Goal: Information Seeking & Learning: Learn about a topic

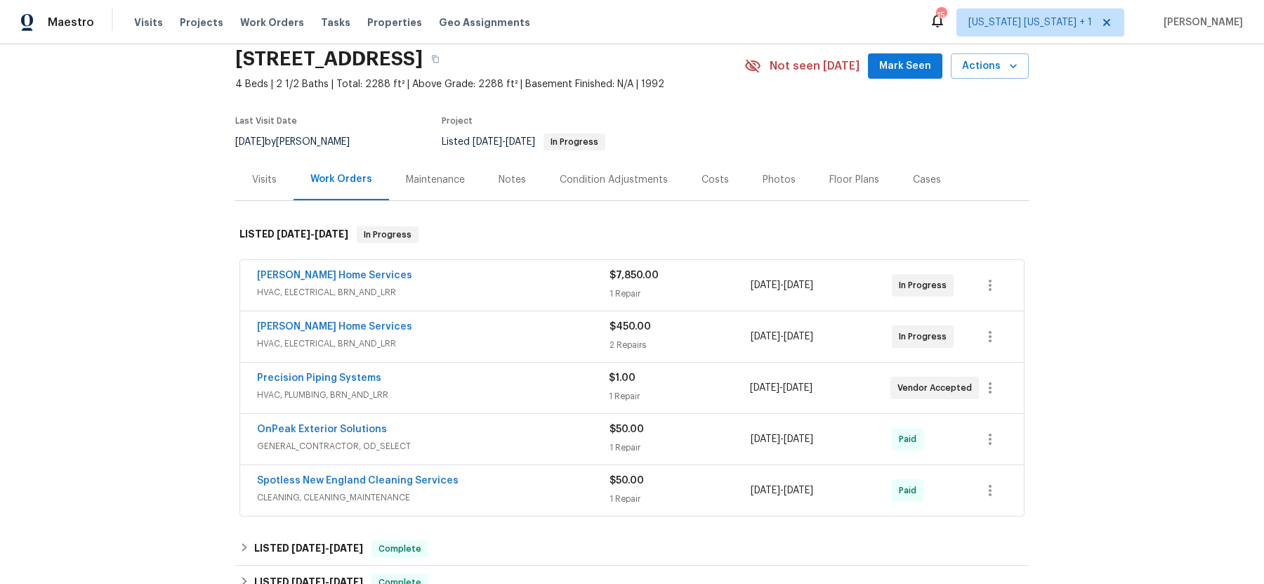
scroll to position [106, 0]
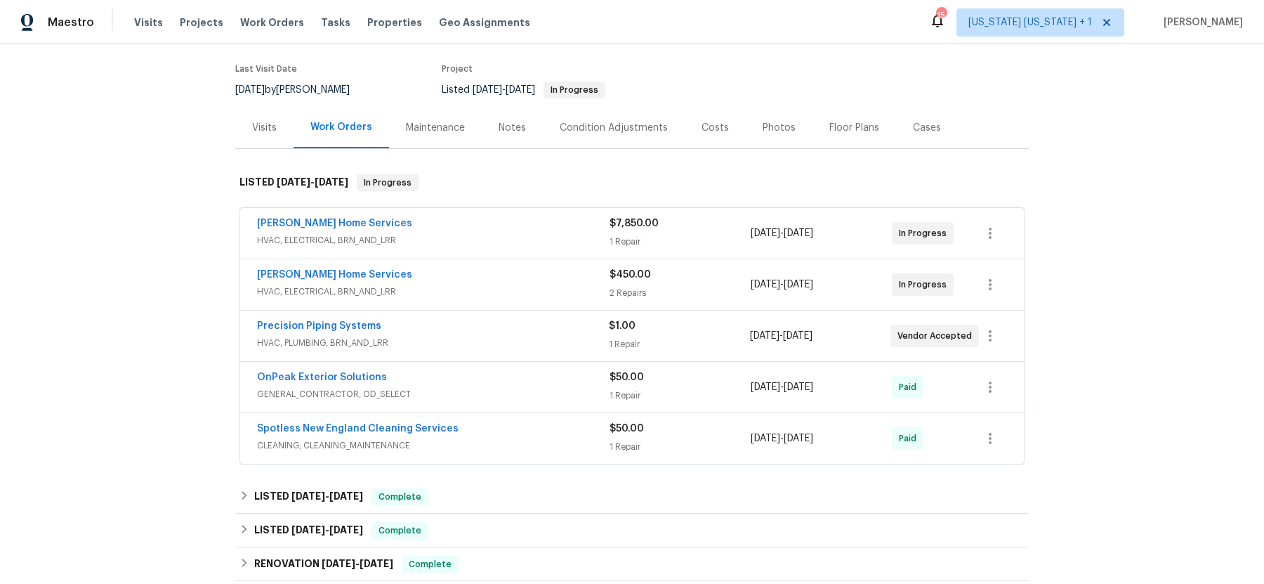
click at [487, 228] on div "Tingley Home Services" at bounding box center [433, 224] width 353 height 17
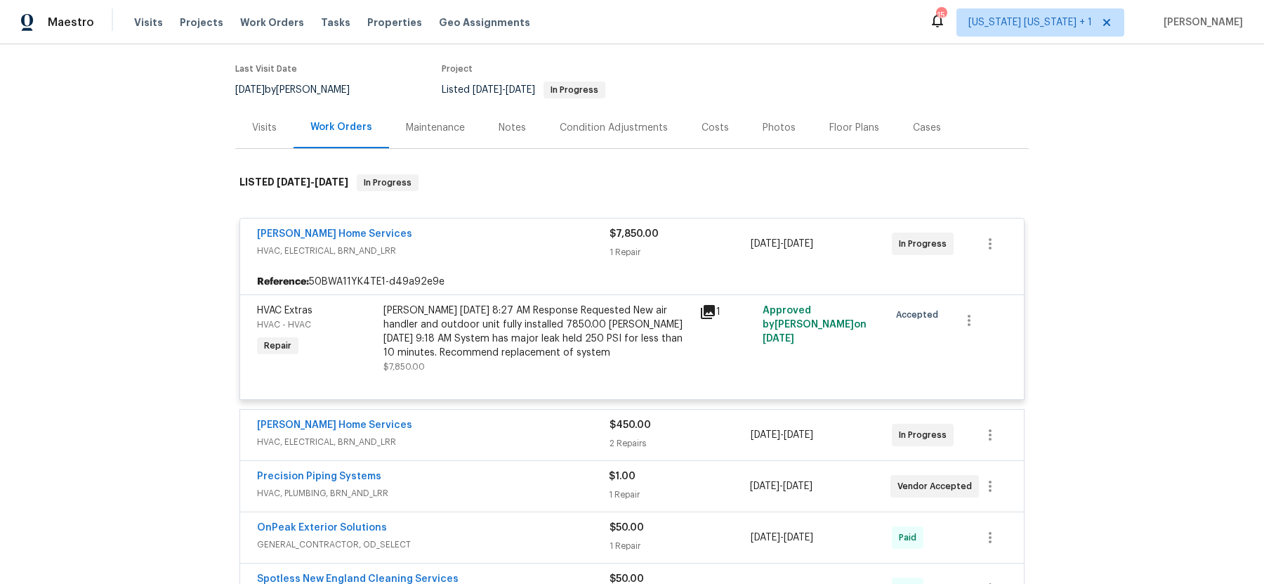
click at [490, 232] on div "Tingley Home Services" at bounding box center [433, 235] width 353 height 17
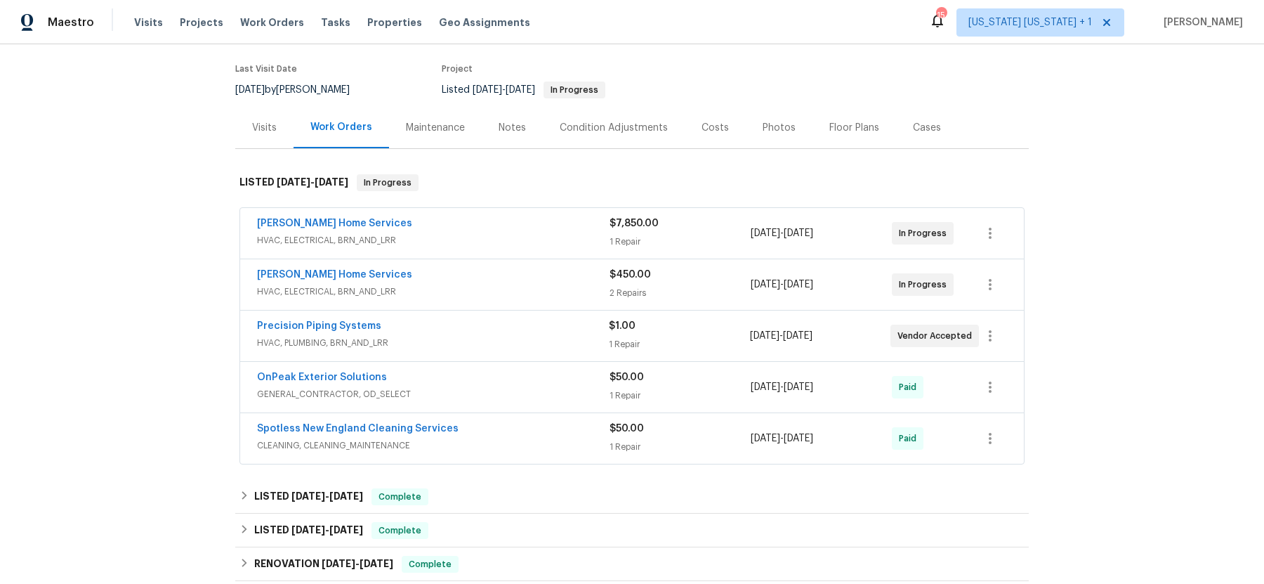
click at [456, 227] on div "Tingley Home Services" at bounding box center [433, 224] width 353 height 17
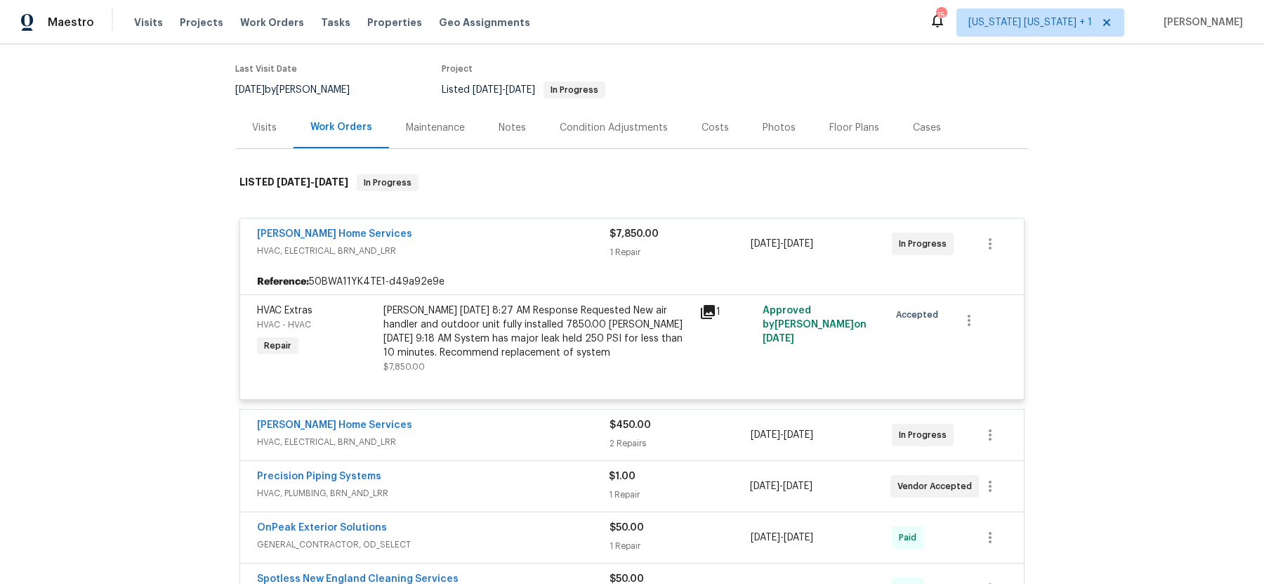
click at [457, 233] on div "Tingley Home Services" at bounding box center [433, 235] width 353 height 17
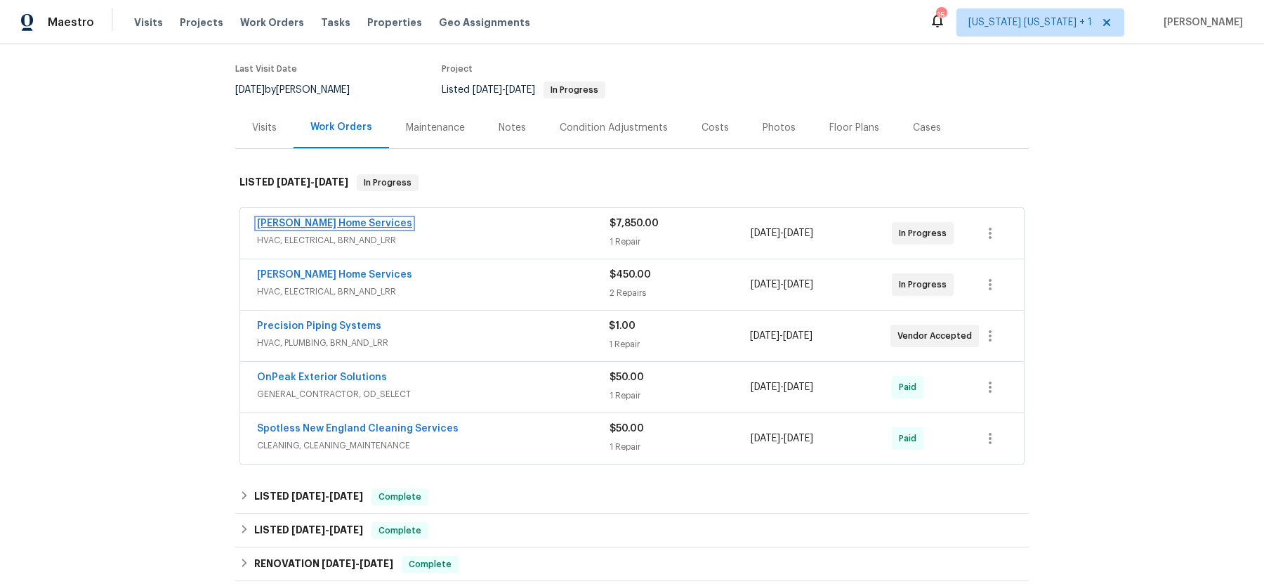
click at [327, 218] on link "Tingley Home Services" at bounding box center [334, 223] width 155 height 10
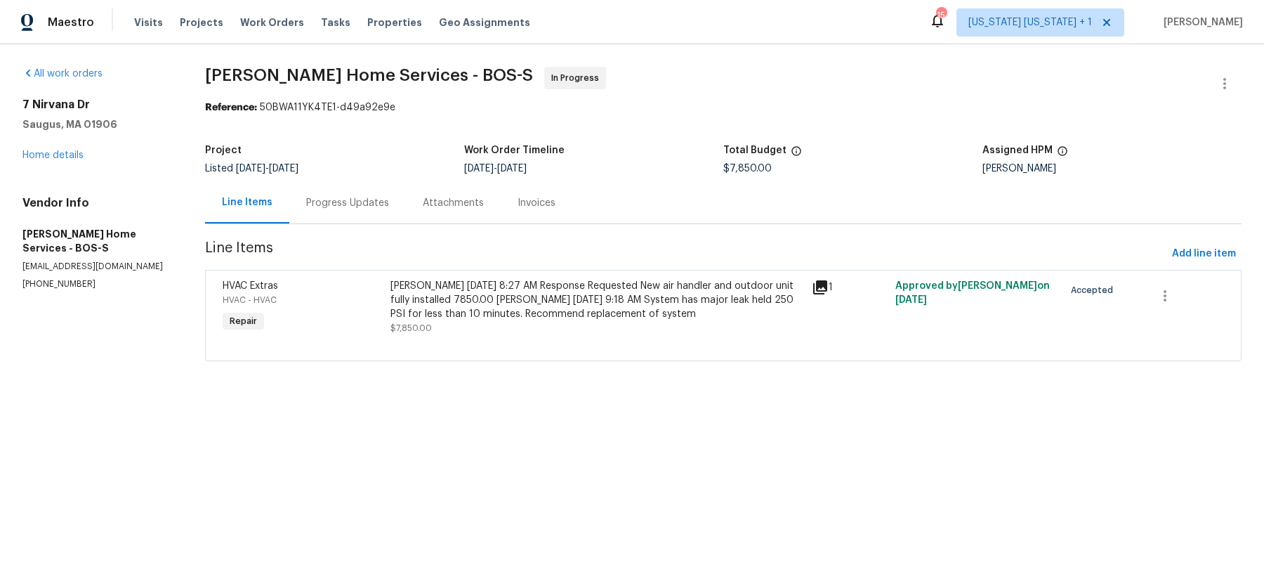
click at [346, 202] on div "Progress Updates" at bounding box center [347, 203] width 83 height 14
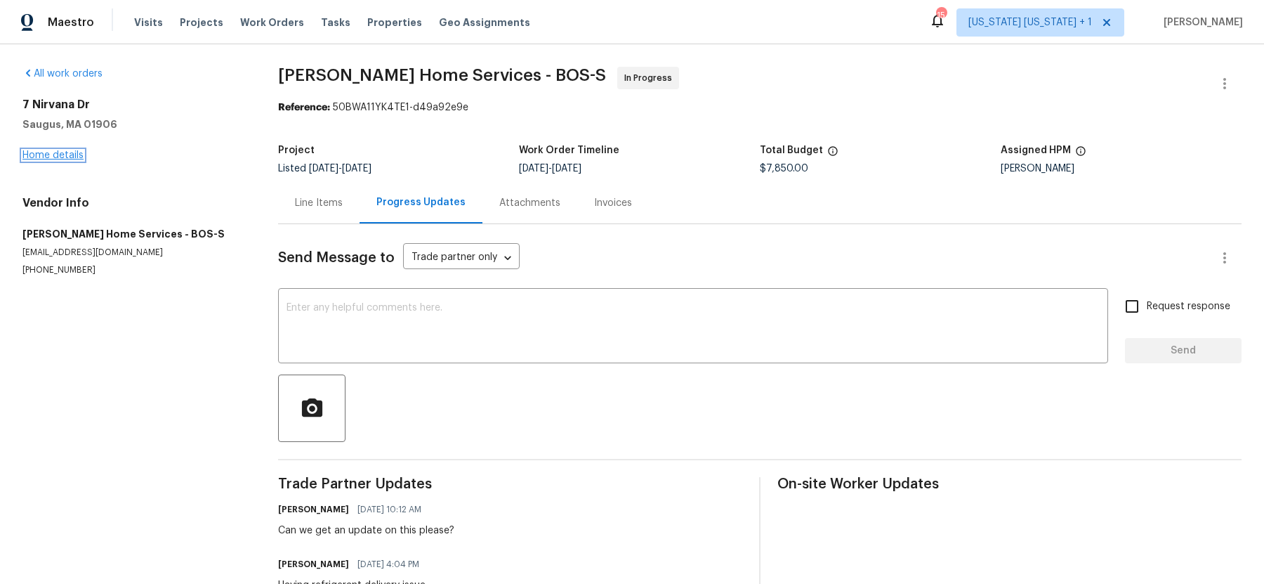
click at [62, 157] on link "Home details" at bounding box center [52, 155] width 61 height 10
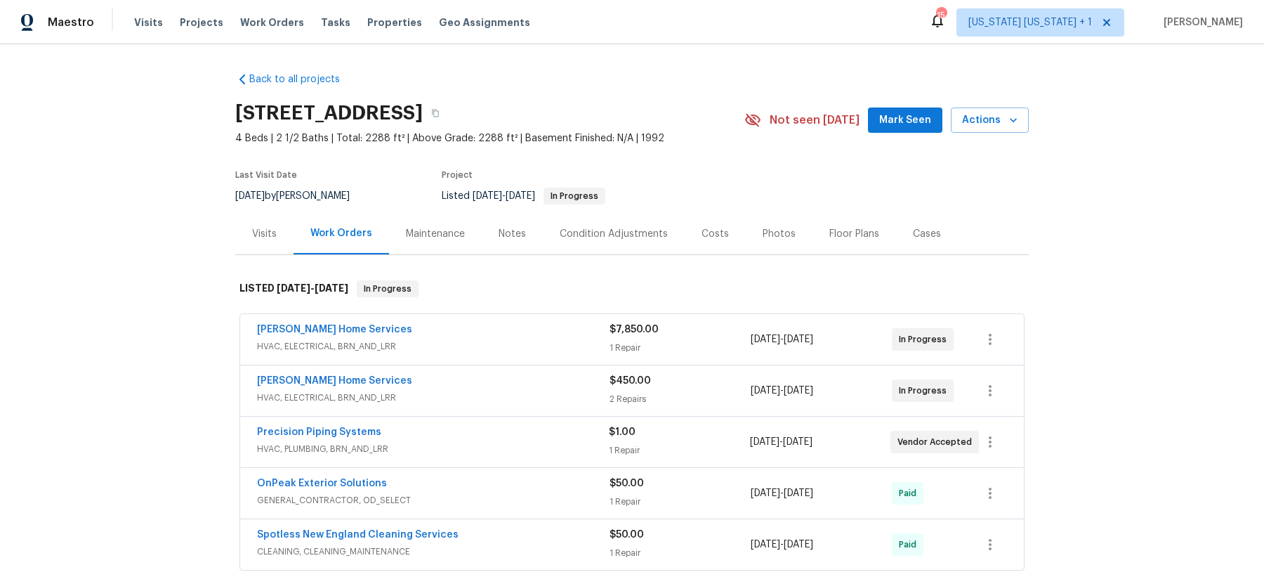
click at [480, 381] on div "Tingley Home Services" at bounding box center [433, 382] width 353 height 17
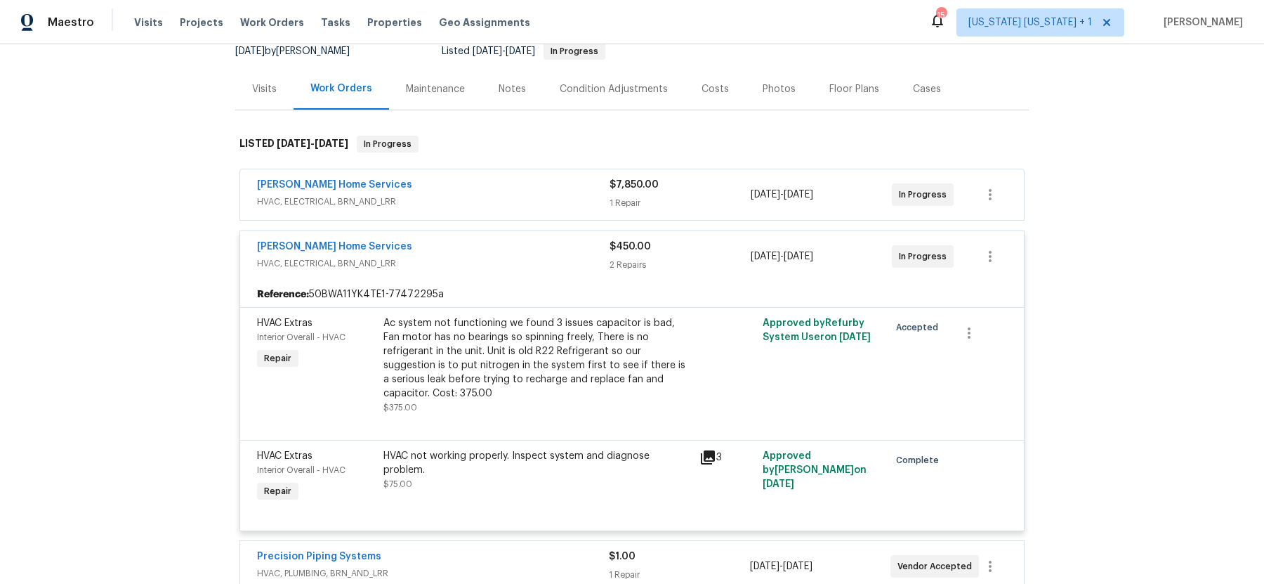
scroll to position [145, 0]
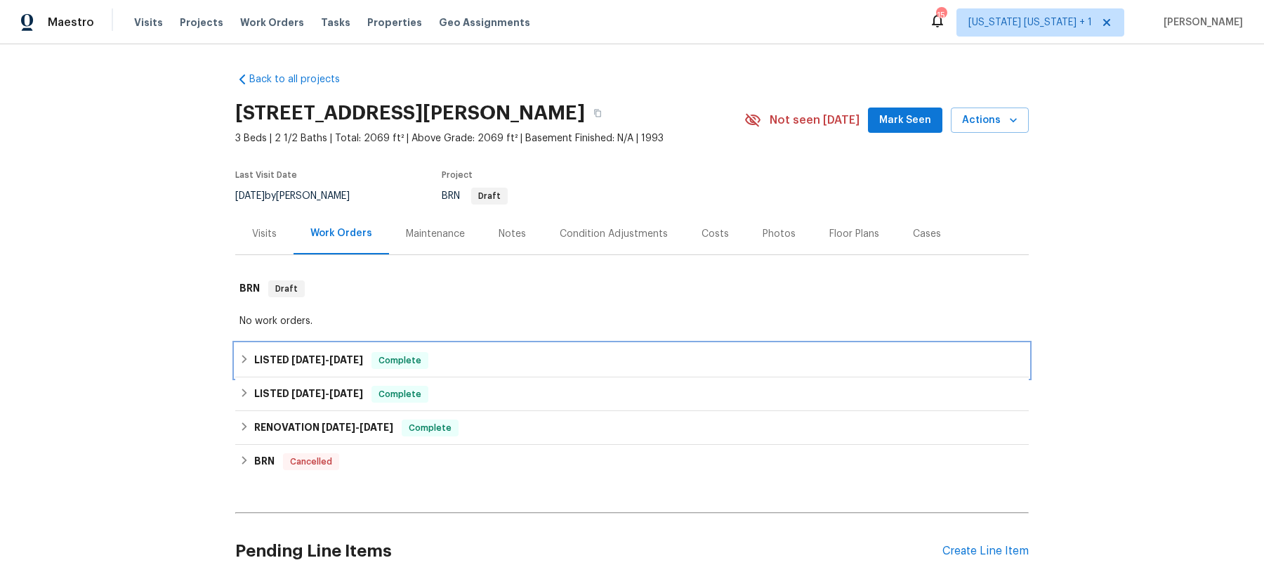
click at [247, 358] on icon at bounding box center [244, 359] width 10 height 10
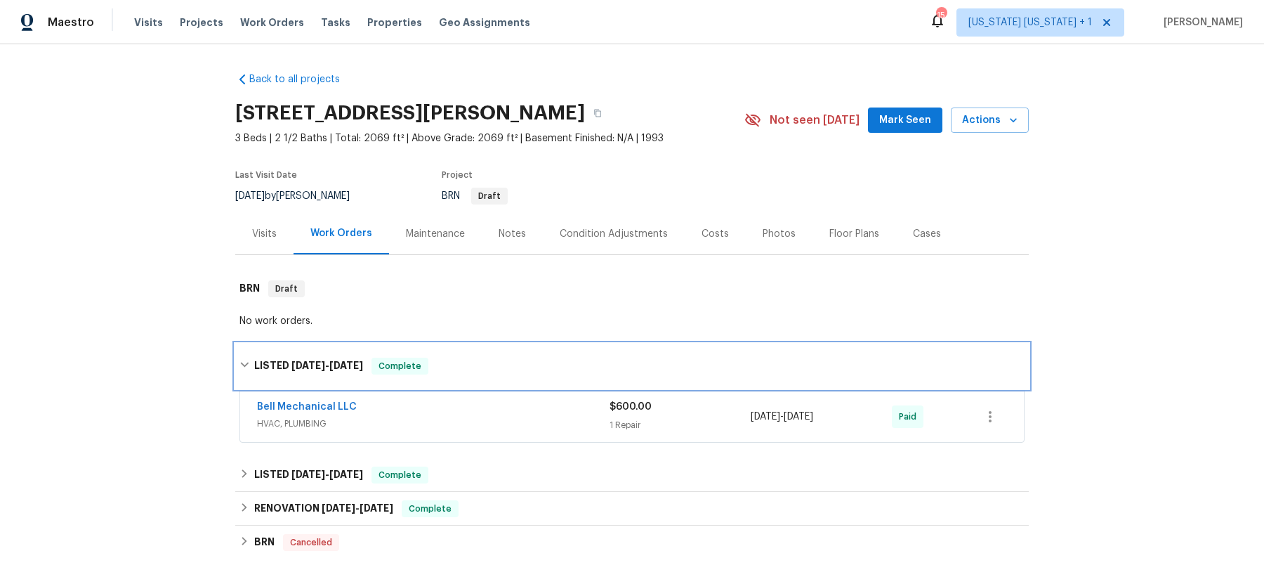
click at [247, 358] on div "LISTED [DATE] - [DATE] Complete" at bounding box center [631, 365] width 785 height 17
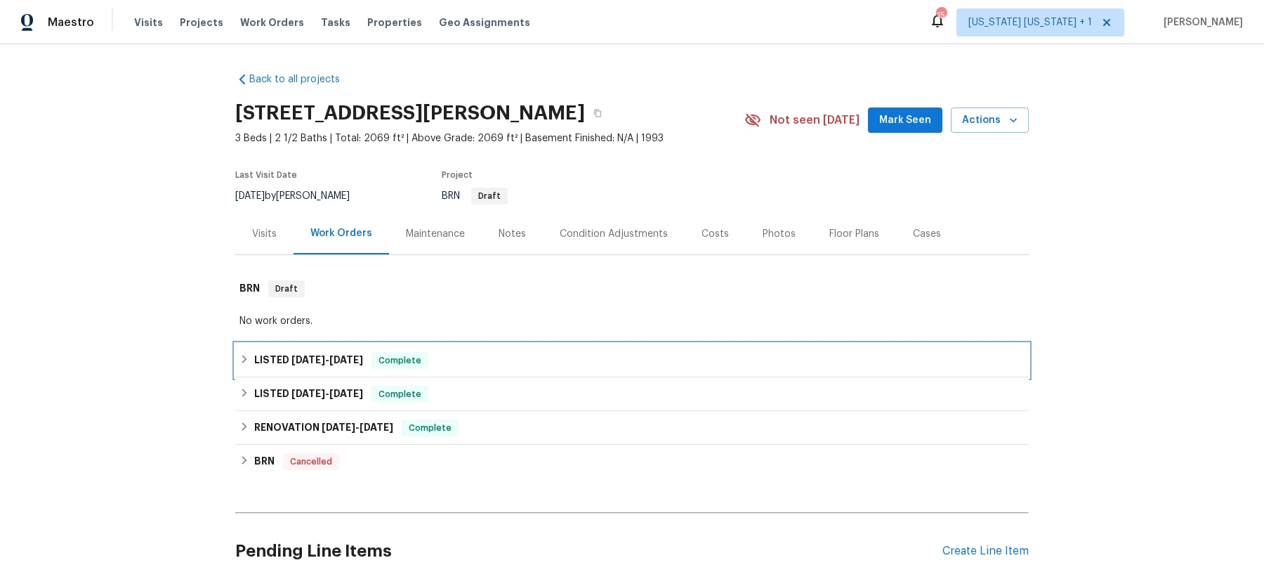
click at [247, 358] on icon at bounding box center [244, 359] width 10 height 10
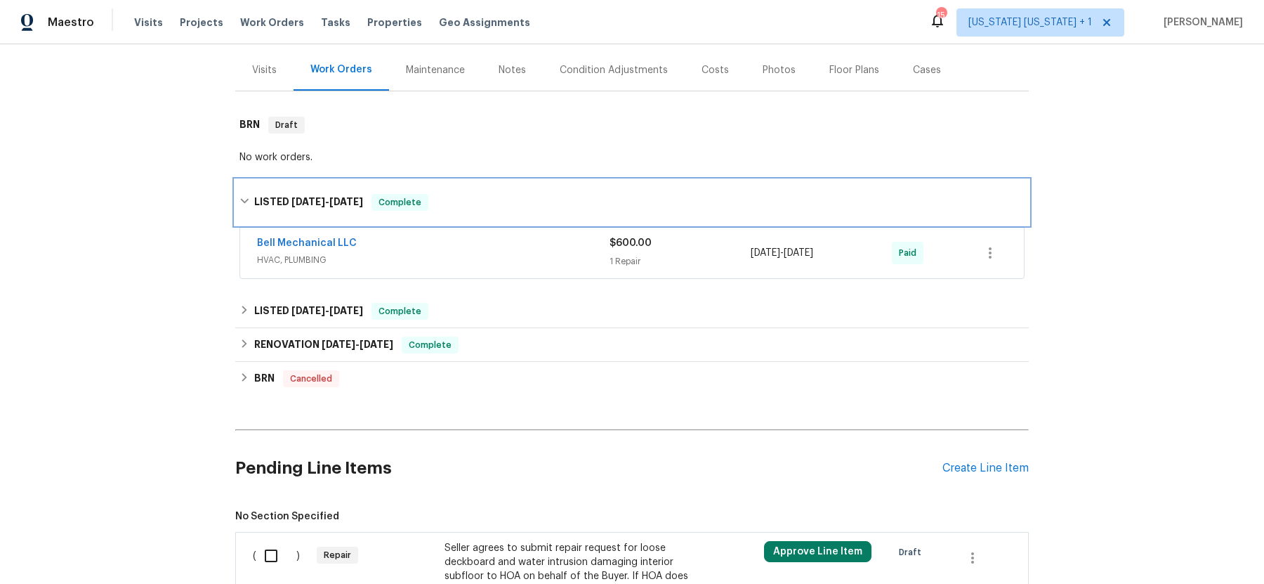
scroll to position [167, 0]
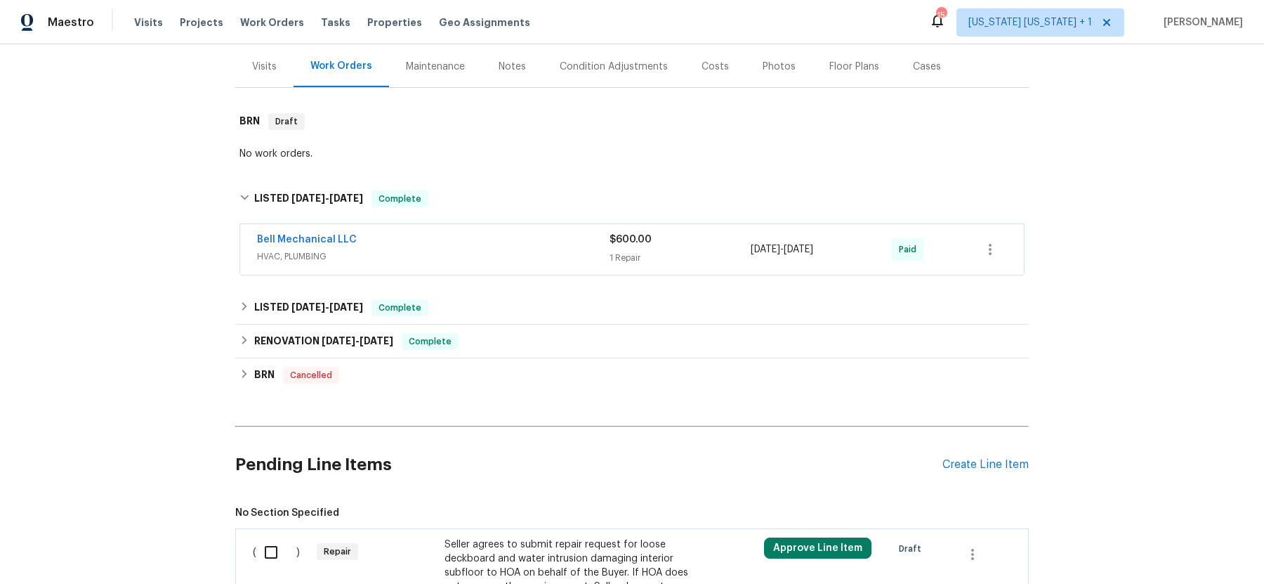
click at [431, 260] on span "HVAC, PLUMBING" at bounding box center [433, 256] width 353 height 14
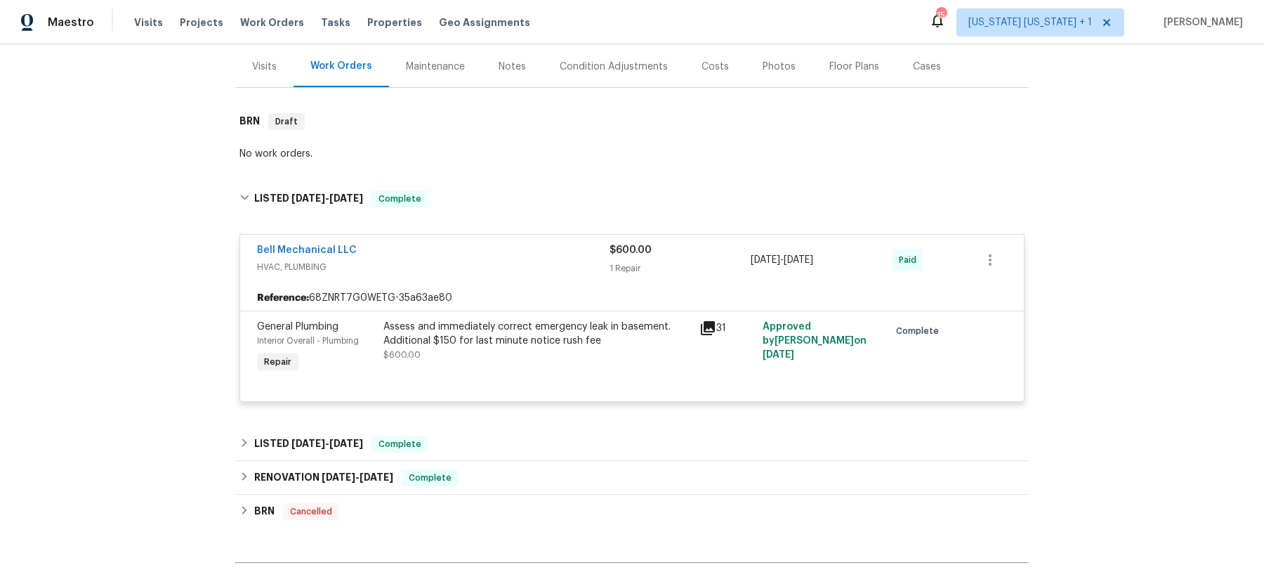
click at [435, 256] on div "Bell Mechanical LLC" at bounding box center [433, 251] width 353 height 17
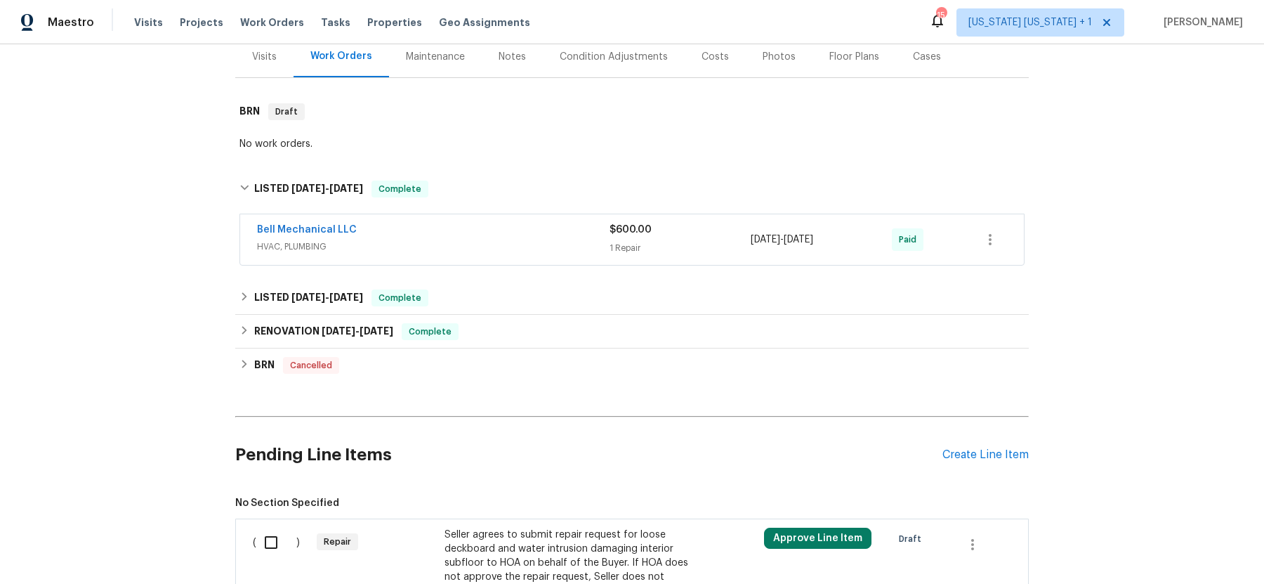
scroll to position [193, 0]
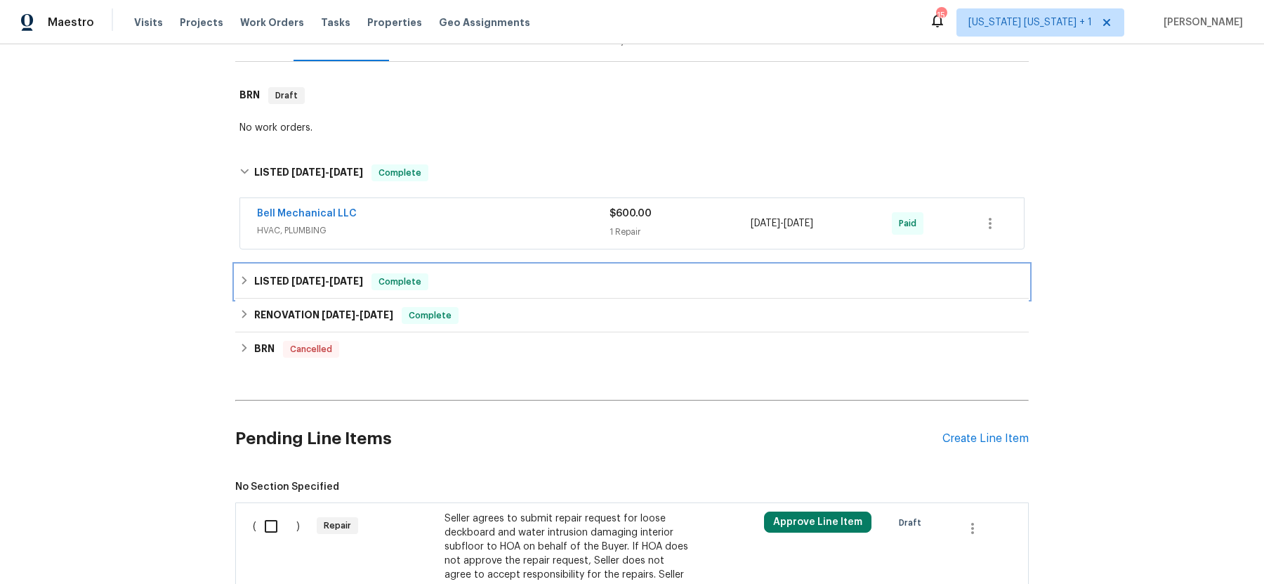
click at [242, 279] on icon at bounding box center [244, 280] width 10 height 10
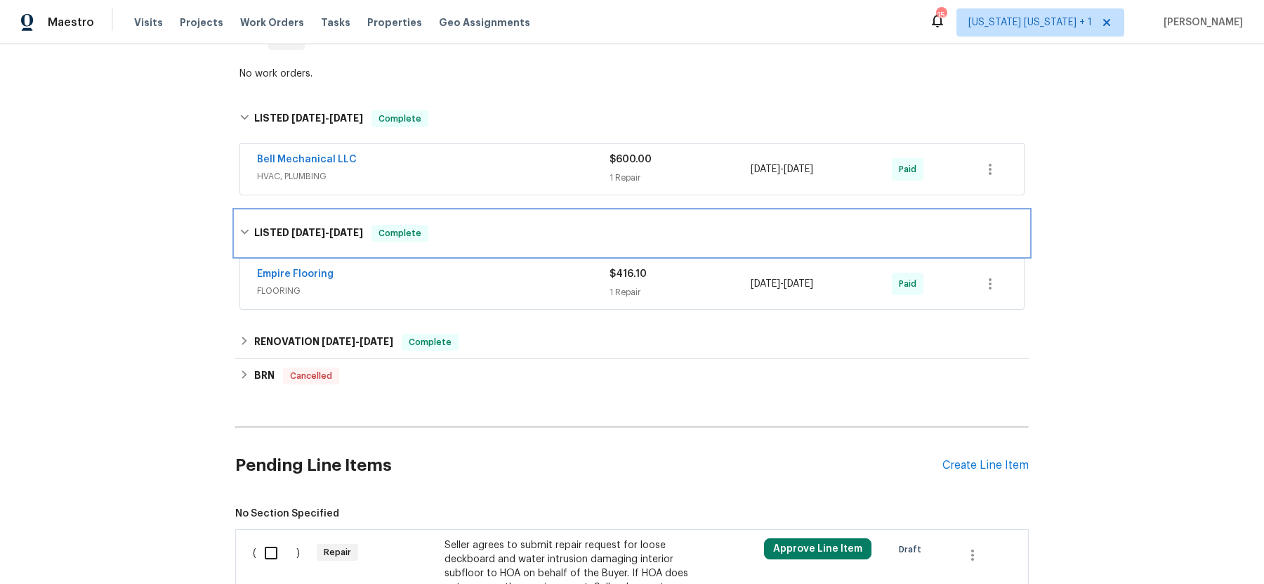
scroll to position [254, 0]
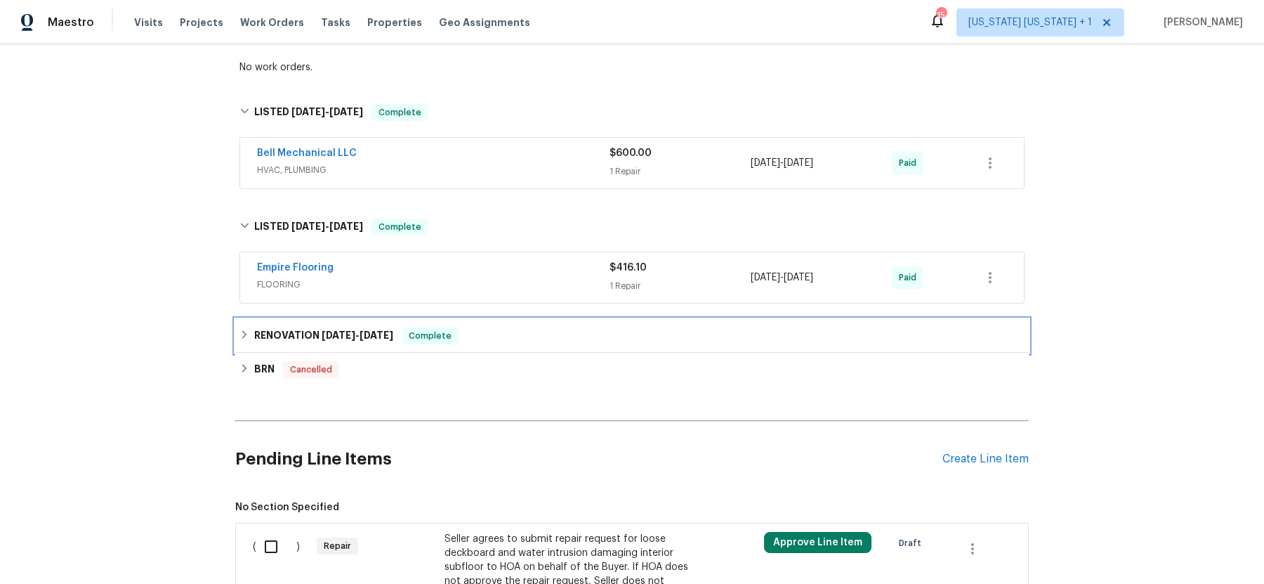
click at [240, 333] on icon at bounding box center [244, 334] width 10 height 10
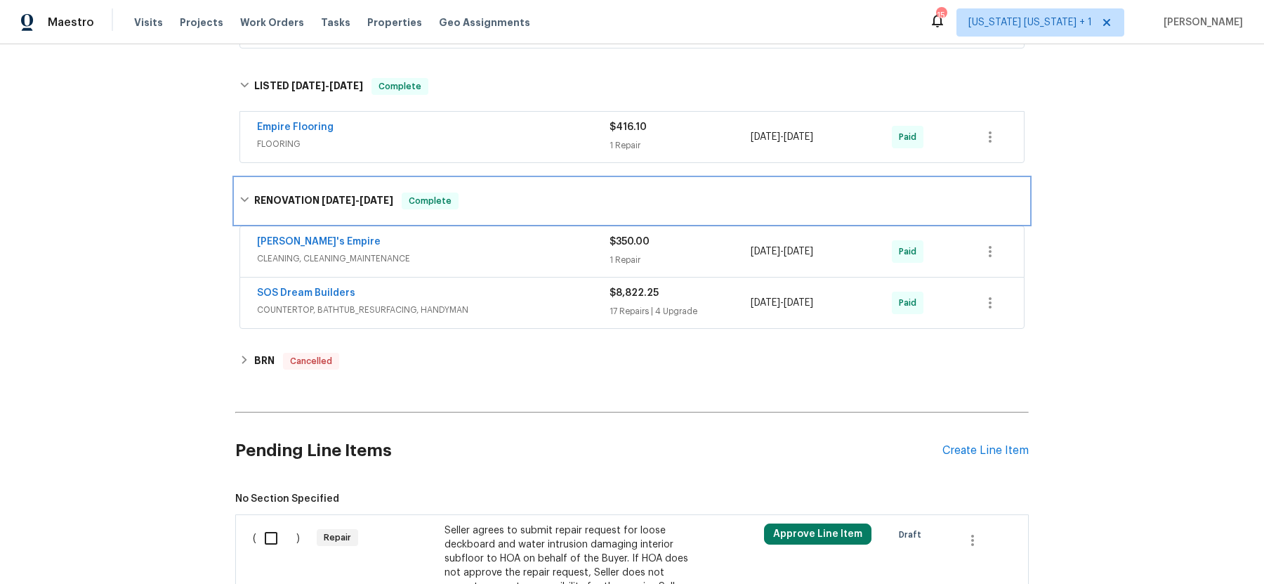
scroll to position [412, 0]
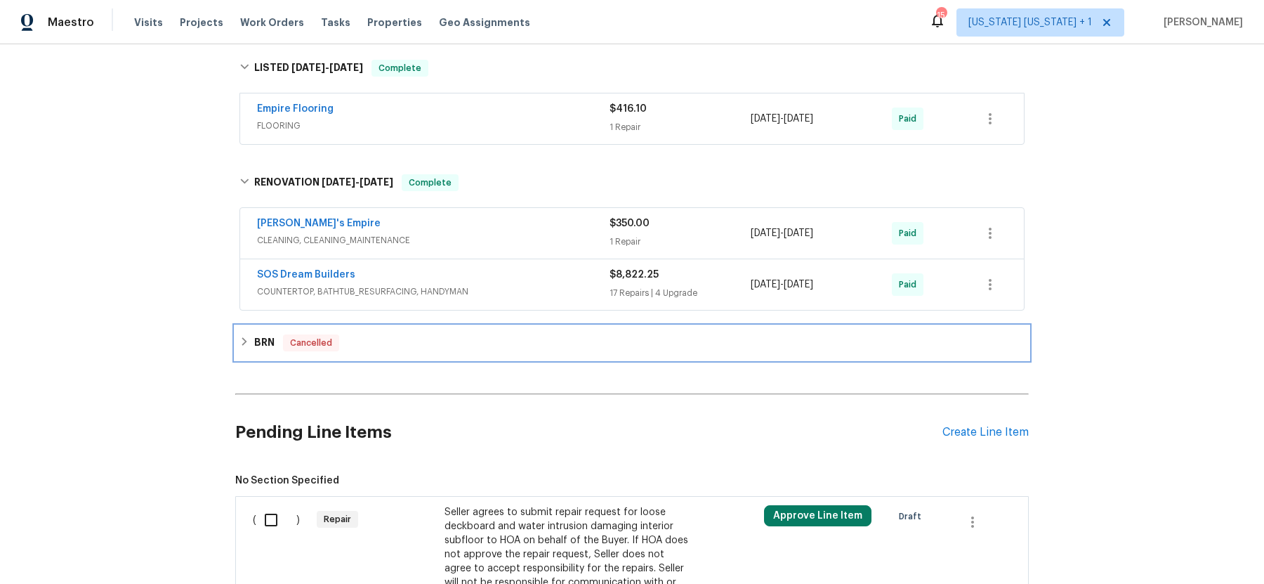
click at [244, 340] on icon at bounding box center [244, 341] width 5 height 8
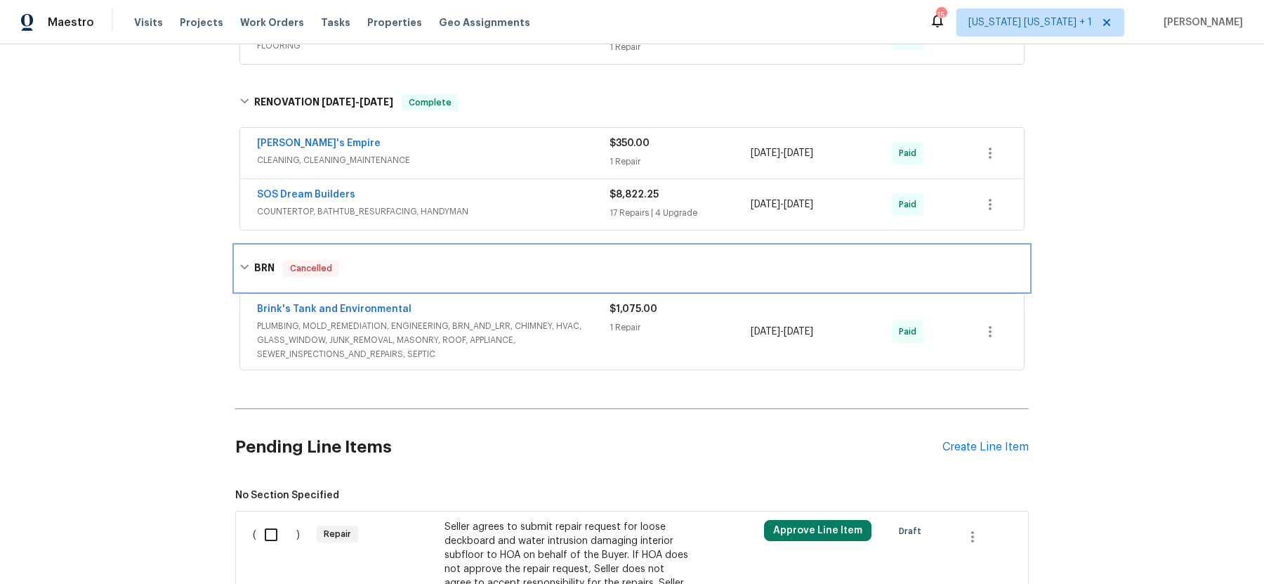
scroll to position [501, 0]
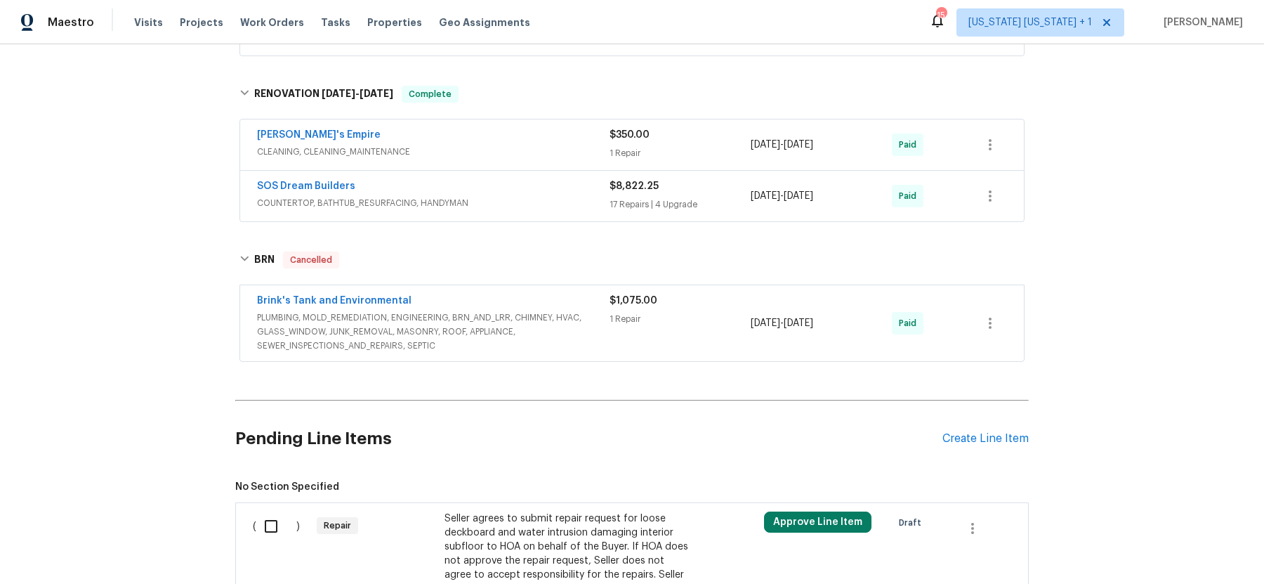
click at [428, 311] on span "PLUMBING, MOLD_REMEDIATION, ENGINEERING, BRN_AND_LRR, CHIMNEY, HVAC, GLASS_WIND…" at bounding box center [433, 331] width 353 height 42
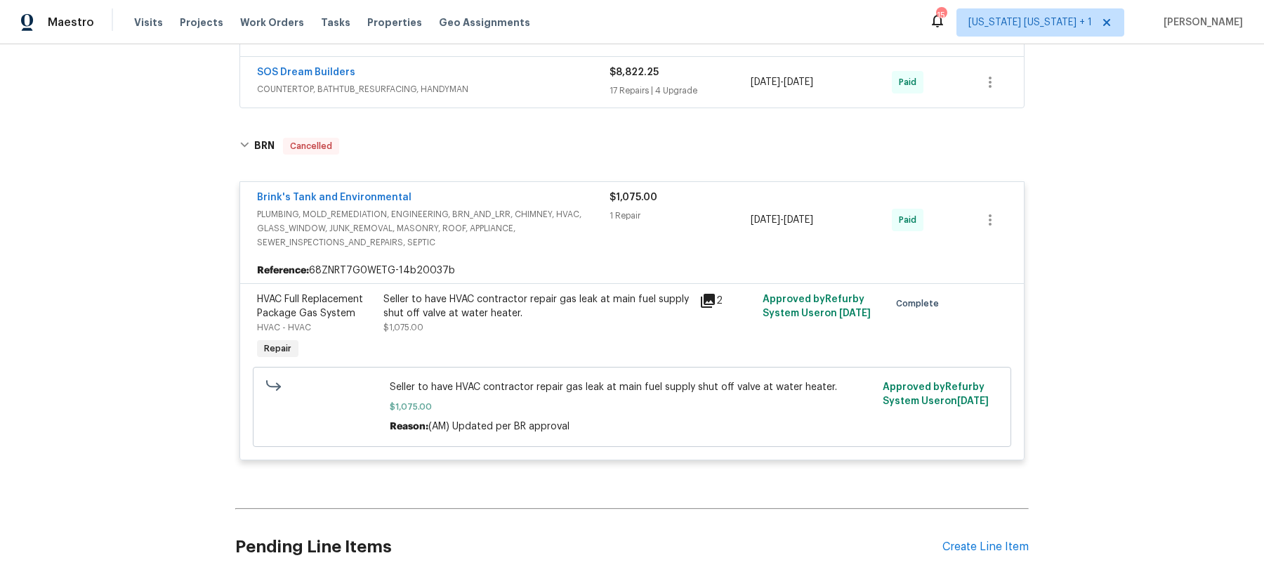
scroll to position [650, 0]
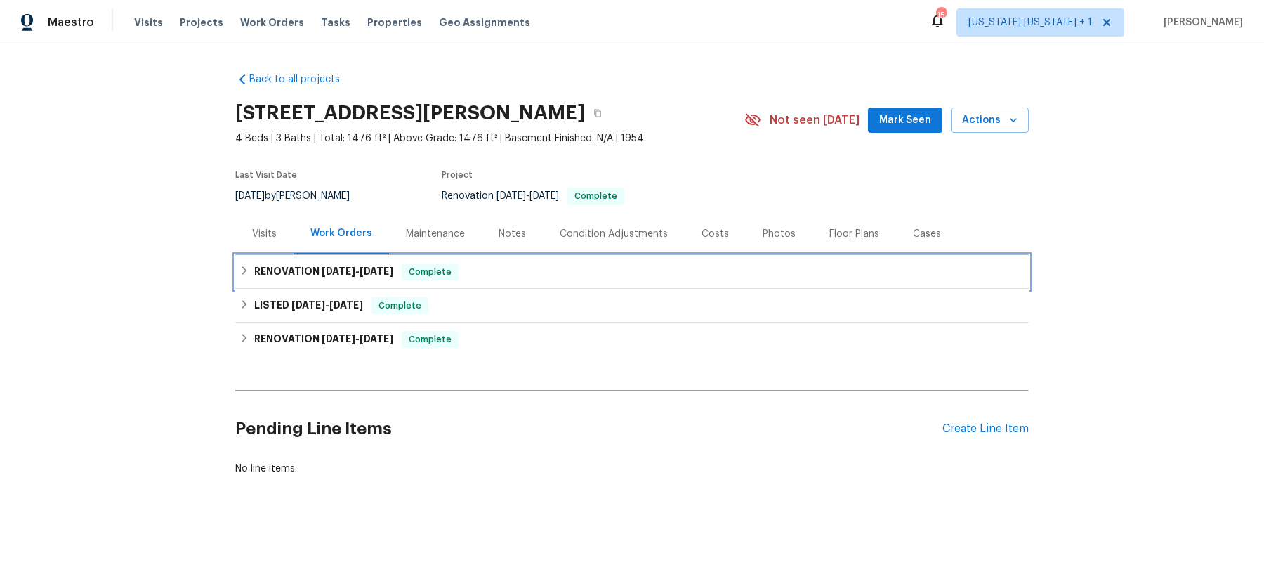
click at [244, 268] on icon at bounding box center [244, 270] width 5 height 8
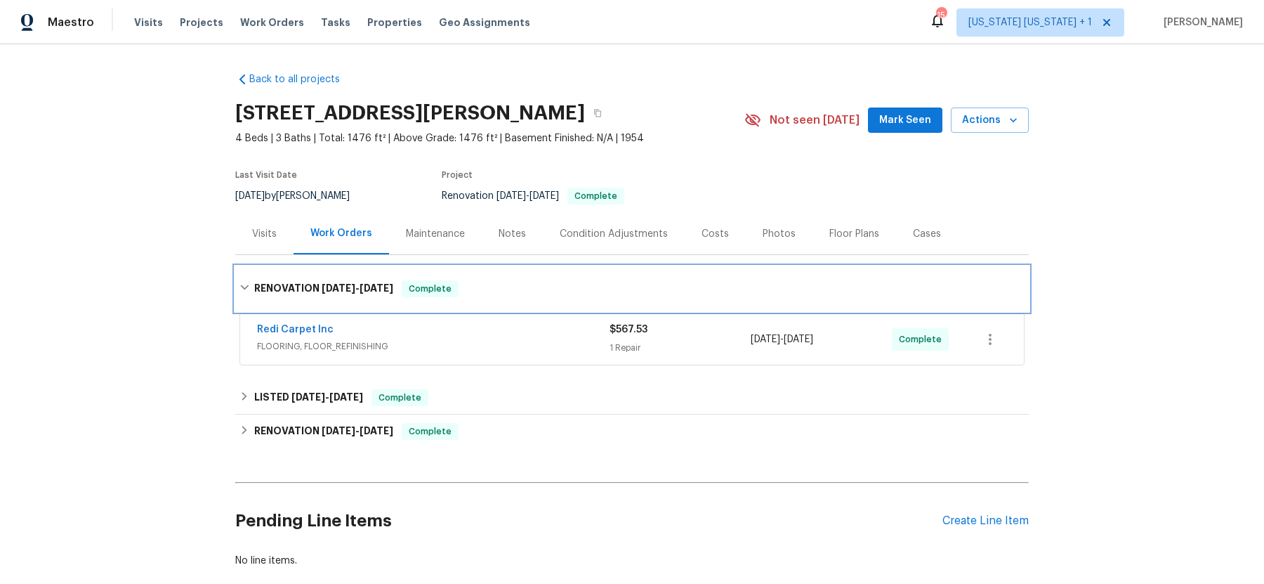
click at [244, 280] on div "RENOVATION 8/4/25 - 8/4/25 Complete" at bounding box center [631, 288] width 785 height 17
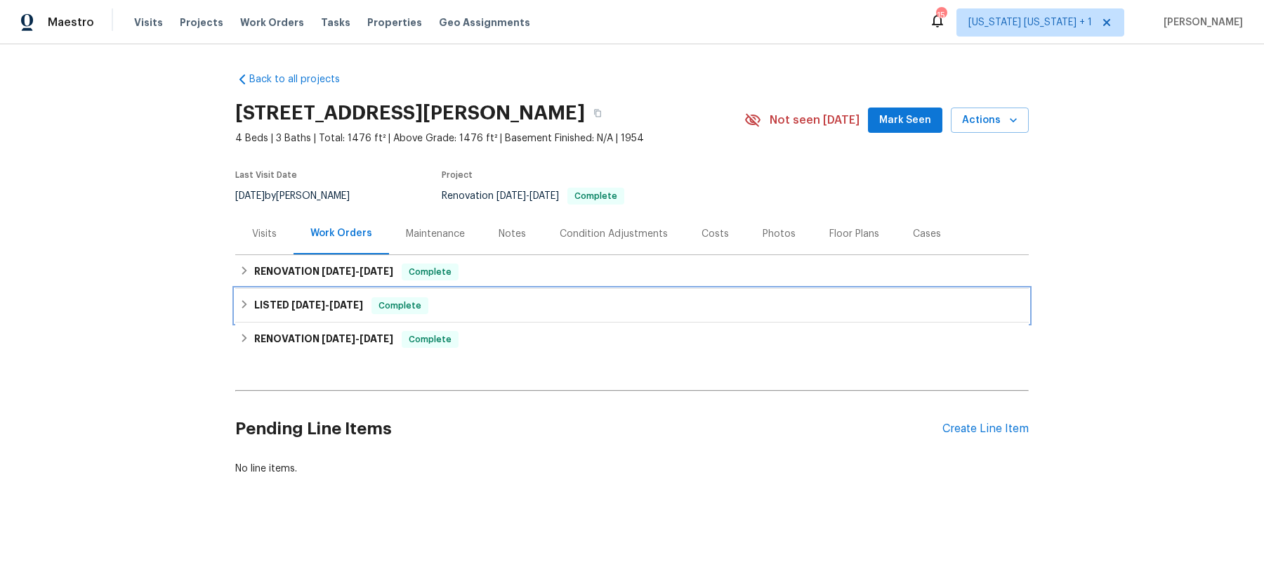
click at [245, 306] on icon at bounding box center [244, 304] width 10 height 10
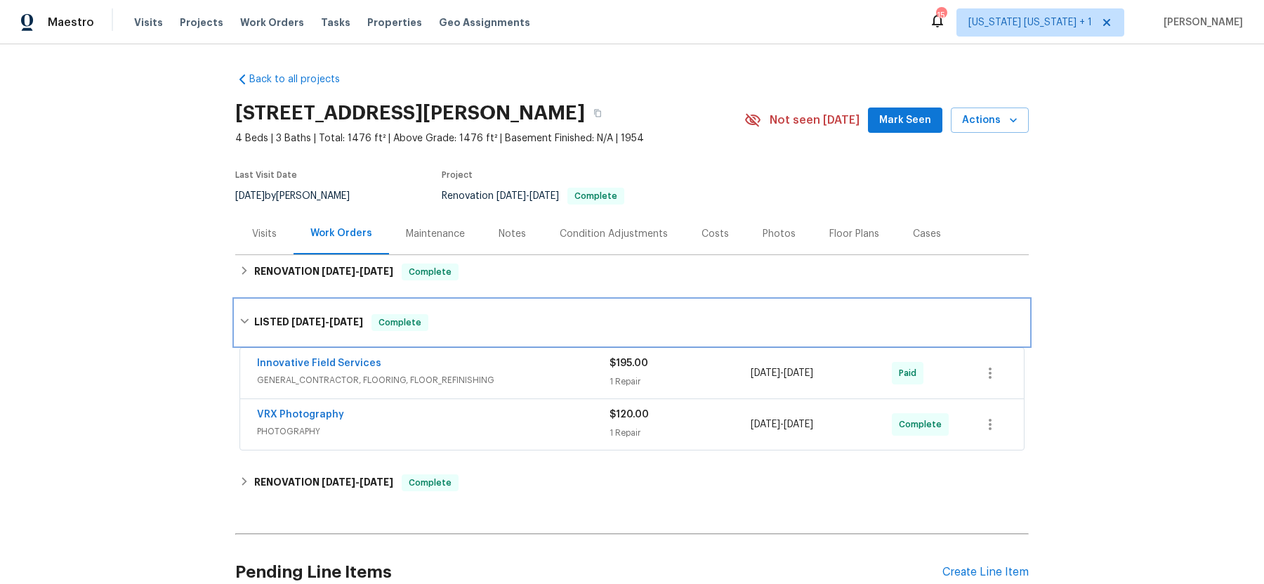
click at [244, 312] on div "LISTED 7/22/25 - 7/31/25 Complete" at bounding box center [632, 322] width 794 height 45
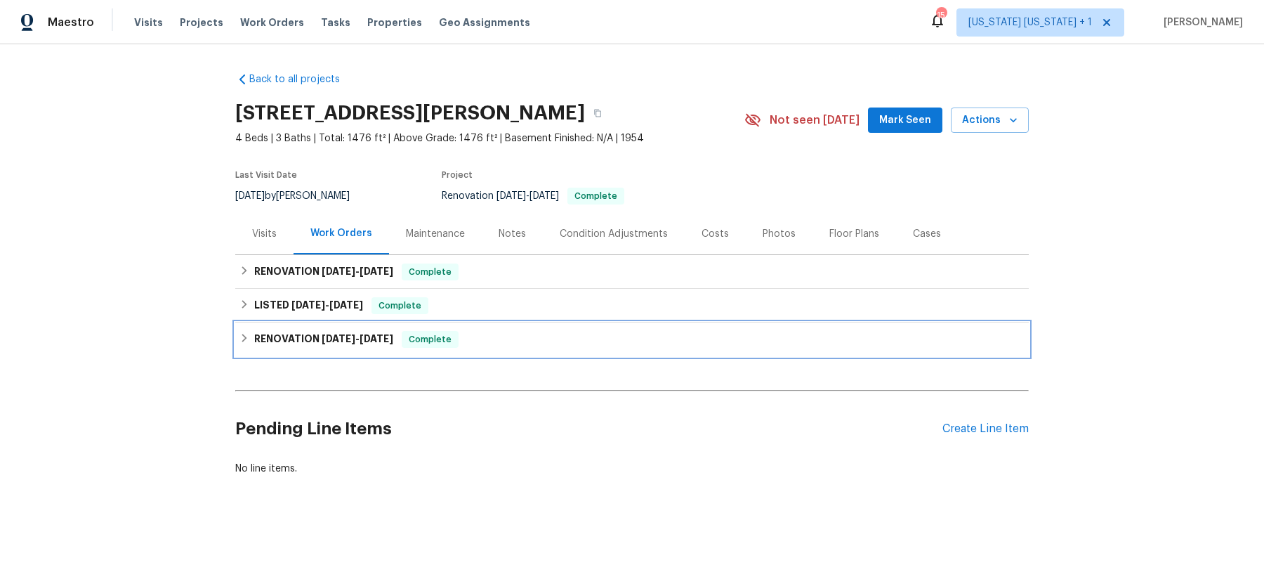
click at [241, 348] on div "RENOVATION 4/14/25 - 7/15/25 Complete" at bounding box center [632, 339] width 794 height 34
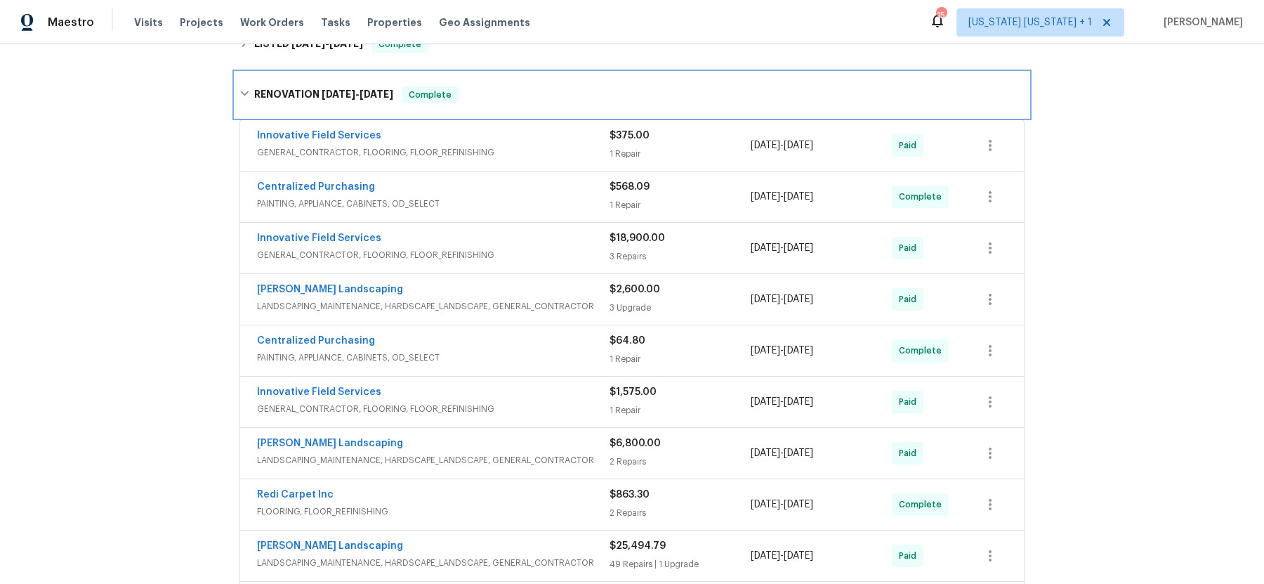
scroll to position [264, 0]
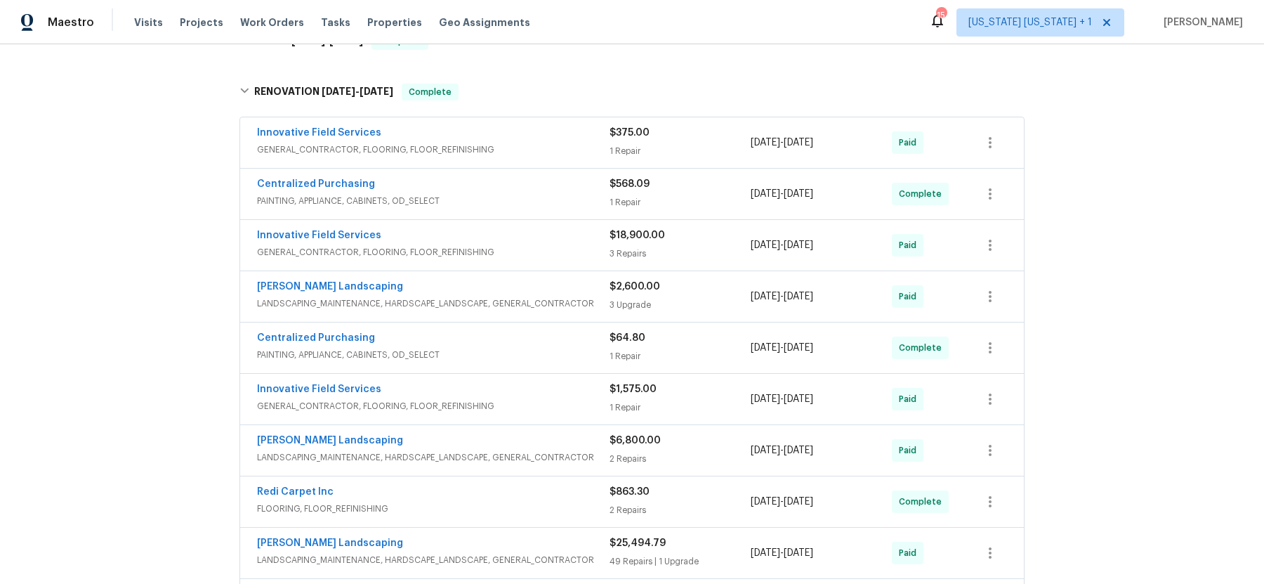
click at [506, 236] on div "Innovative Field Services" at bounding box center [433, 236] width 353 height 17
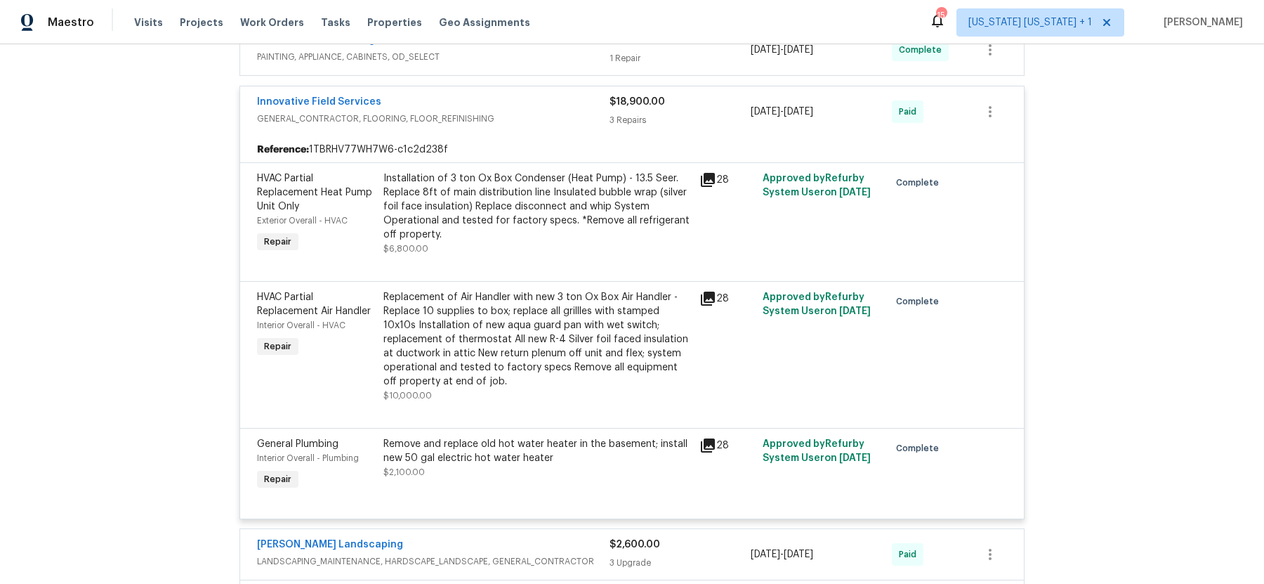
scroll to position [409, 0]
click at [516, 211] on div "Installation of 3 ton Ox Box Condenser (Heat Pump) - 13.5 Seer. Replace 8ft of …" at bounding box center [537, 205] width 308 height 70
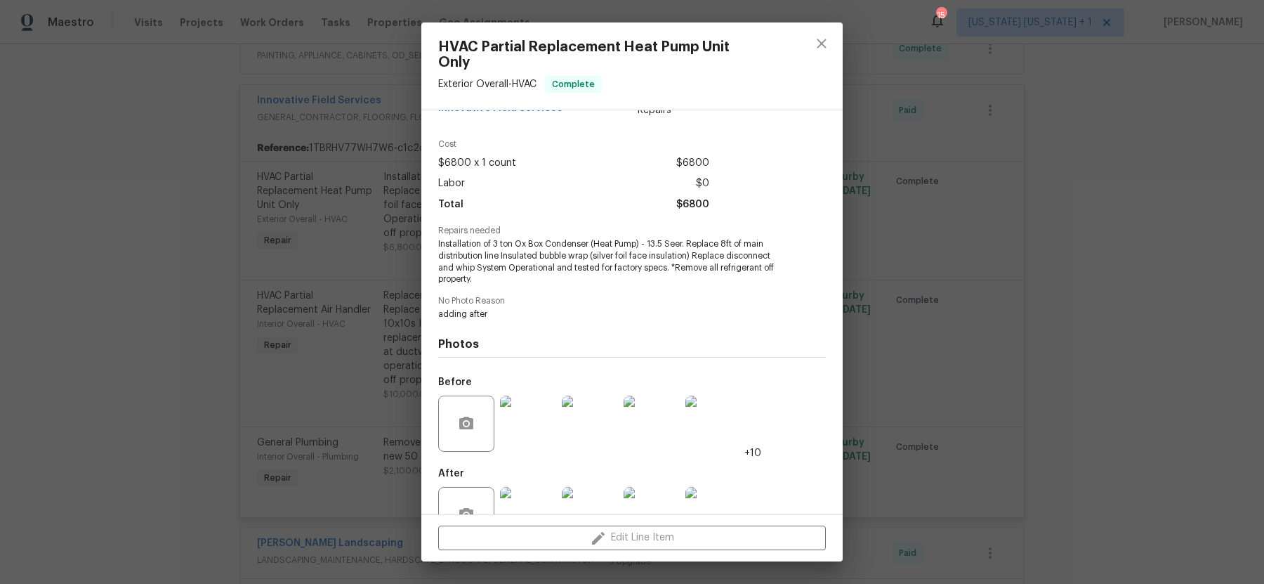
scroll to position [63, 0]
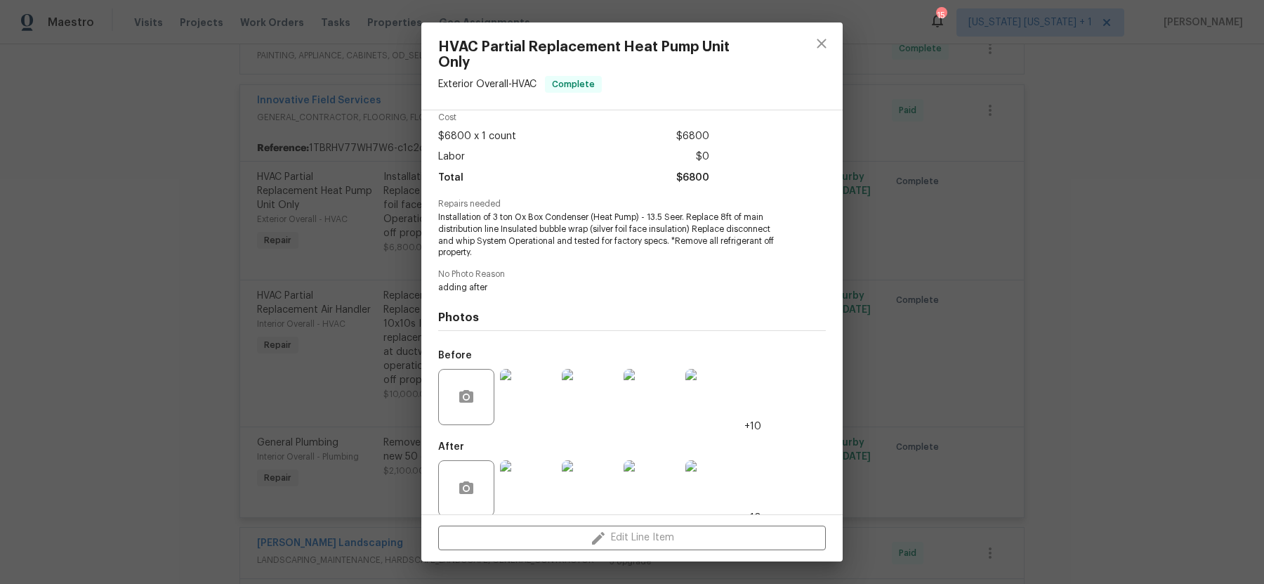
click at [525, 466] on img at bounding box center [528, 488] width 56 height 56
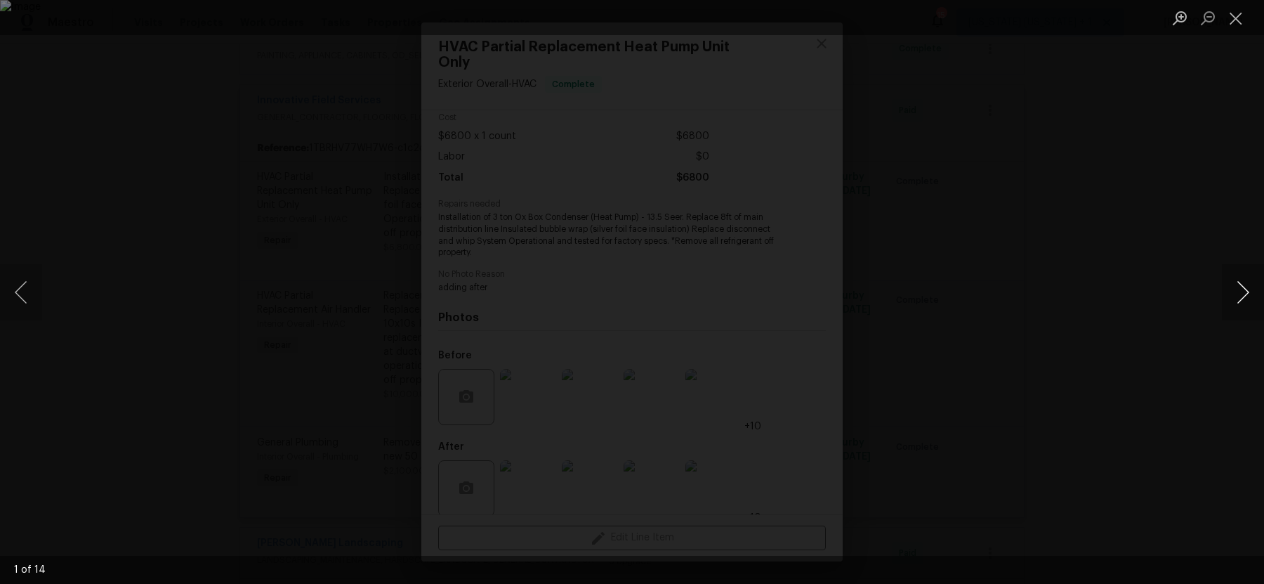
click at [1247, 290] on button "Next image" at bounding box center [1243, 292] width 42 height 56
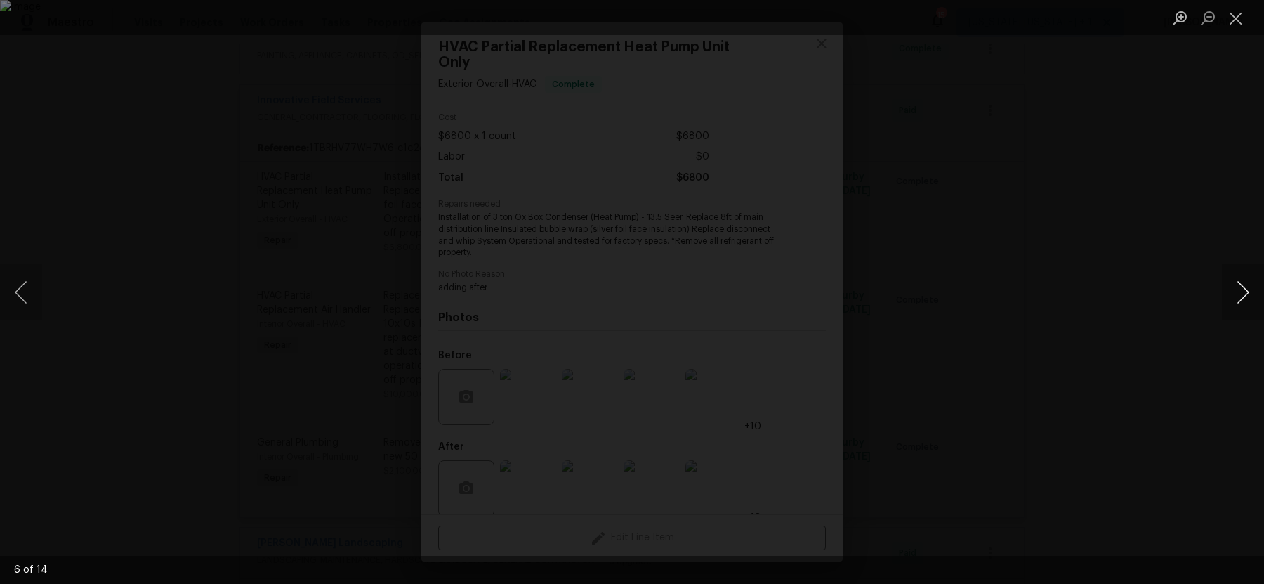
click at [1247, 290] on button "Next image" at bounding box center [1243, 292] width 42 height 56
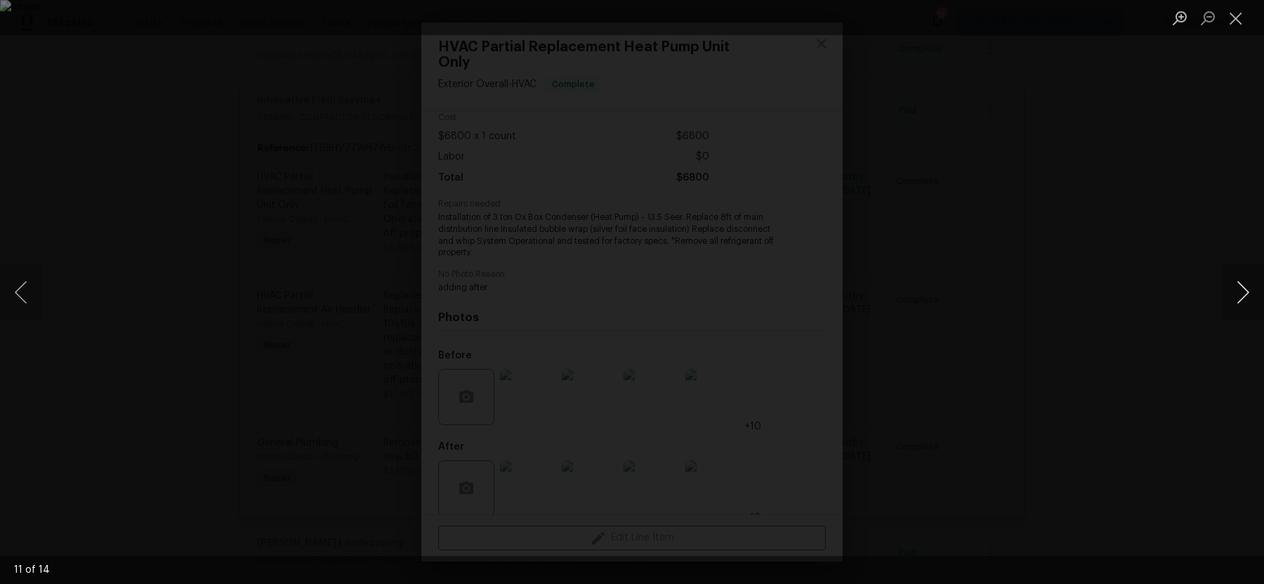
click at [1247, 290] on button "Next image" at bounding box center [1243, 292] width 42 height 56
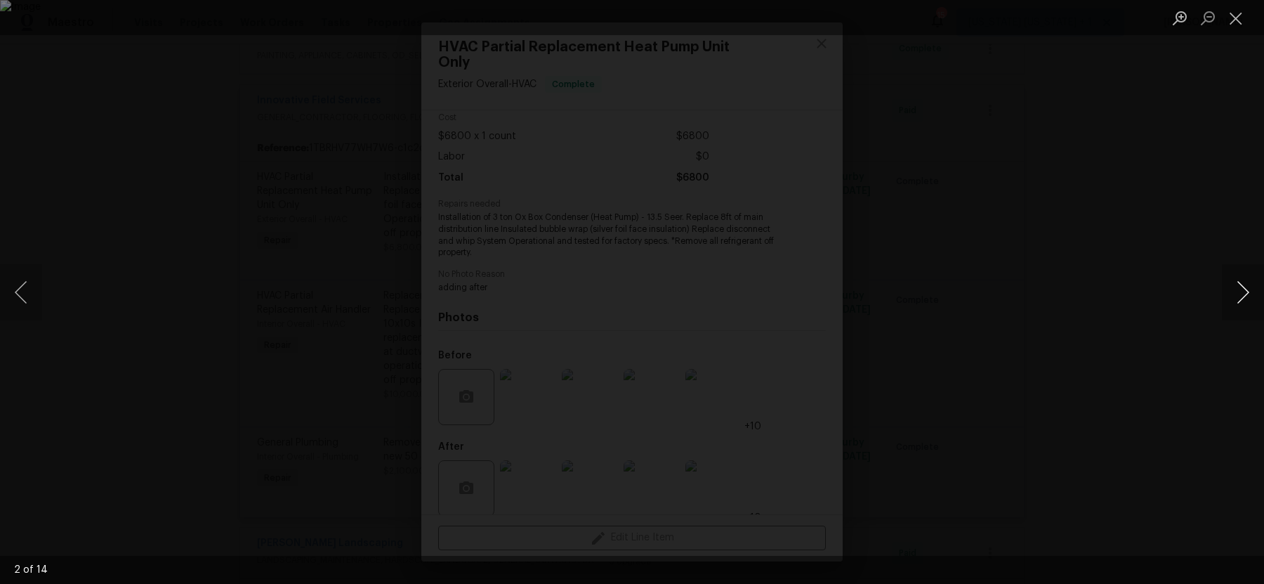
click at [1247, 290] on button "Next image" at bounding box center [1243, 292] width 42 height 56
click at [1135, 334] on div "Lightbox" at bounding box center [632, 292] width 1264 height 584
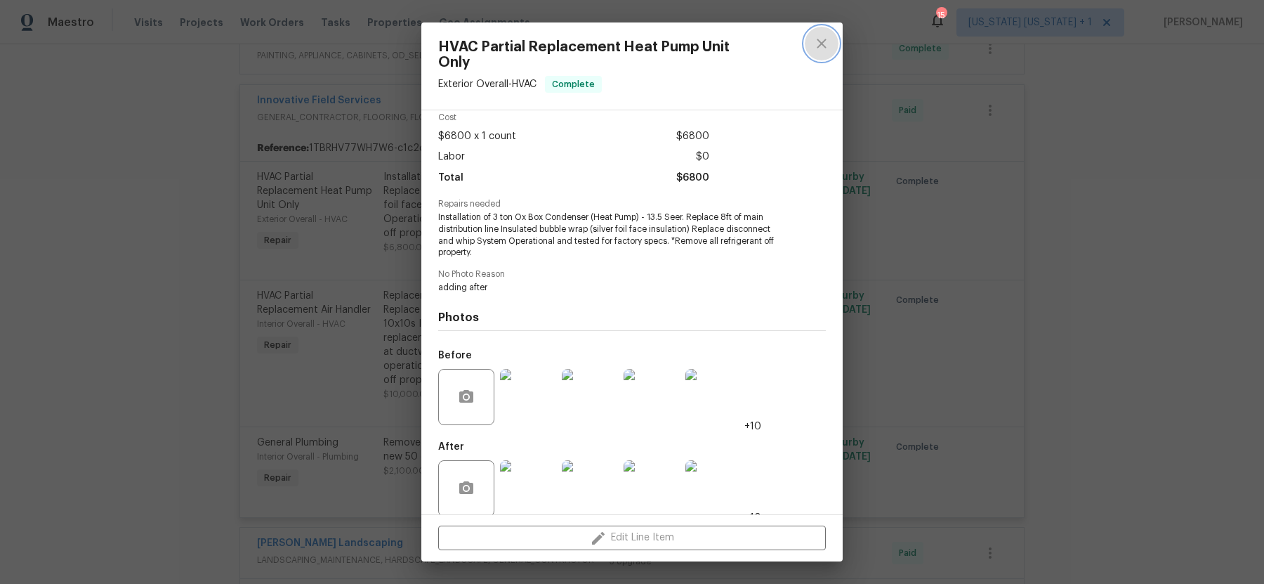
click at [824, 45] on icon "close" at bounding box center [821, 43] width 9 height 9
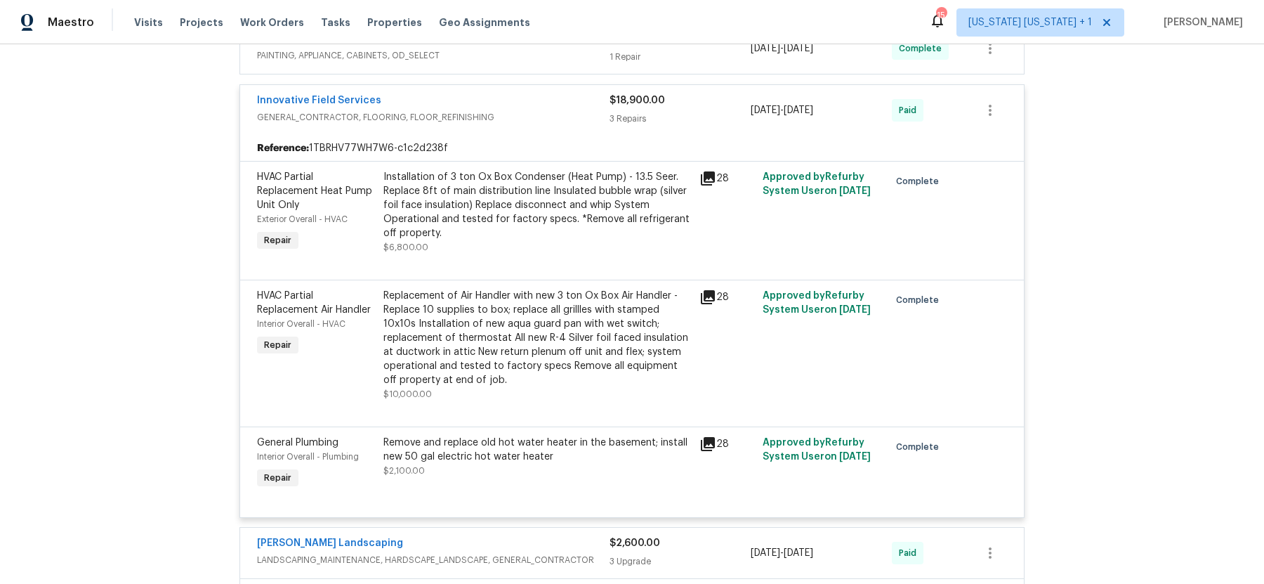
click at [540, 332] on div "Replacement of Air Handler with new 3 ton Ox Box Air Handler - Replace 10 suppl…" at bounding box center [537, 338] width 308 height 98
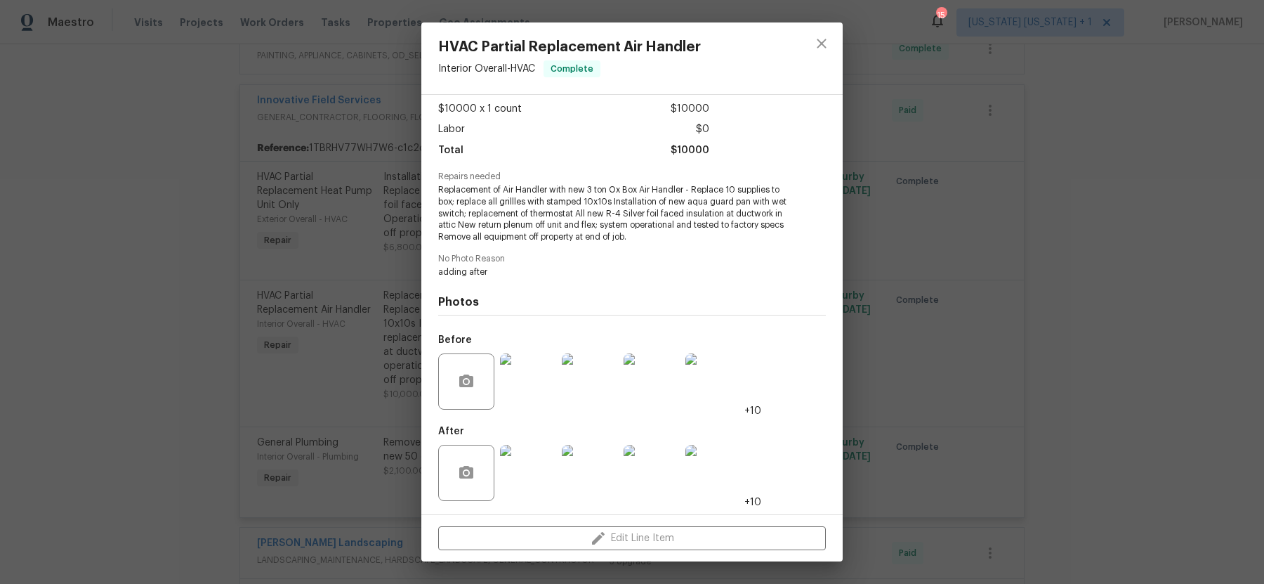
scroll to position [74, 0]
click at [825, 37] on icon "close" at bounding box center [821, 43] width 17 height 17
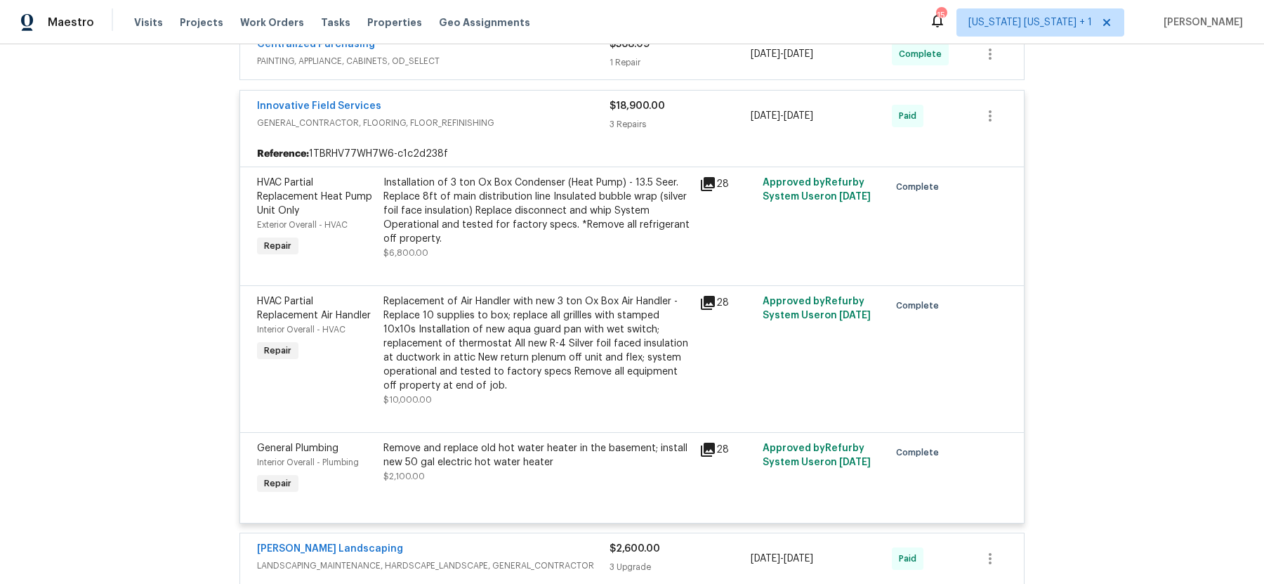
scroll to position [399, 0]
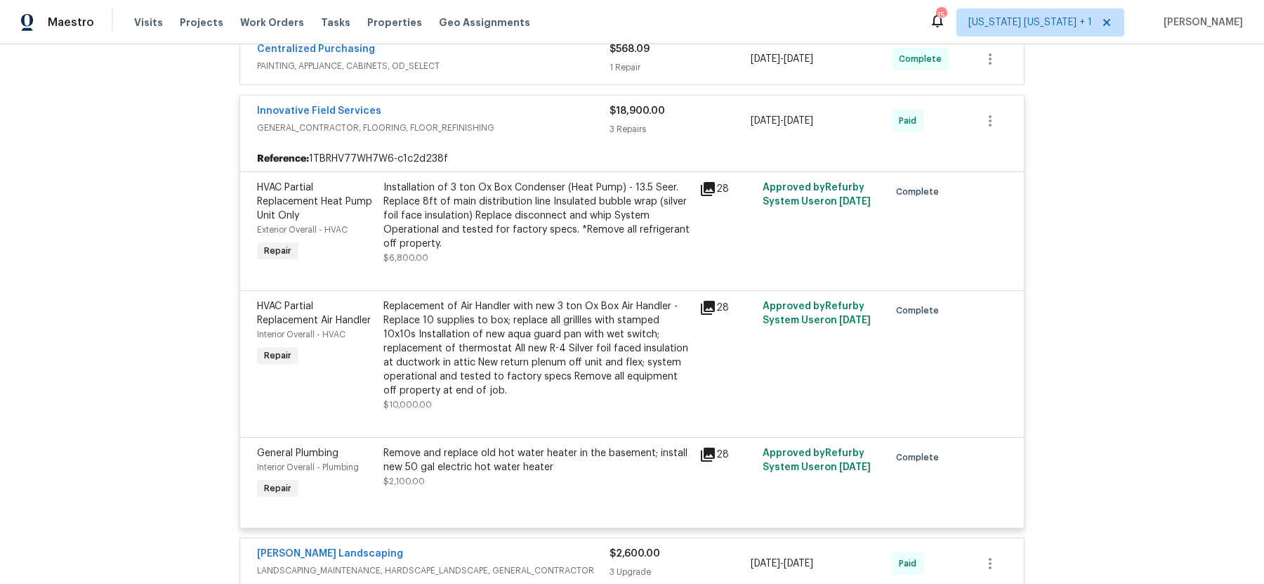
click at [475, 459] on div "Remove and replace old hot water heater in the basement; install new 50 gal ele…" at bounding box center [537, 460] width 308 height 28
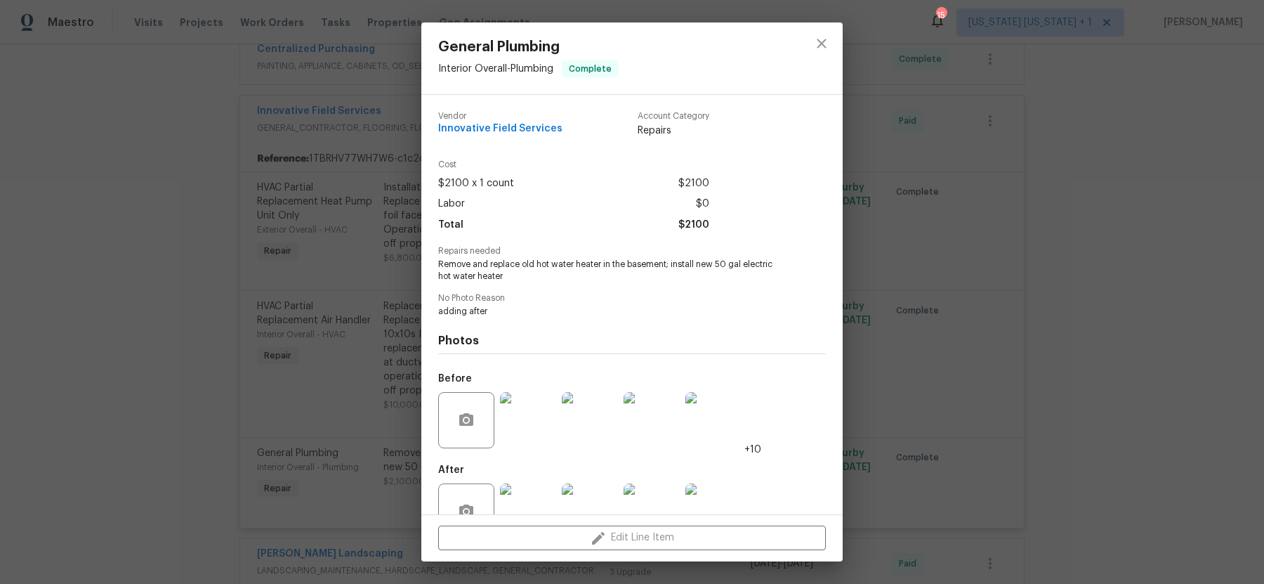
scroll to position [39, 0]
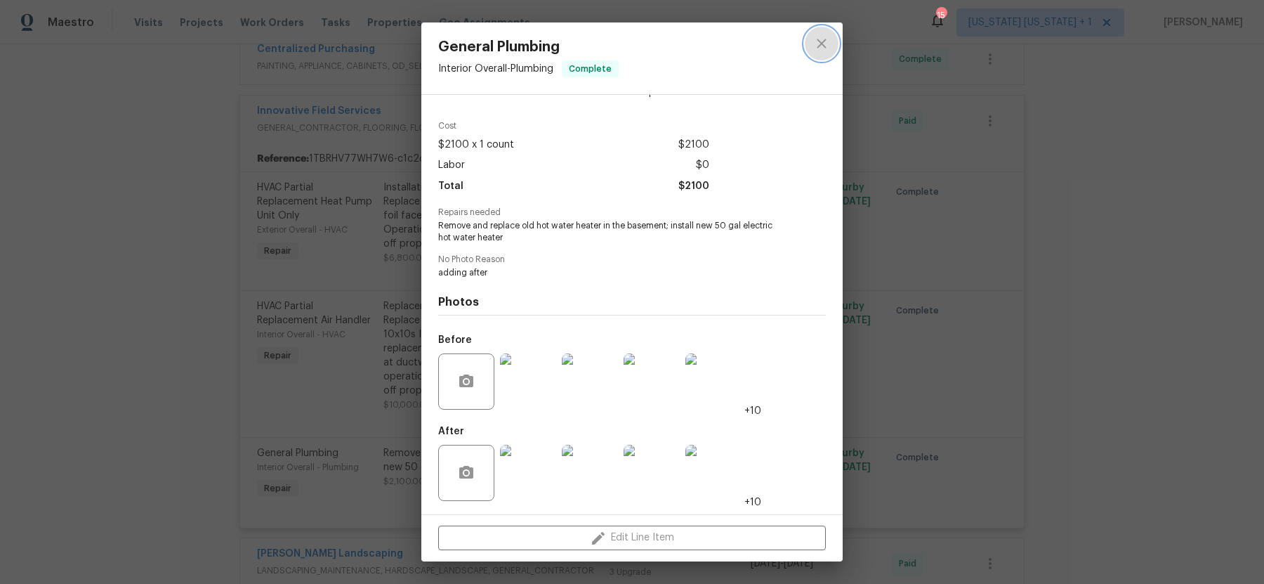
click at [826, 41] on icon "close" at bounding box center [821, 43] width 17 height 17
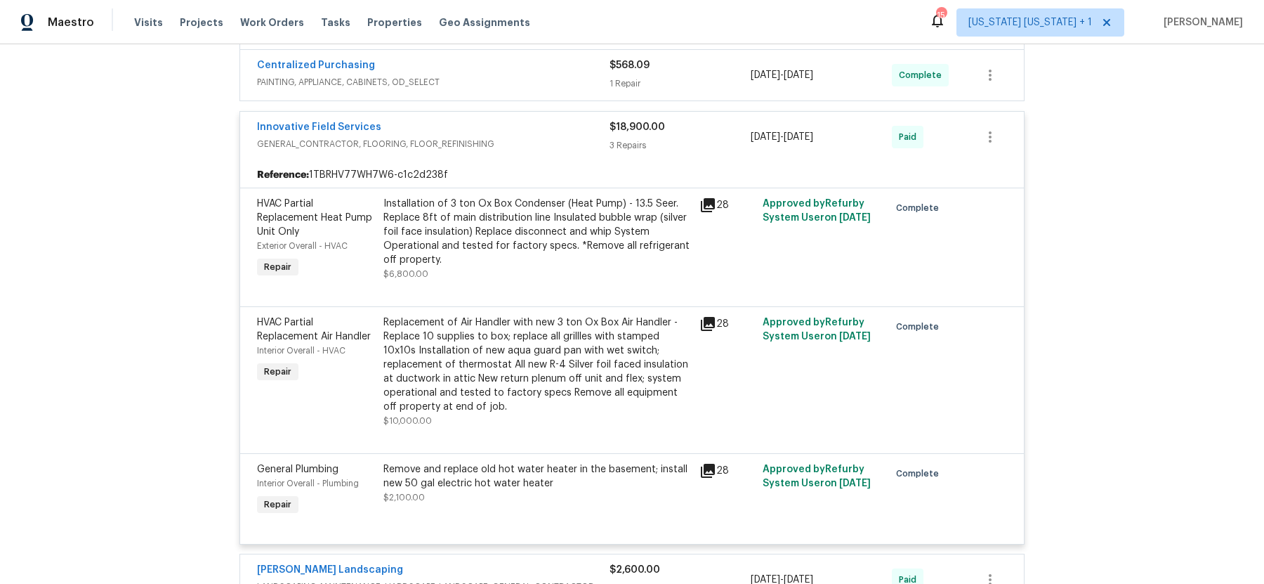
scroll to position [381, 0]
click at [559, 138] on span "GENERAL_CONTRACTOR, FLOORING, FLOOR_REFINISHING" at bounding box center [433, 145] width 353 height 14
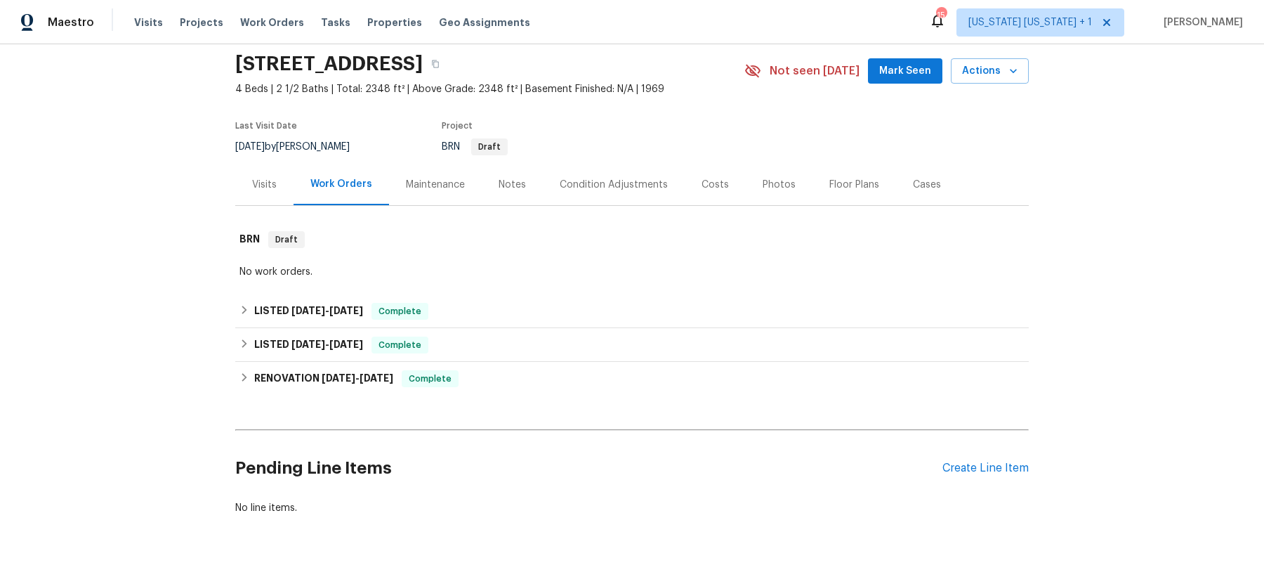
scroll to position [74, 0]
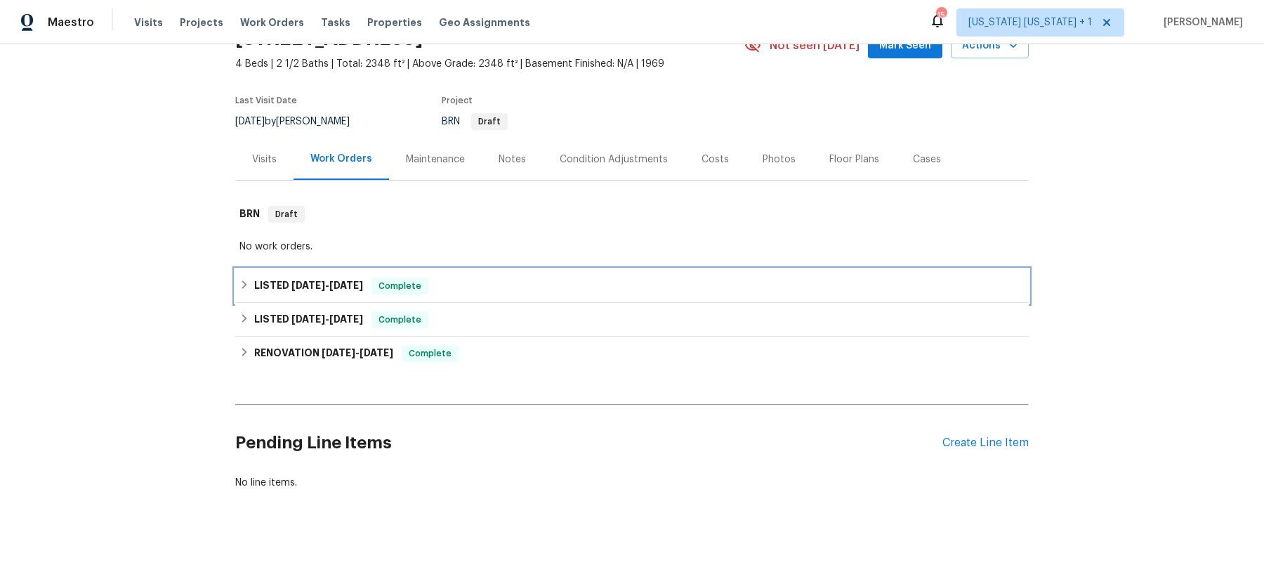
click at [240, 280] on icon at bounding box center [244, 285] width 10 height 10
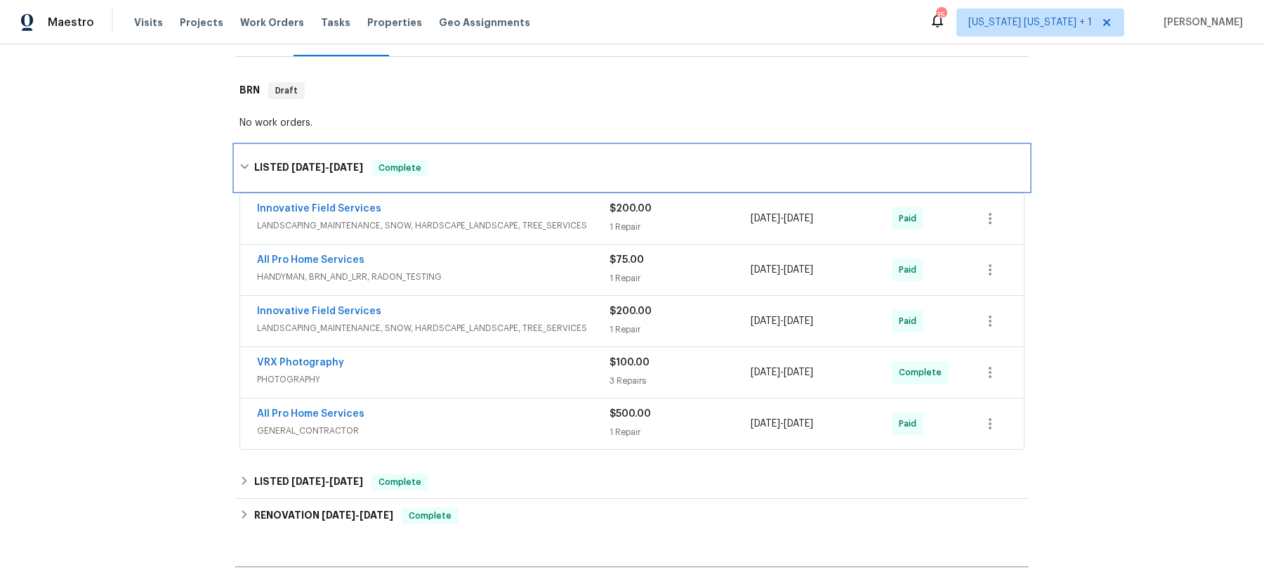
scroll to position [218, 0]
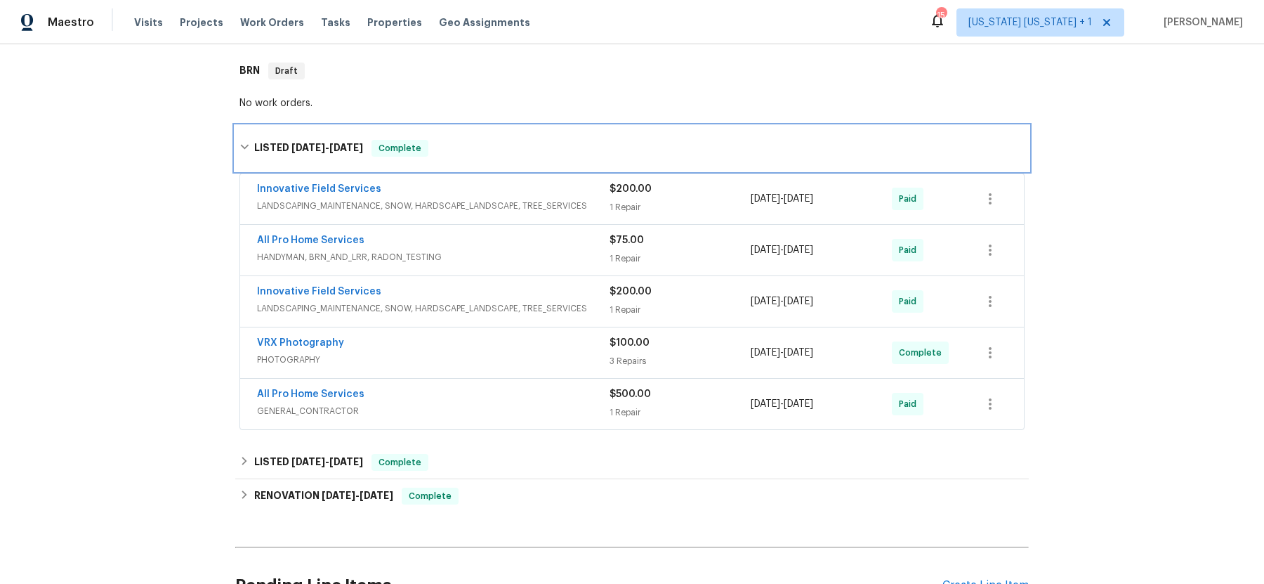
click at [251, 141] on div "LISTED 2/21/25 - 4/25/25 Complete" at bounding box center [631, 148] width 785 height 17
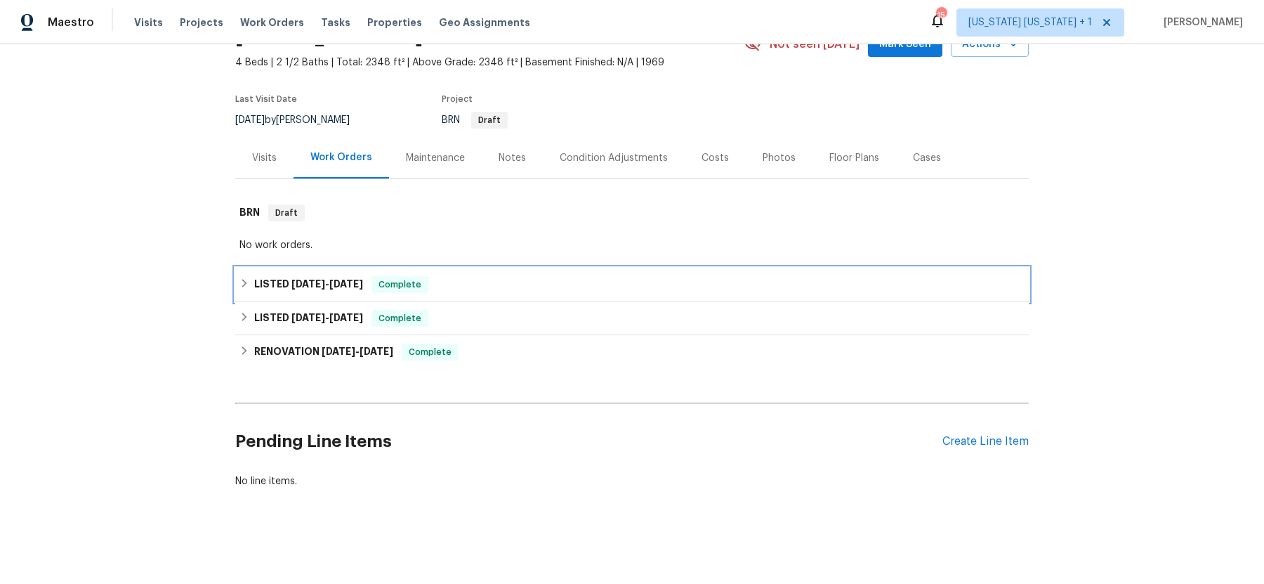
scroll to position [74, 0]
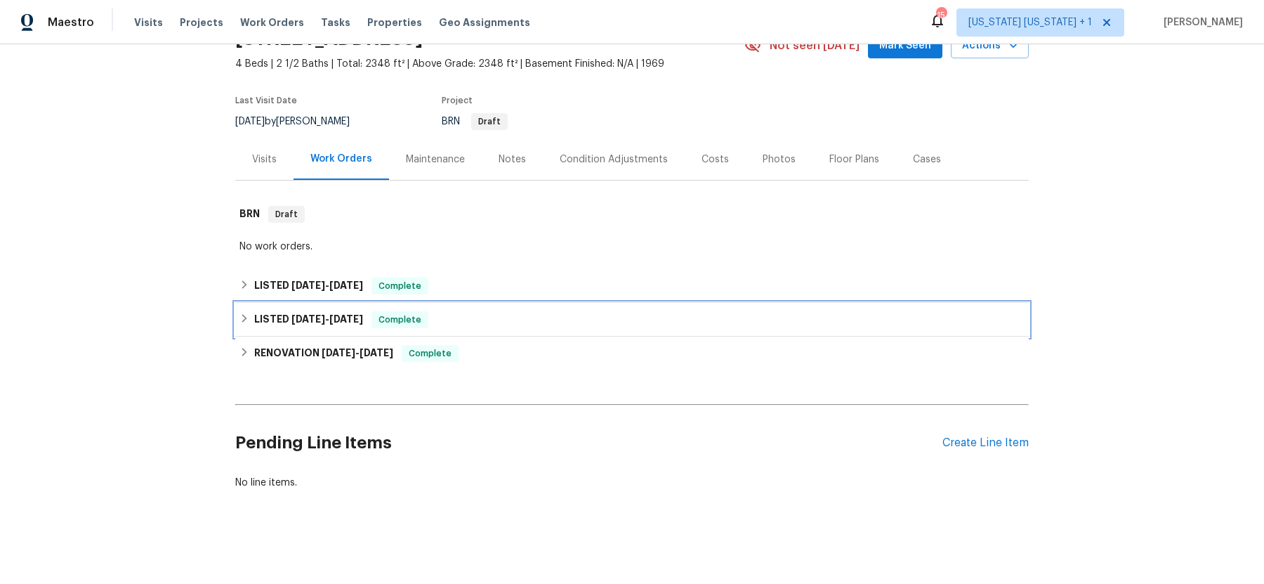
click at [241, 322] on icon at bounding box center [244, 318] width 10 height 10
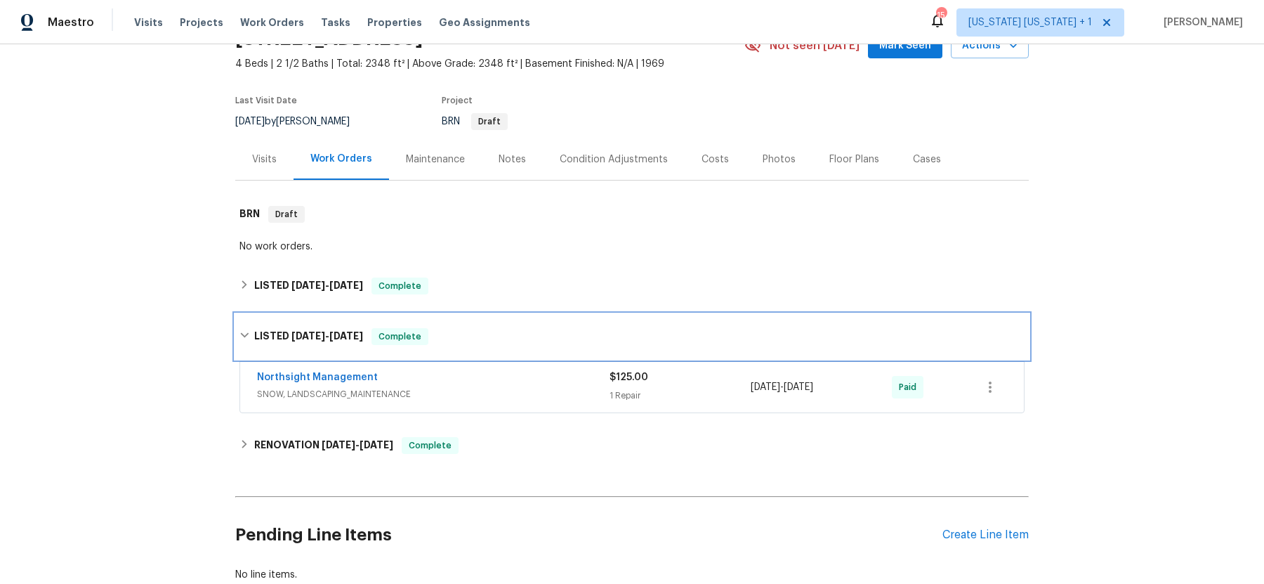
click at [241, 322] on div "LISTED 12/23/24 - 12/24/24 Complete" at bounding box center [632, 336] width 794 height 45
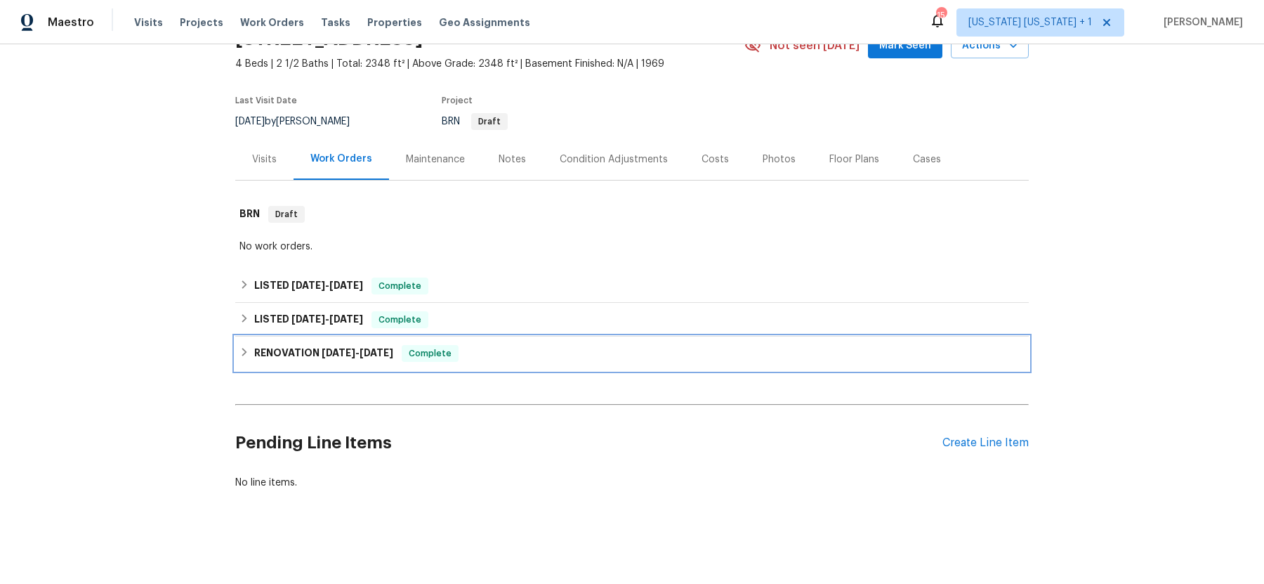
click at [242, 352] on icon at bounding box center [244, 352] width 10 height 10
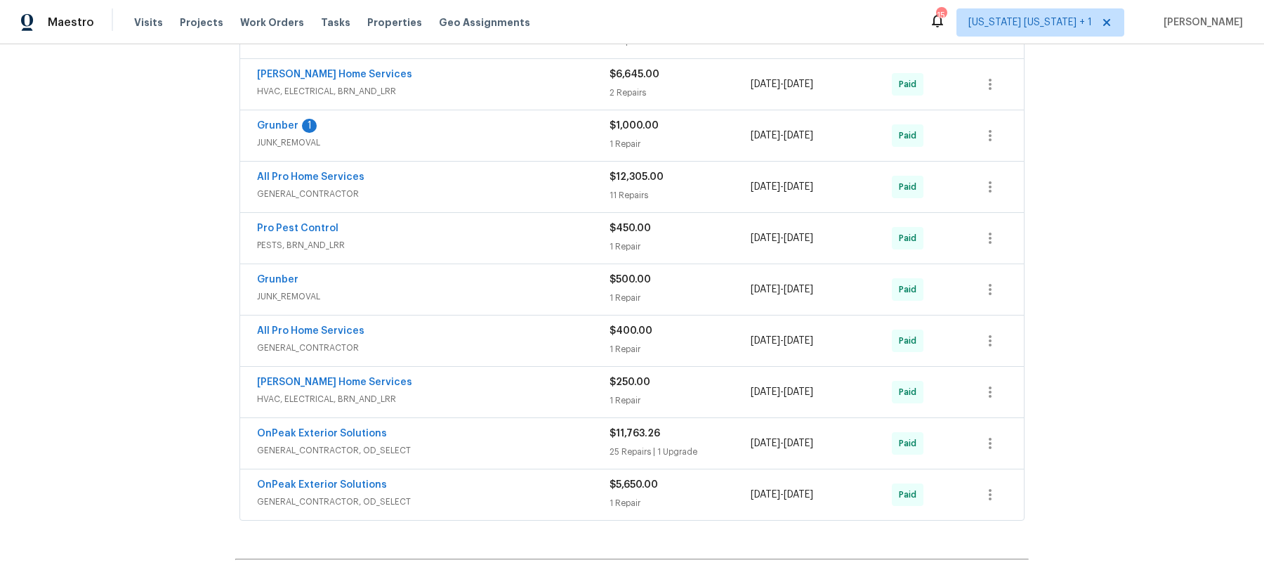
scroll to position [516, 0]
click at [421, 184] on span "GENERAL_CONTRACTOR" at bounding box center [433, 191] width 353 height 14
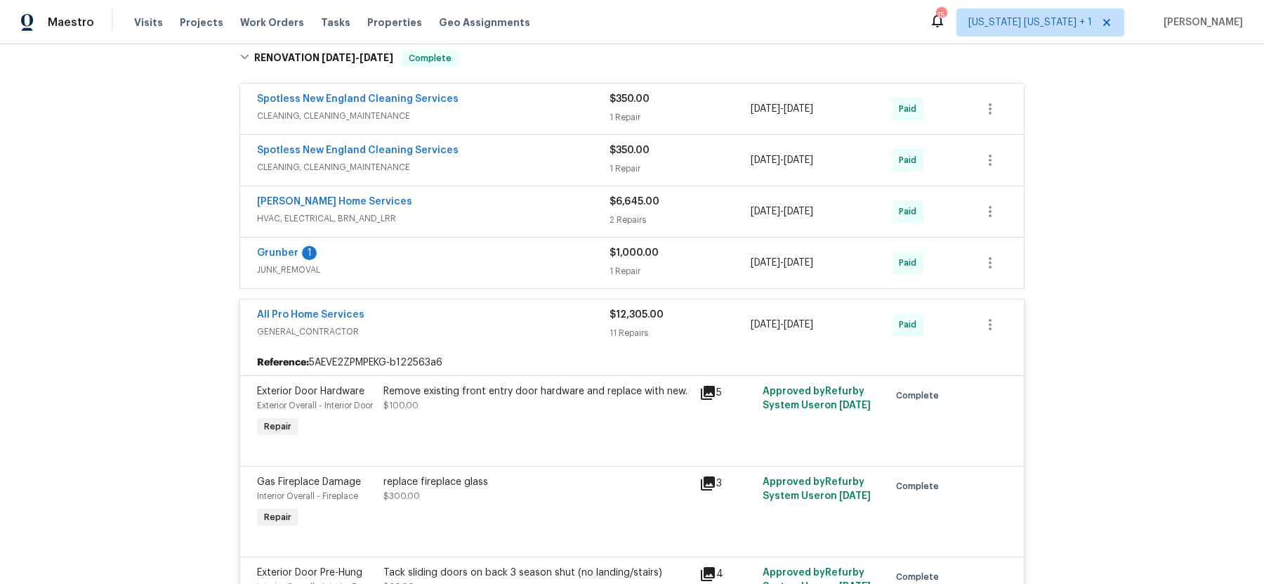
scroll to position [485, 0]
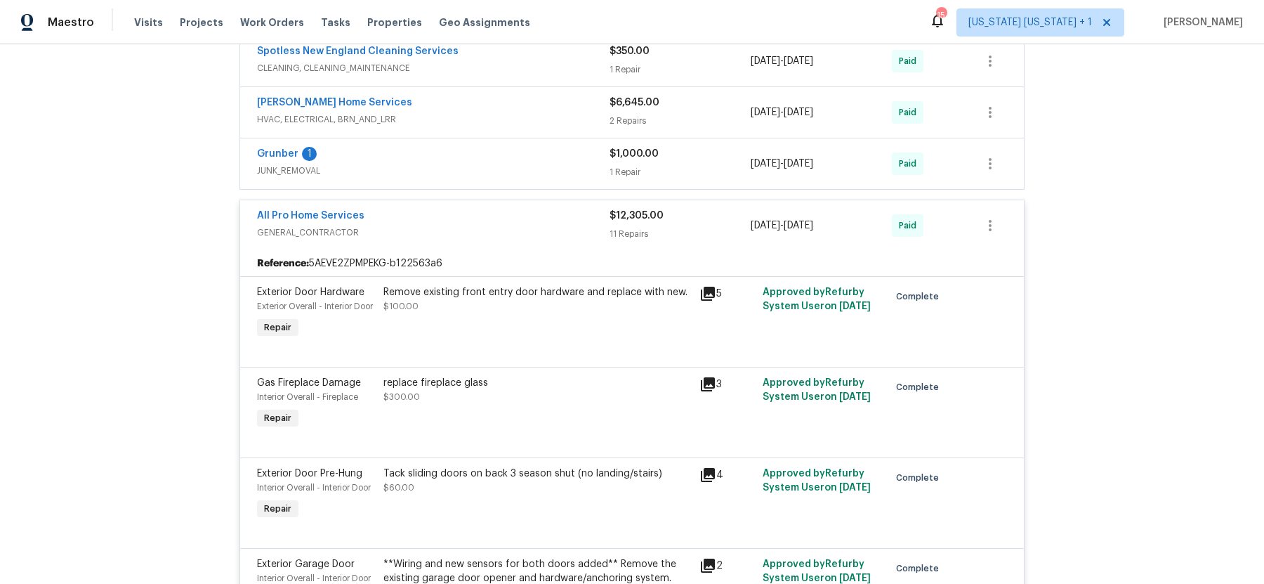
click at [442, 214] on div "All Pro Home Services" at bounding box center [433, 217] width 353 height 17
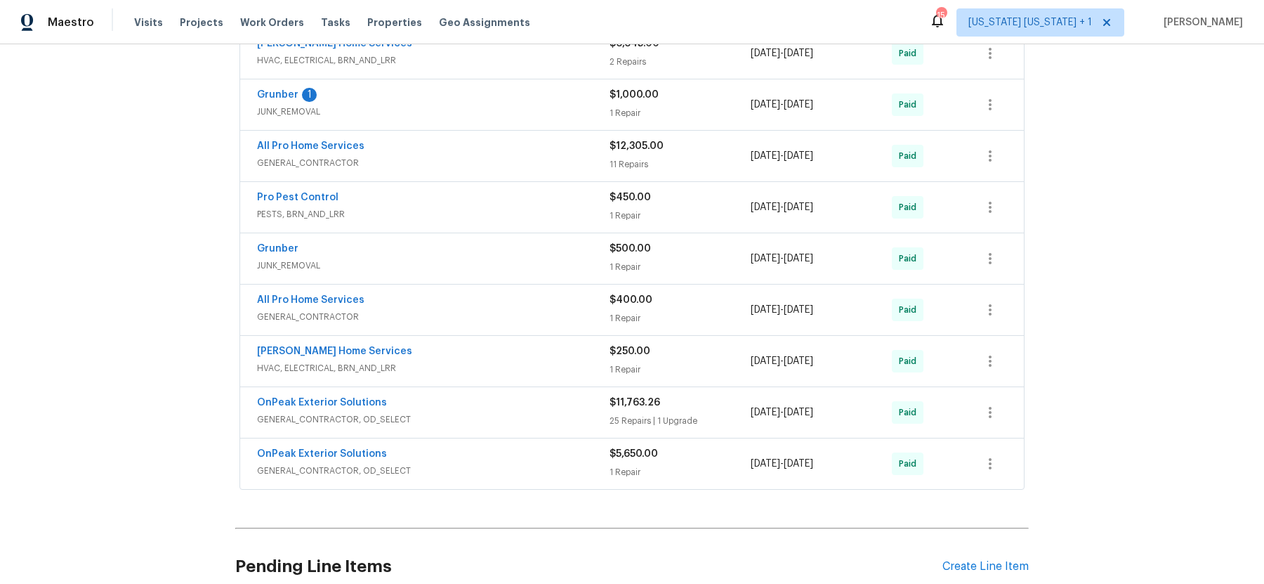
scroll to position [546, 0]
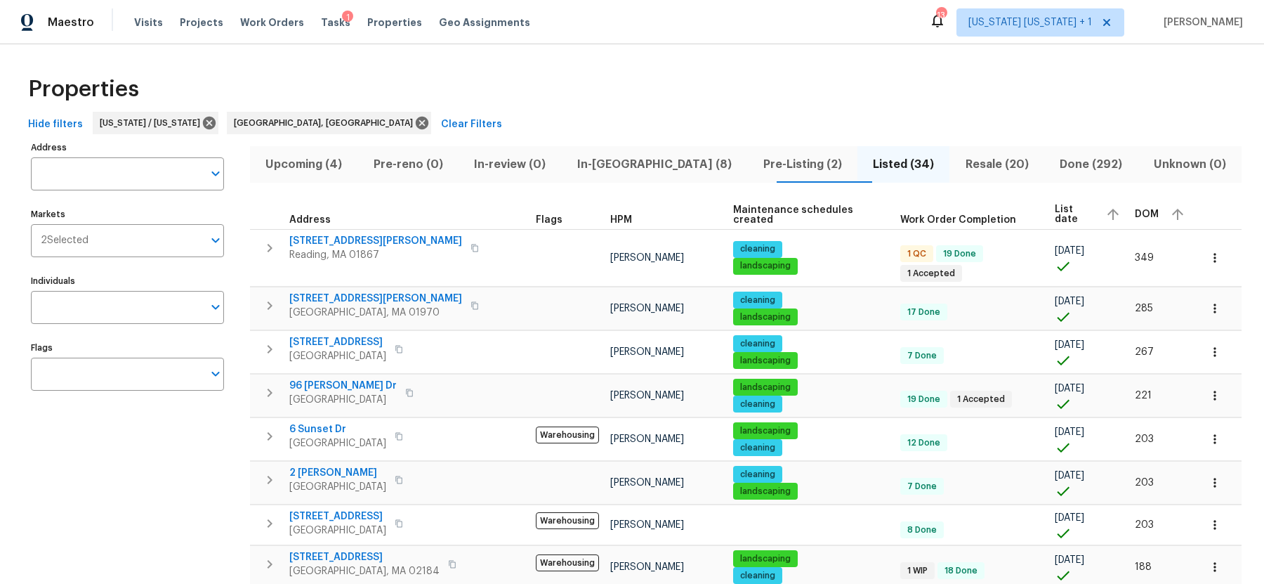
click at [617, 157] on span "In-reno (8)" at bounding box center [654, 165] width 169 height 20
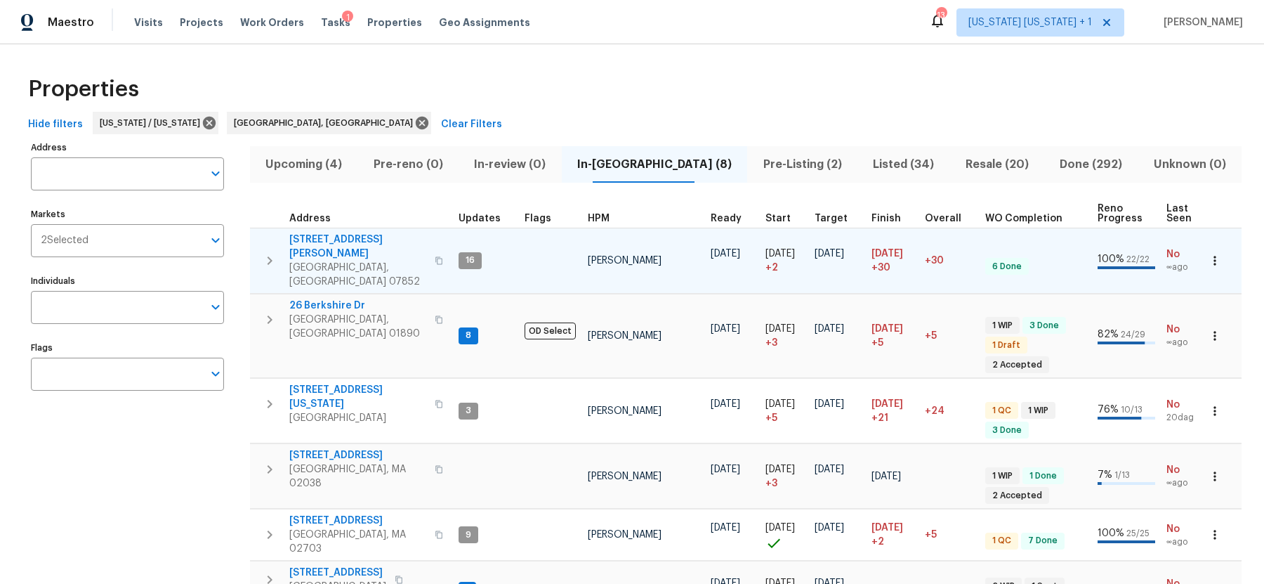
click at [318, 242] on span "238 Drake Ln" at bounding box center [357, 246] width 137 height 28
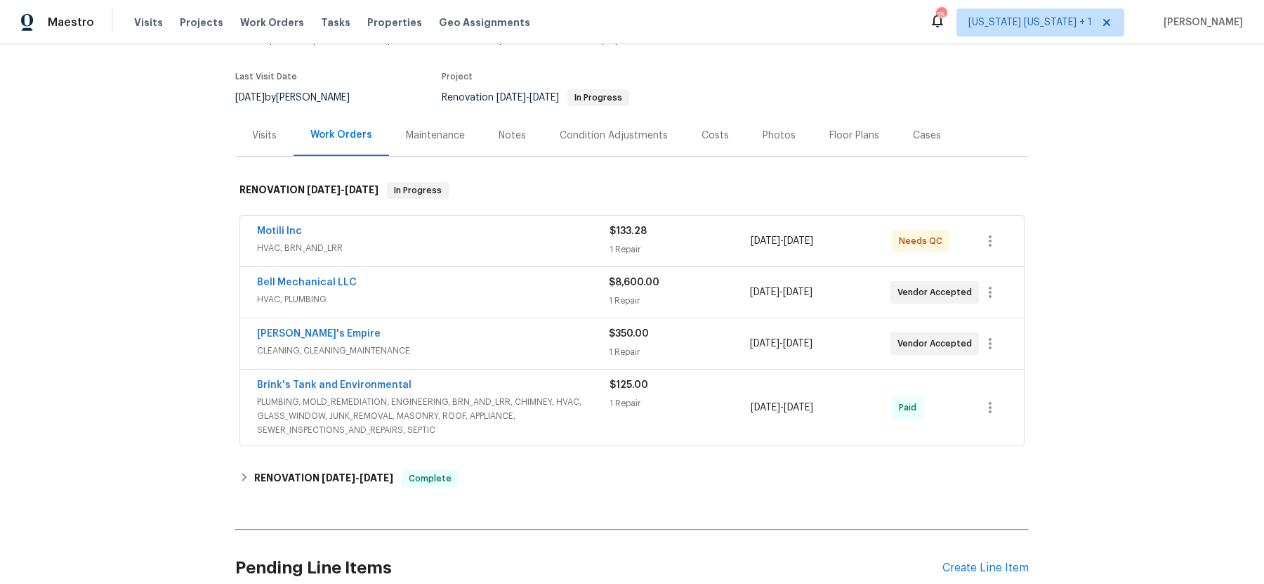
scroll to position [102, 0]
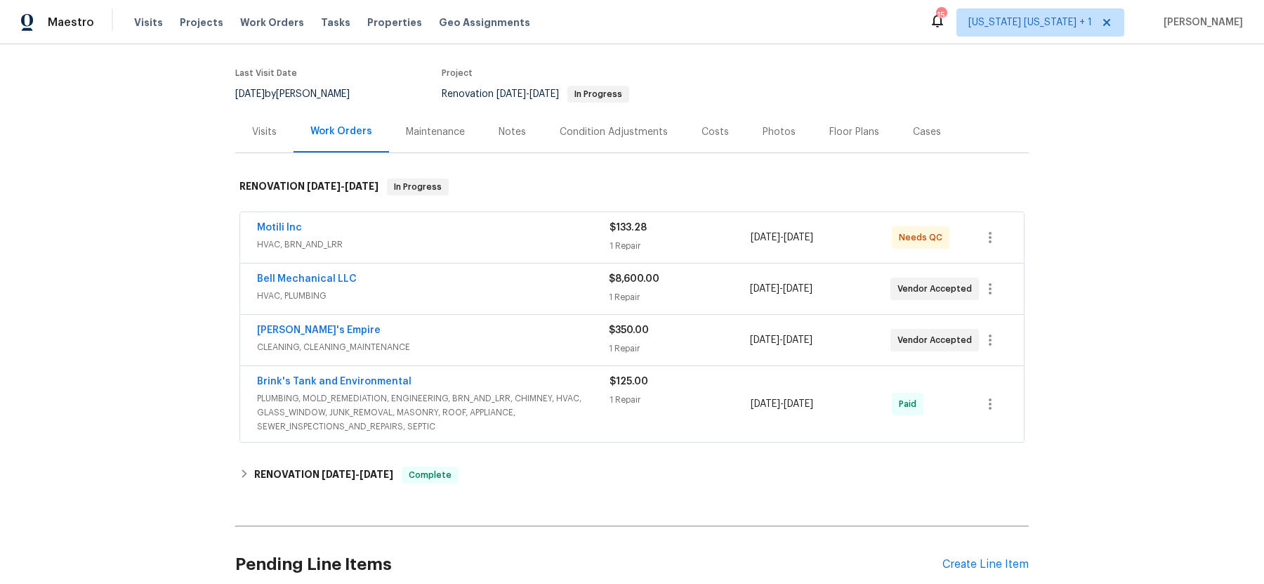
click at [461, 286] on div "Bell Mechanical LLC" at bounding box center [433, 280] width 352 height 17
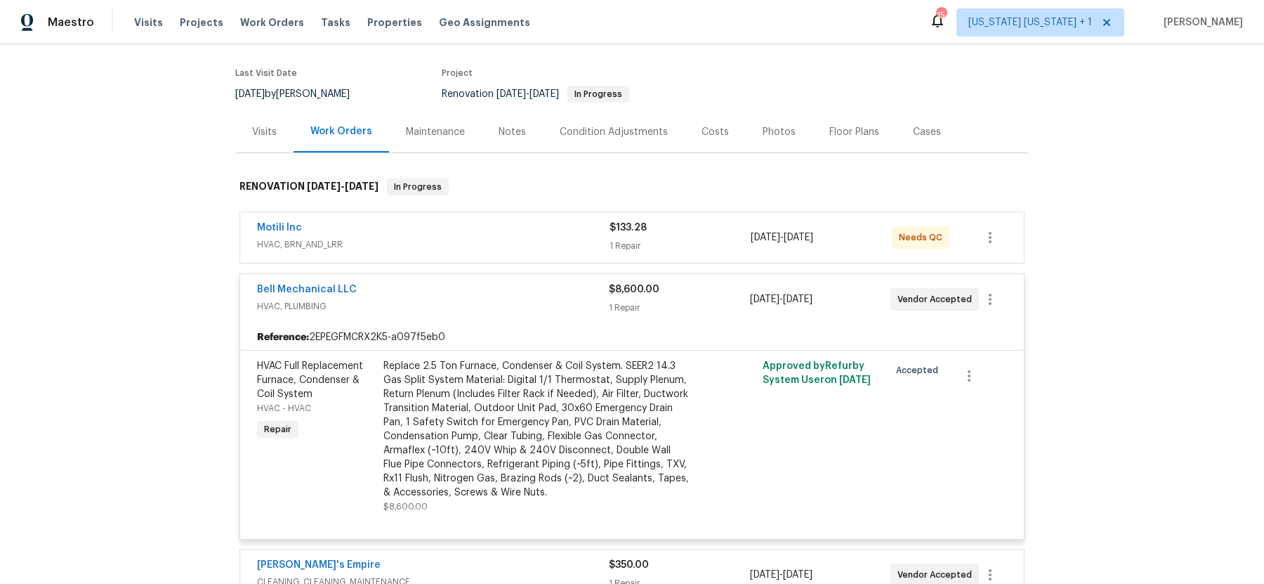
click at [461, 286] on div "Bell Mechanical LLC" at bounding box center [433, 290] width 352 height 17
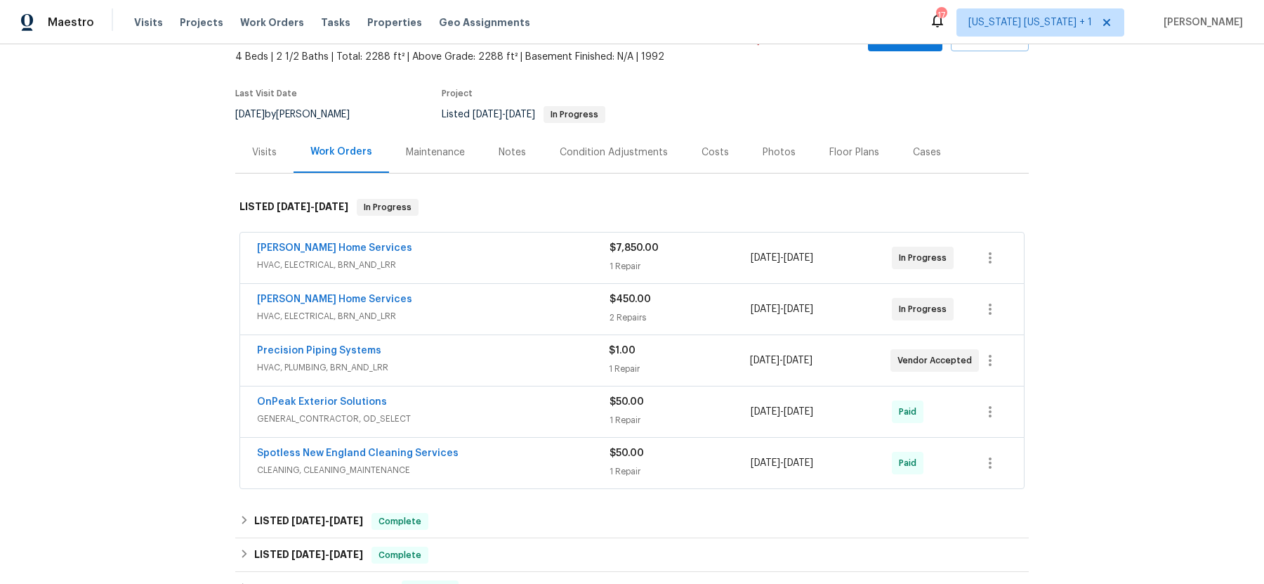
scroll to position [89, 0]
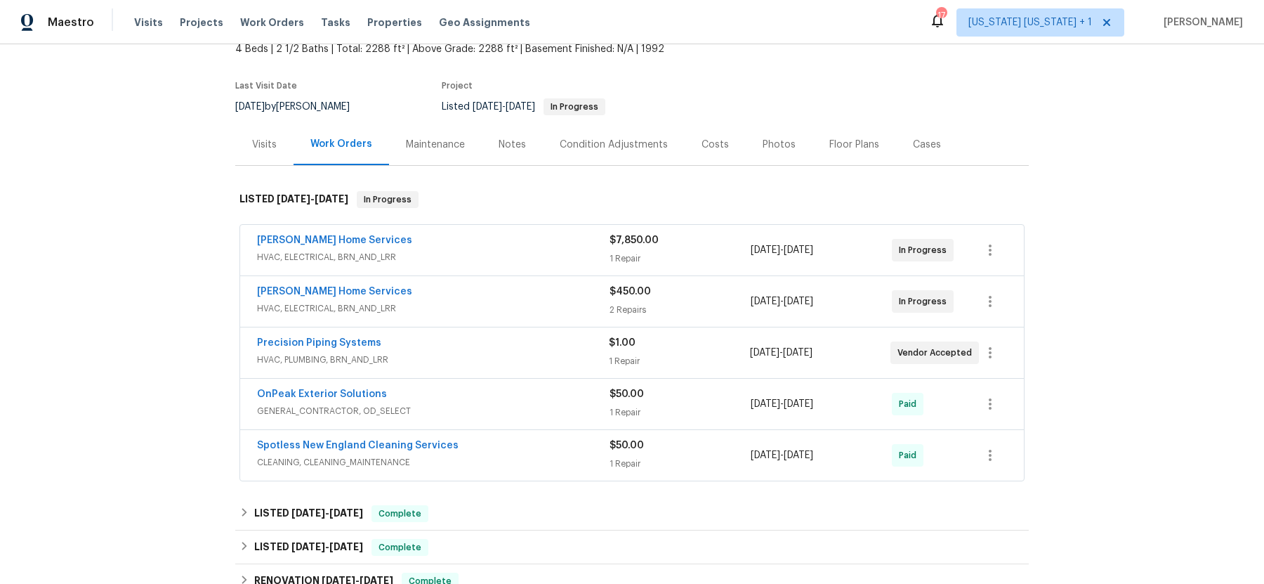
click at [512, 254] on span "HVAC, ELECTRICAL, BRN_AND_LRR" at bounding box center [433, 257] width 353 height 14
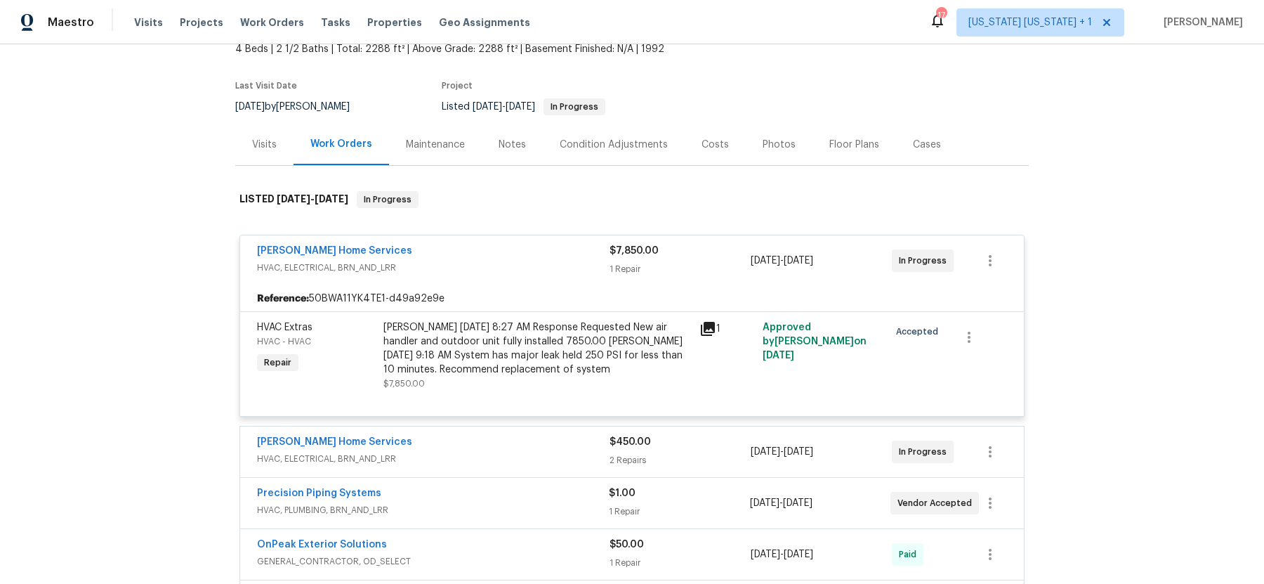
click at [512, 254] on div "[PERSON_NAME] Home Services" at bounding box center [433, 252] width 353 height 17
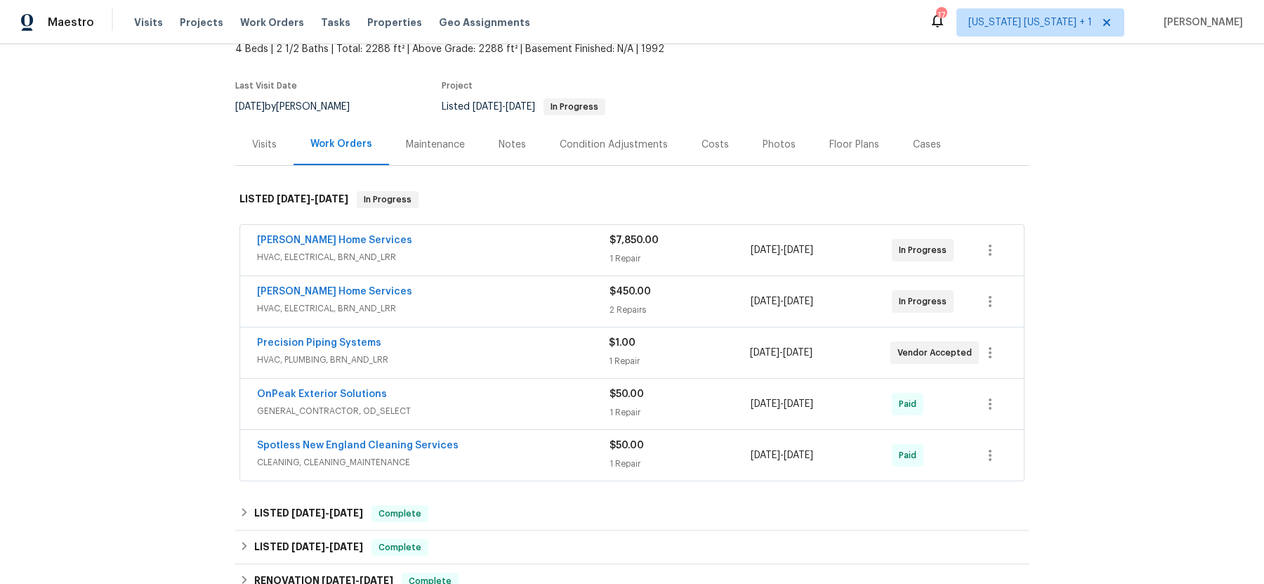
scroll to position [0, 0]
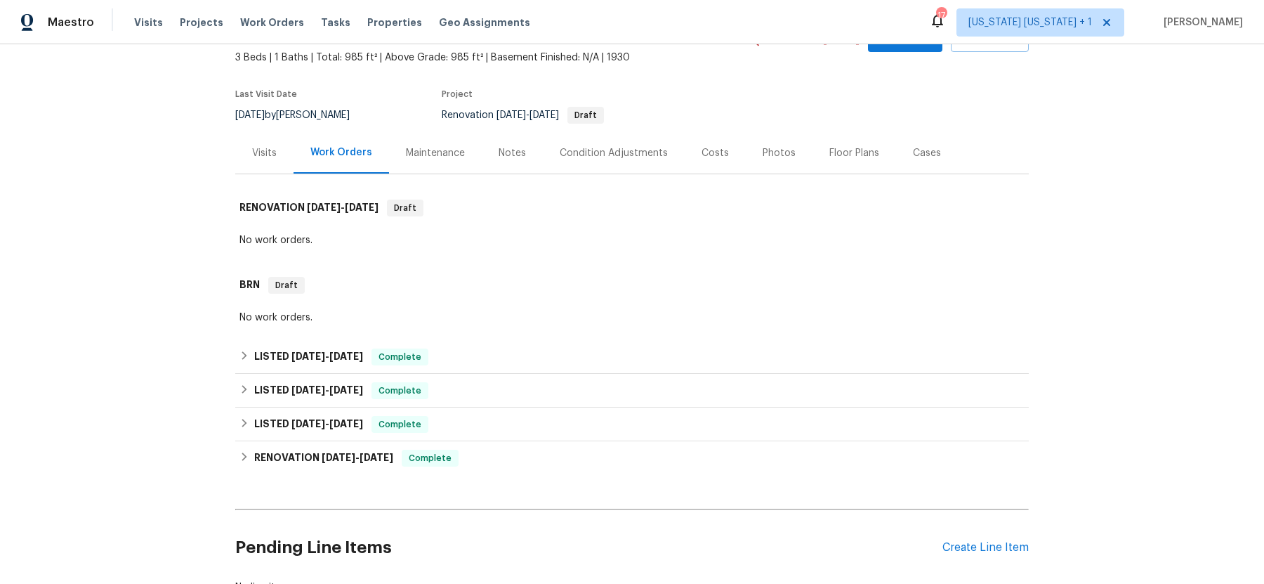
scroll to position [169, 0]
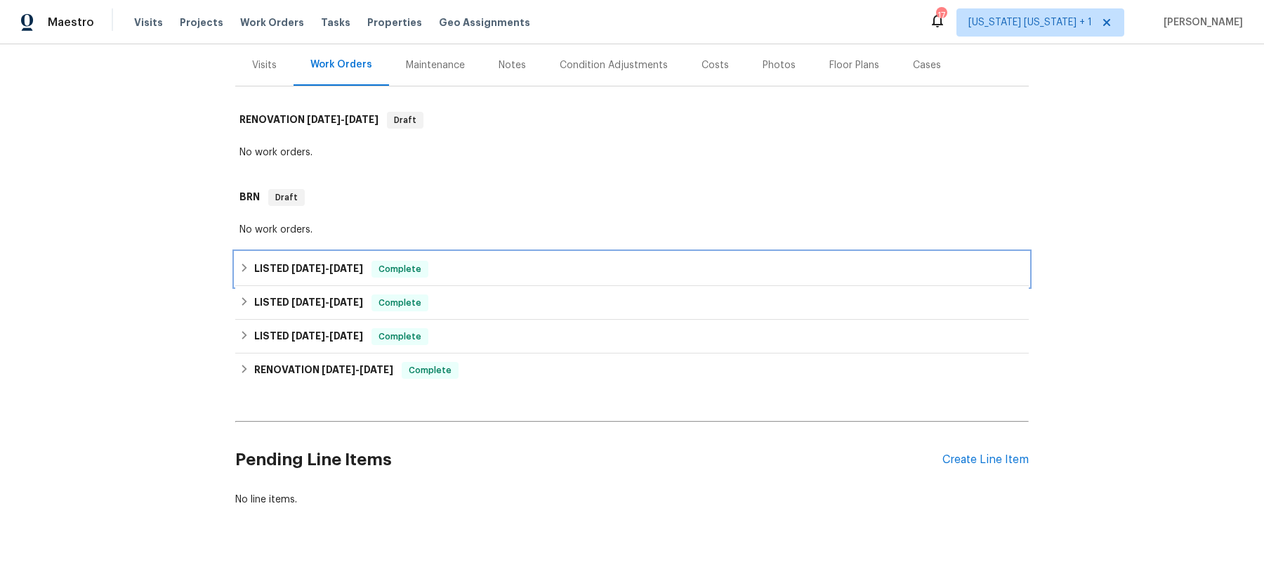
click at [246, 265] on icon at bounding box center [244, 268] width 10 height 10
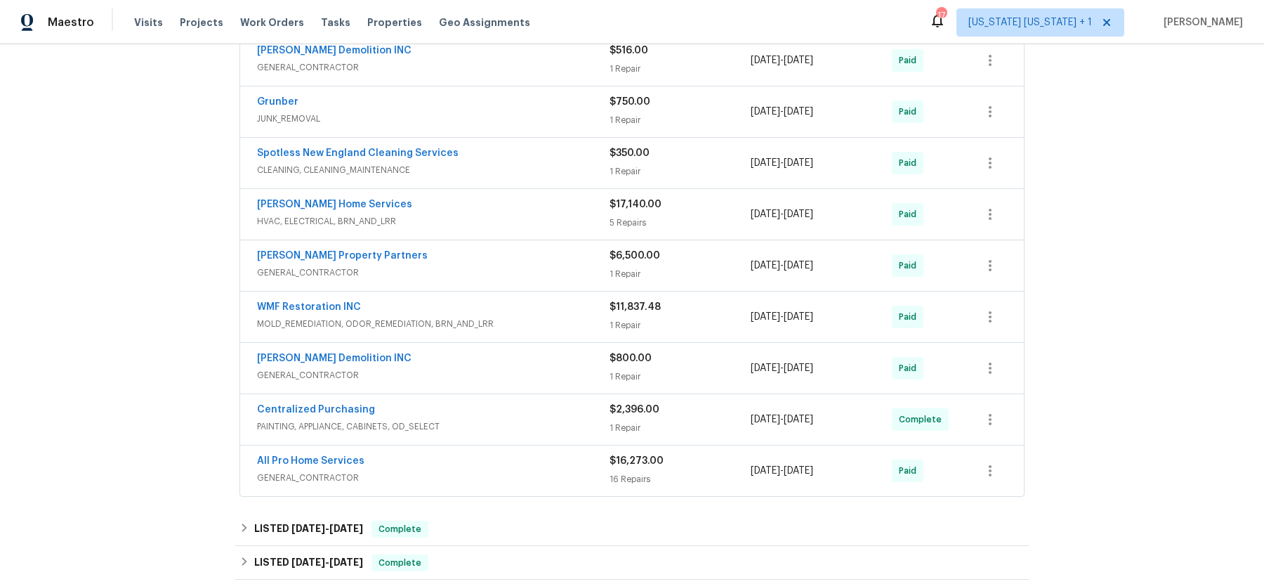
scroll to position [434, 0]
click at [446, 202] on div "[PERSON_NAME] Home Services" at bounding box center [433, 205] width 353 height 17
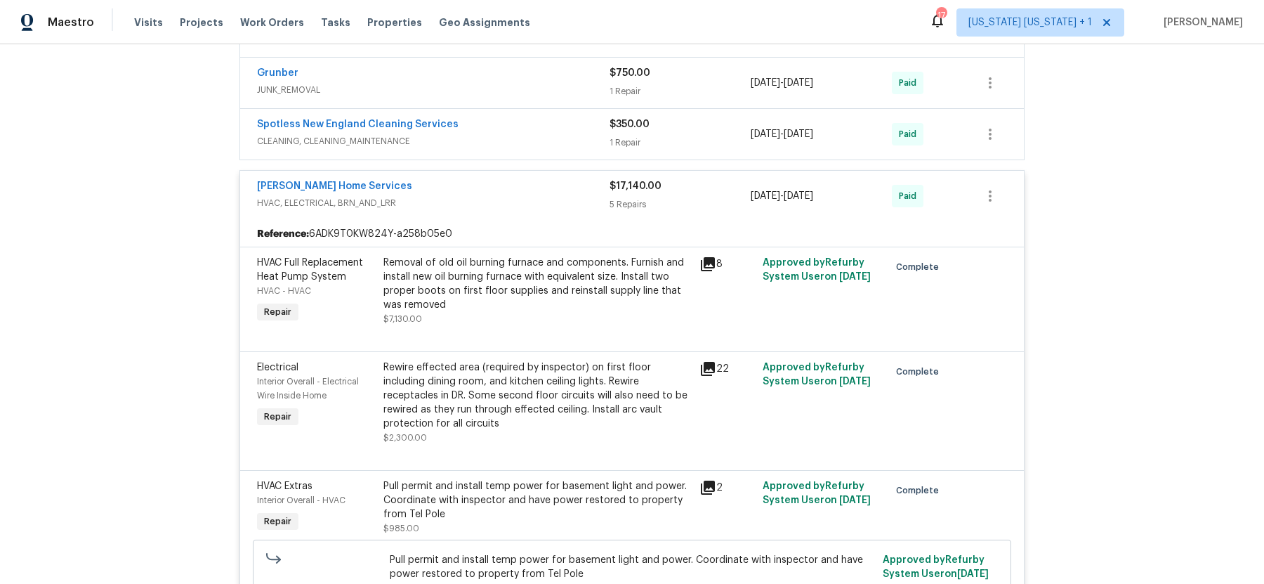
scroll to position [461, 0]
click at [550, 183] on div "[PERSON_NAME] Home Services" at bounding box center [433, 188] width 353 height 17
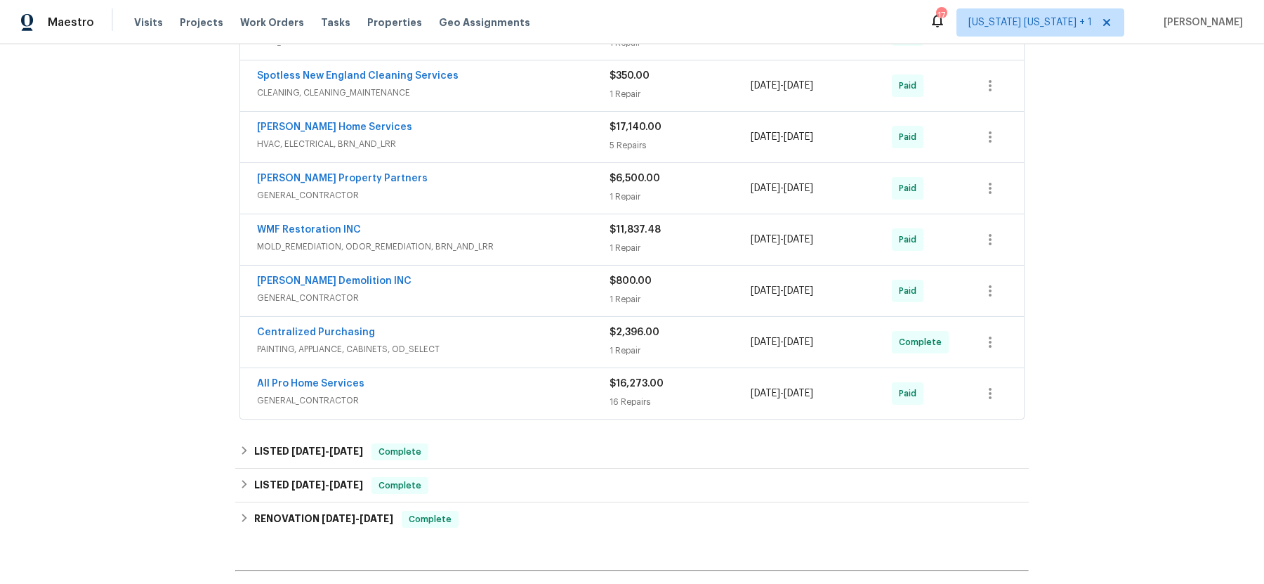
scroll to position [523, 0]
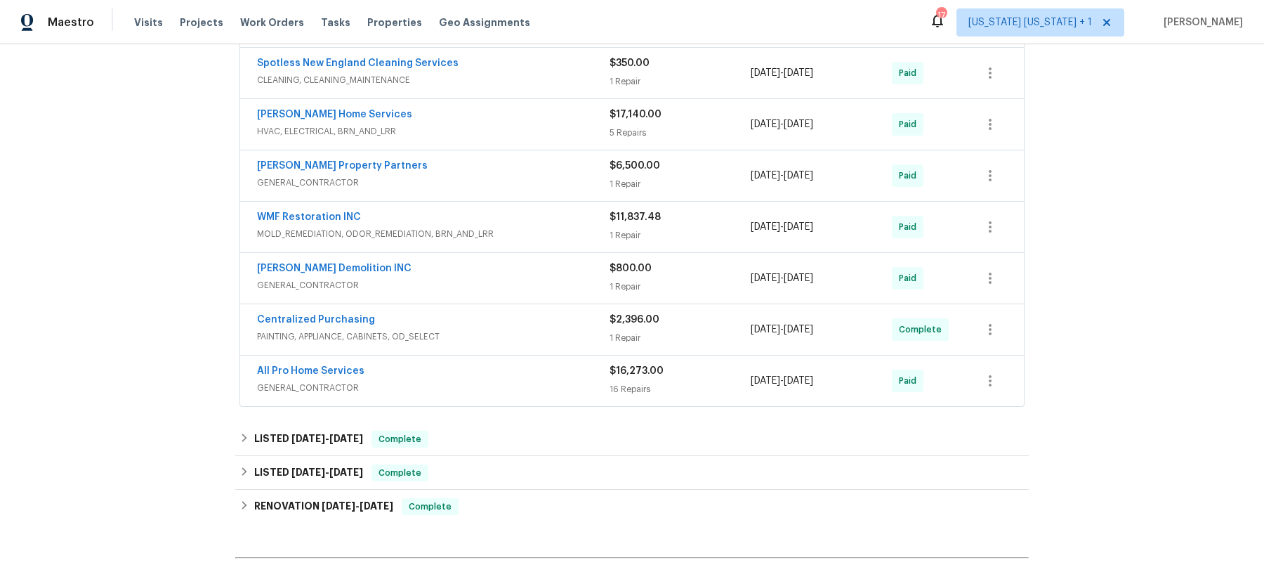
click at [550, 183] on span "GENERAL_CONTRACTOR" at bounding box center [433, 183] width 353 height 14
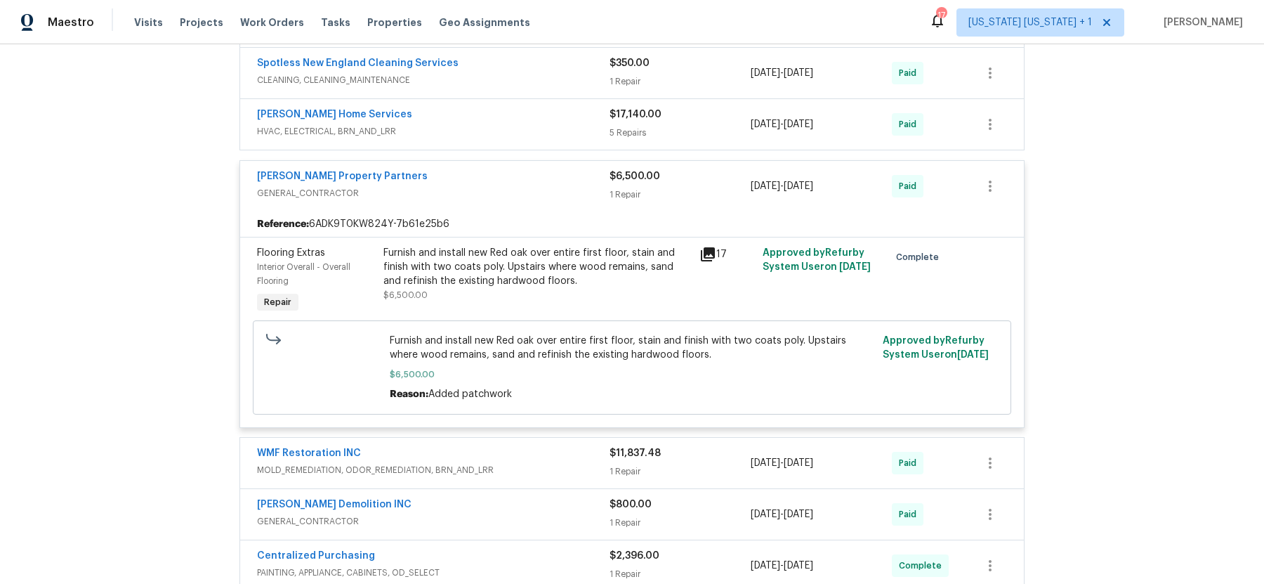
click at [550, 186] on span "GENERAL_CONTRACTOR" at bounding box center [433, 193] width 353 height 14
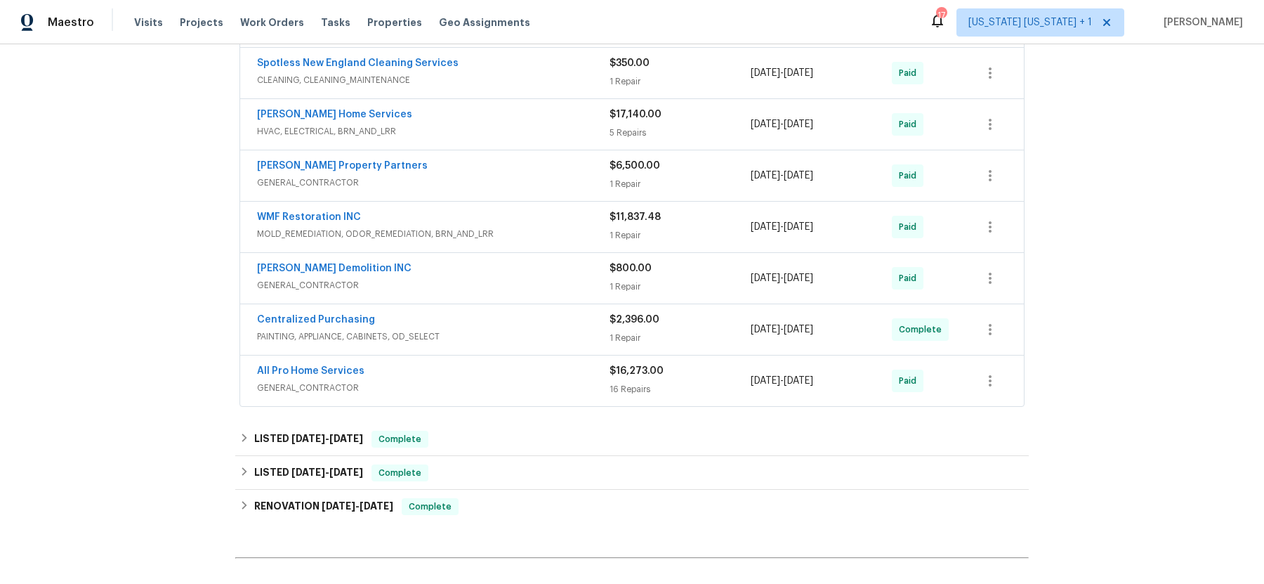
click at [550, 183] on span "GENERAL_CONTRACTOR" at bounding box center [433, 183] width 353 height 14
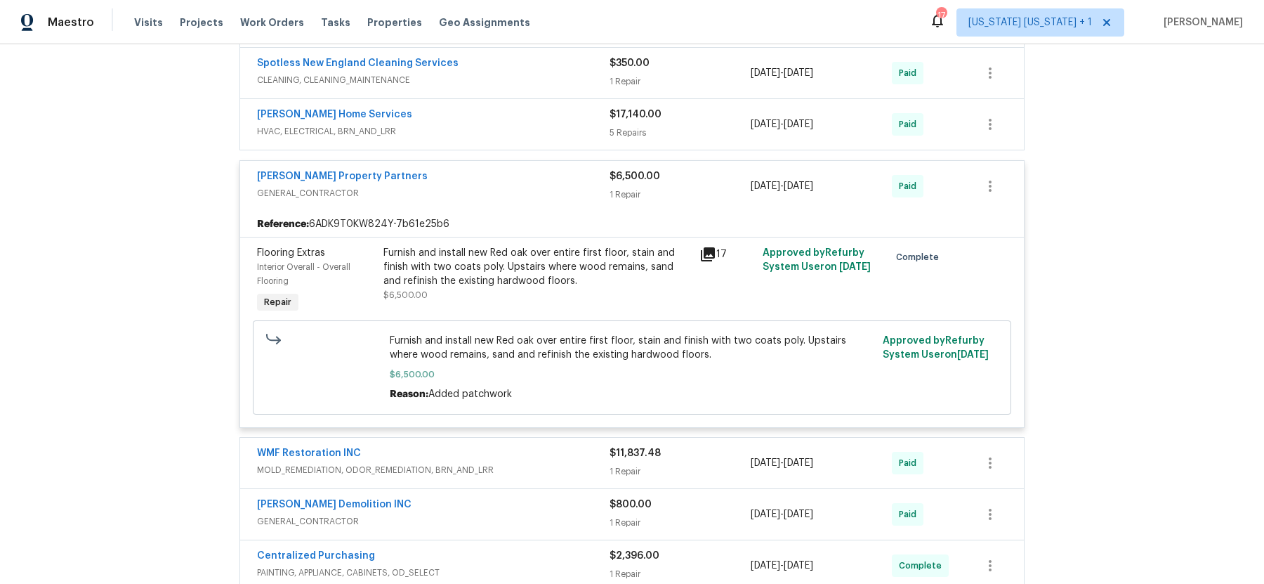
click at [525, 277] on div "Furnish and install new Red oak over entire first floor, stain and finish with …" at bounding box center [537, 267] width 308 height 42
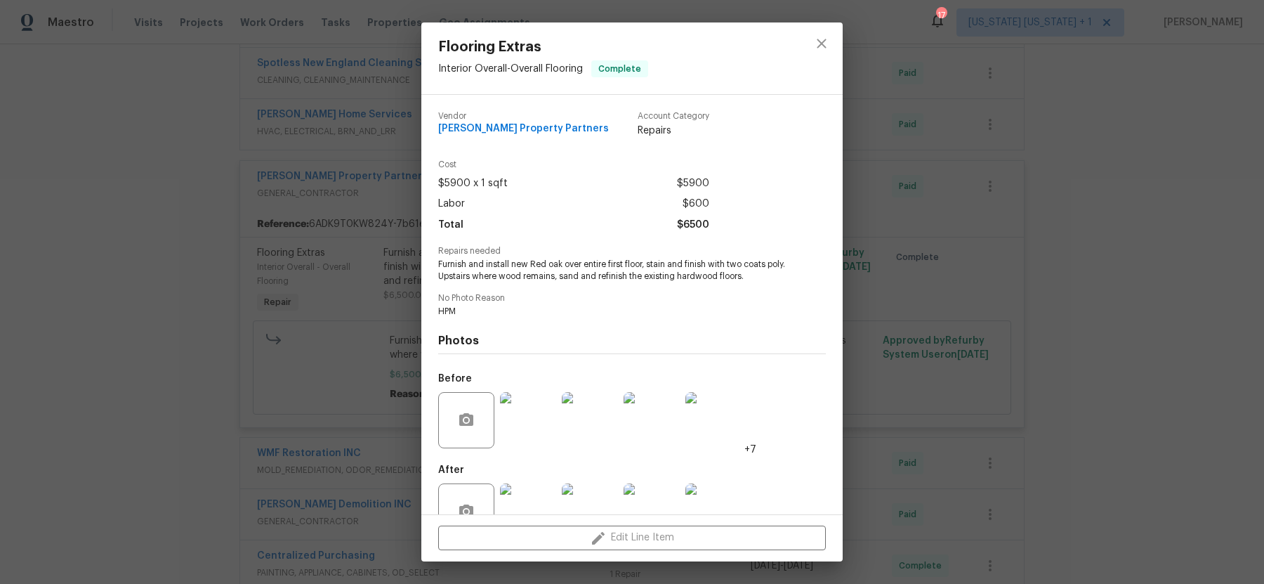
scroll to position [39, 0]
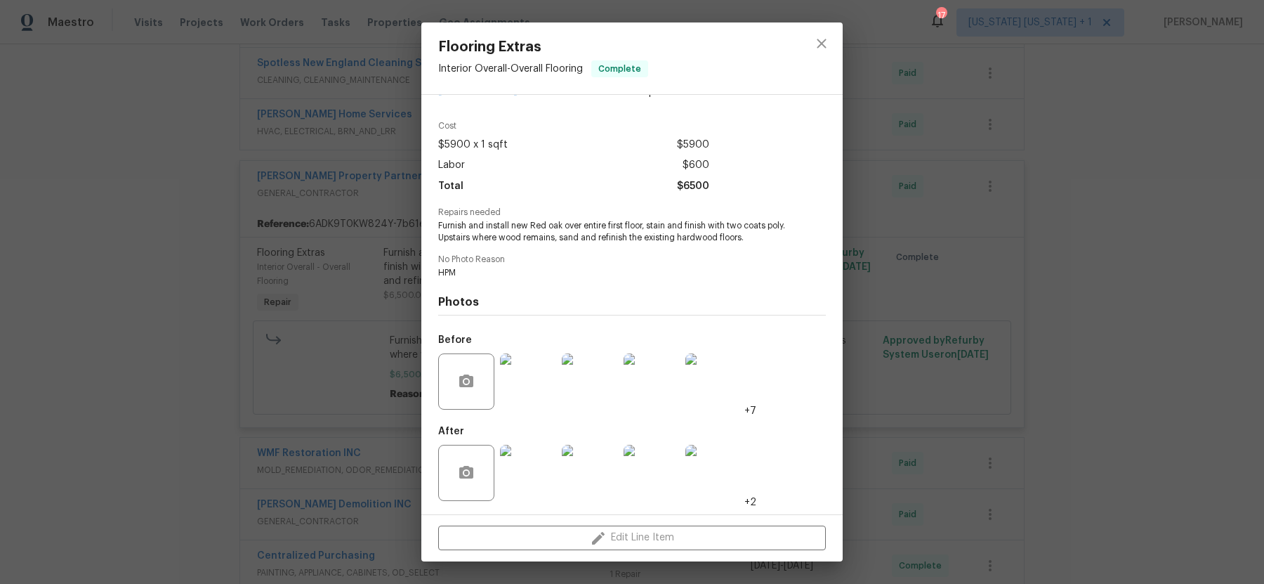
click at [534, 388] on img at bounding box center [528, 381] width 56 height 56
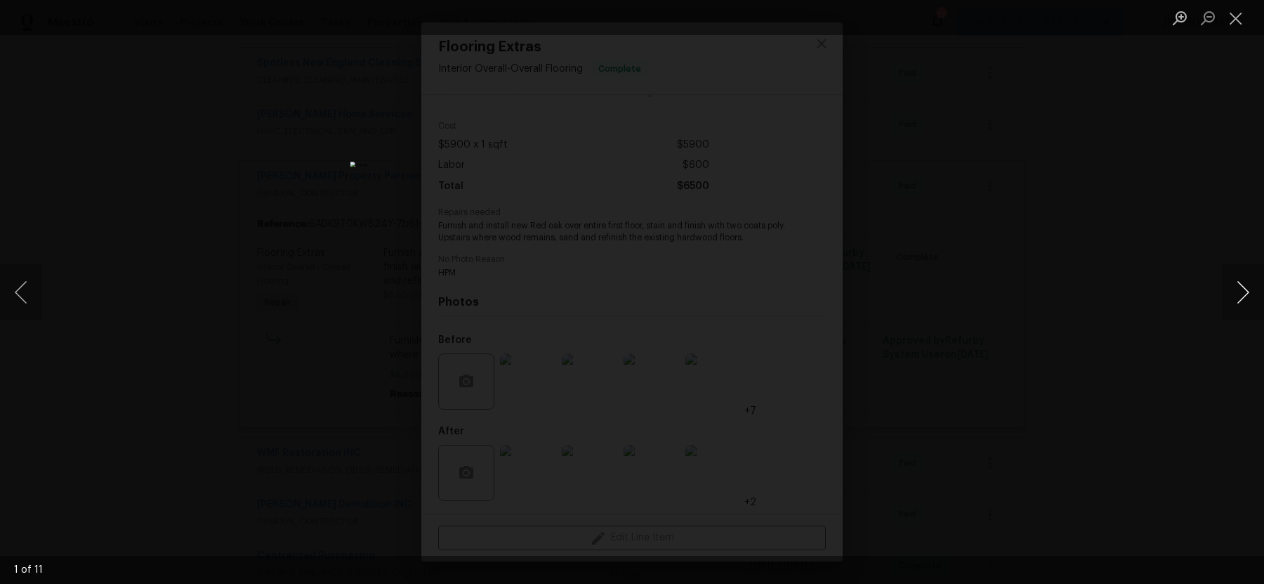
click at [1236, 289] on button "Next image" at bounding box center [1243, 292] width 42 height 56
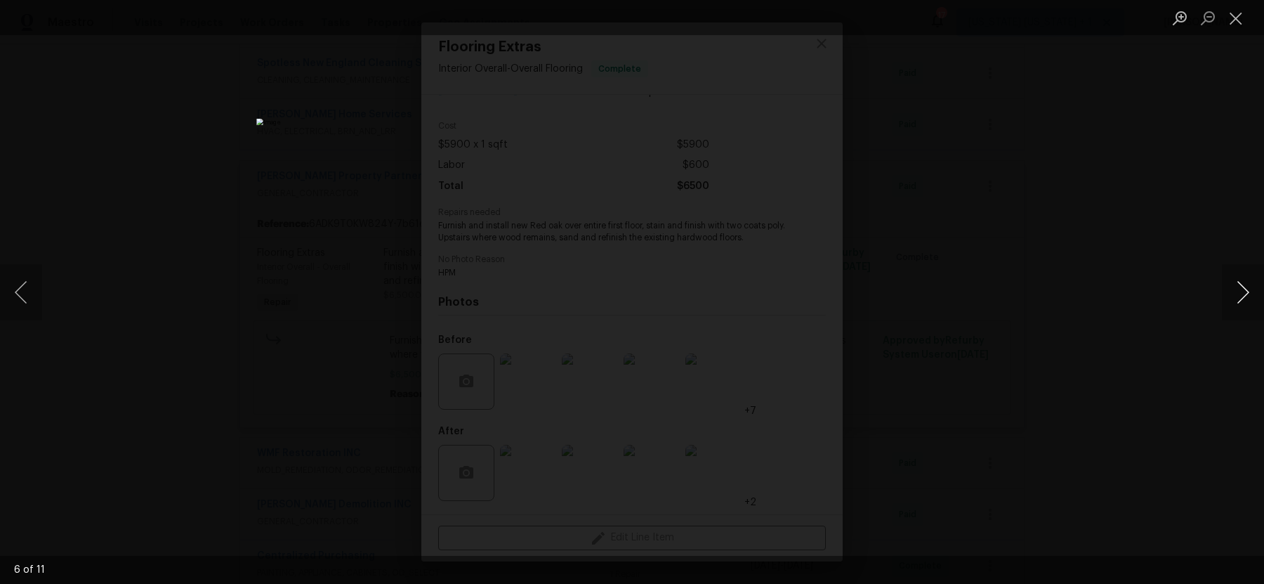
click at [1236, 289] on button "Next image" at bounding box center [1243, 292] width 42 height 56
click at [1068, 316] on div "Lightbox" at bounding box center [632, 292] width 1264 height 584
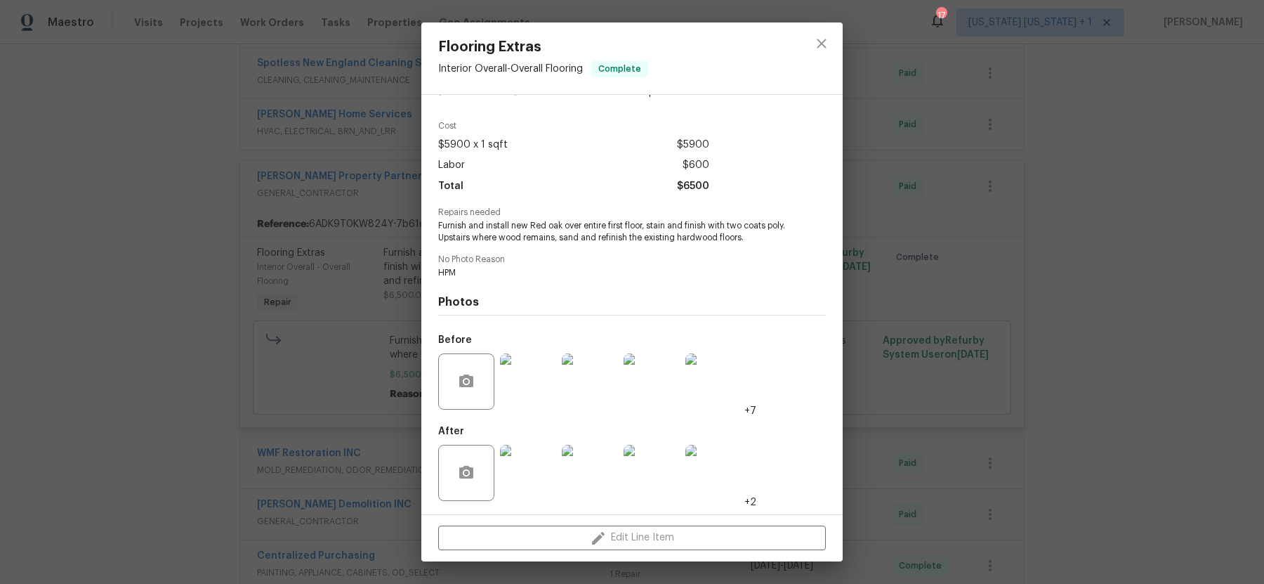
click at [541, 478] on img at bounding box center [528, 473] width 56 height 56
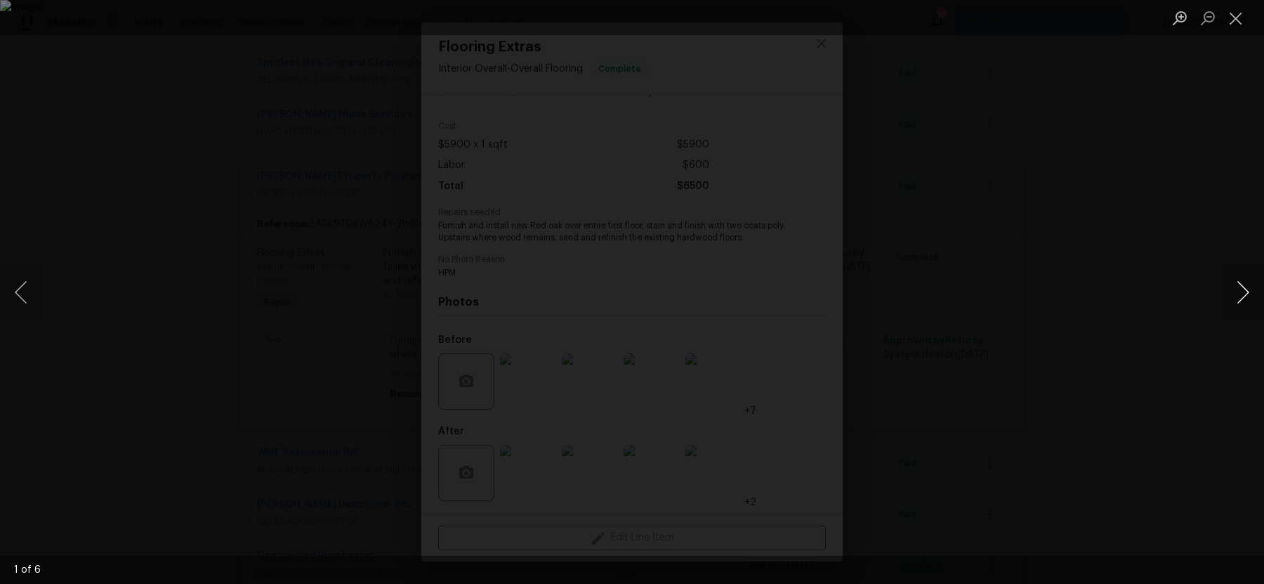
click at [1230, 294] on button "Next image" at bounding box center [1243, 292] width 42 height 56
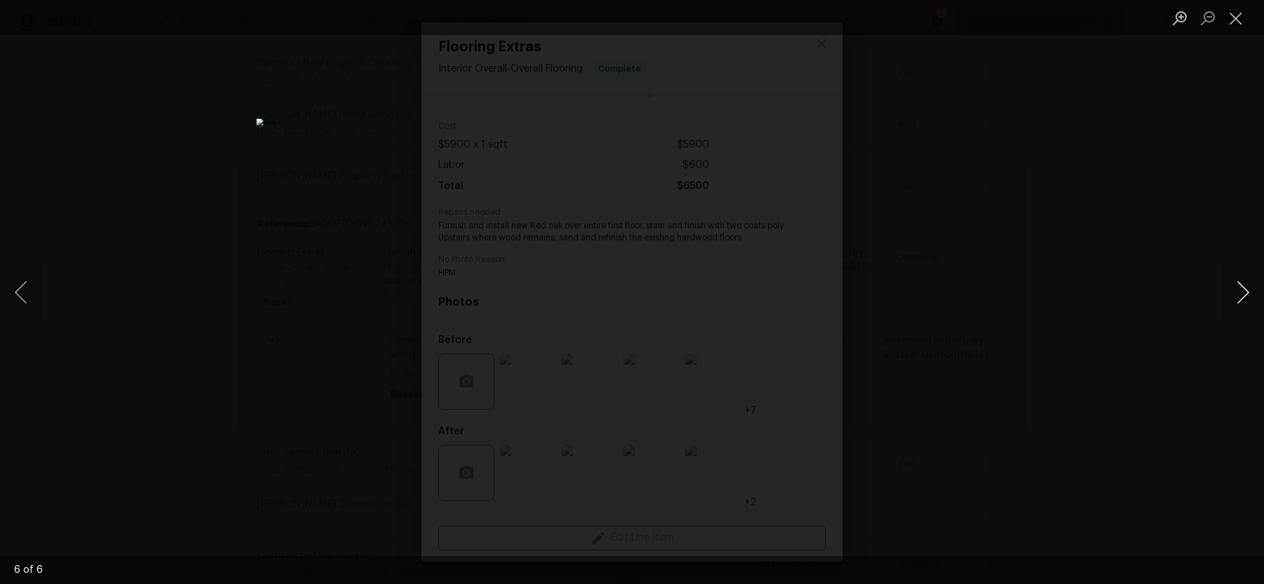
click at [1230, 294] on button "Next image" at bounding box center [1243, 292] width 42 height 56
click at [1117, 296] on div "Lightbox" at bounding box center [632, 292] width 1264 height 584
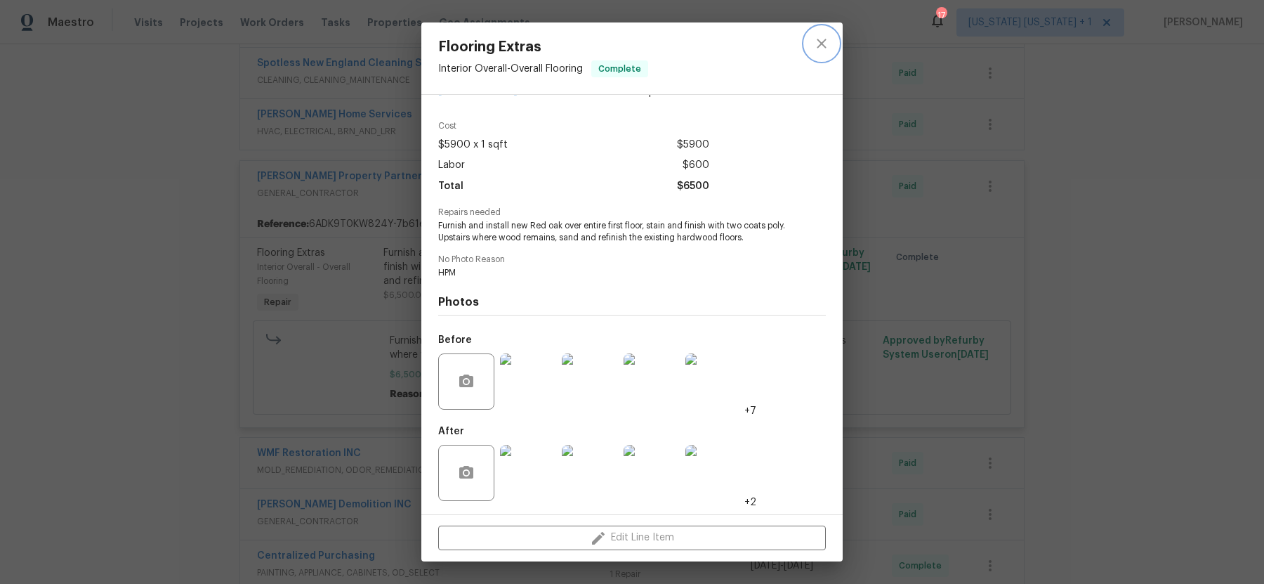
click at [820, 41] on icon "close" at bounding box center [821, 43] width 9 height 9
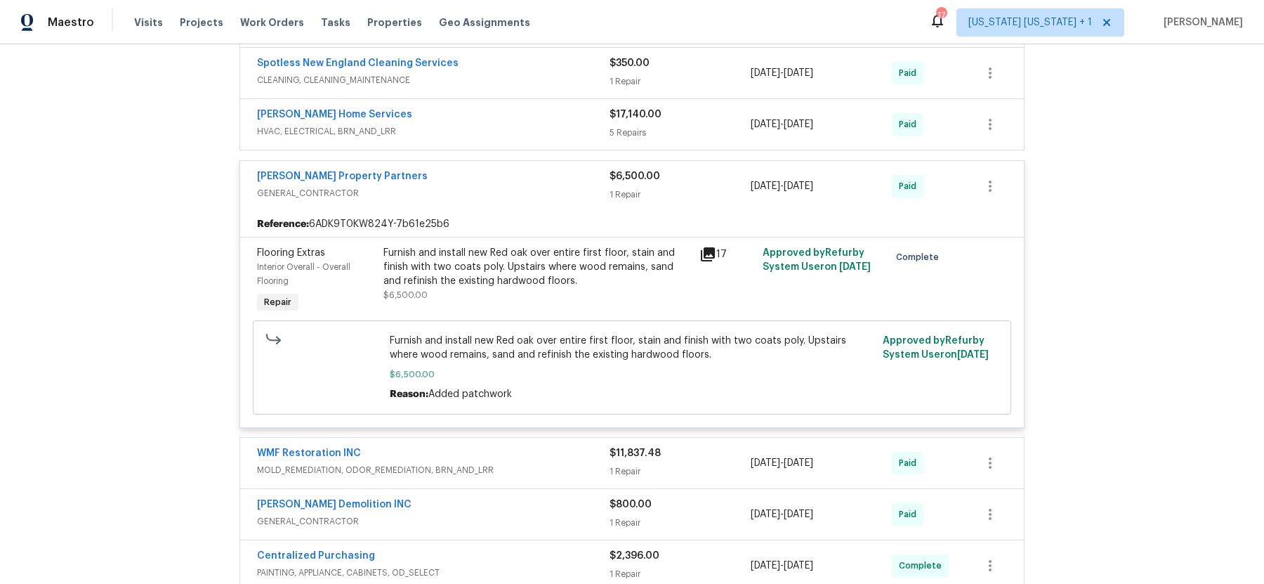
click at [541, 186] on span "GENERAL_CONTRACTOR" at bounding box center [433, 193] width 353 height 14
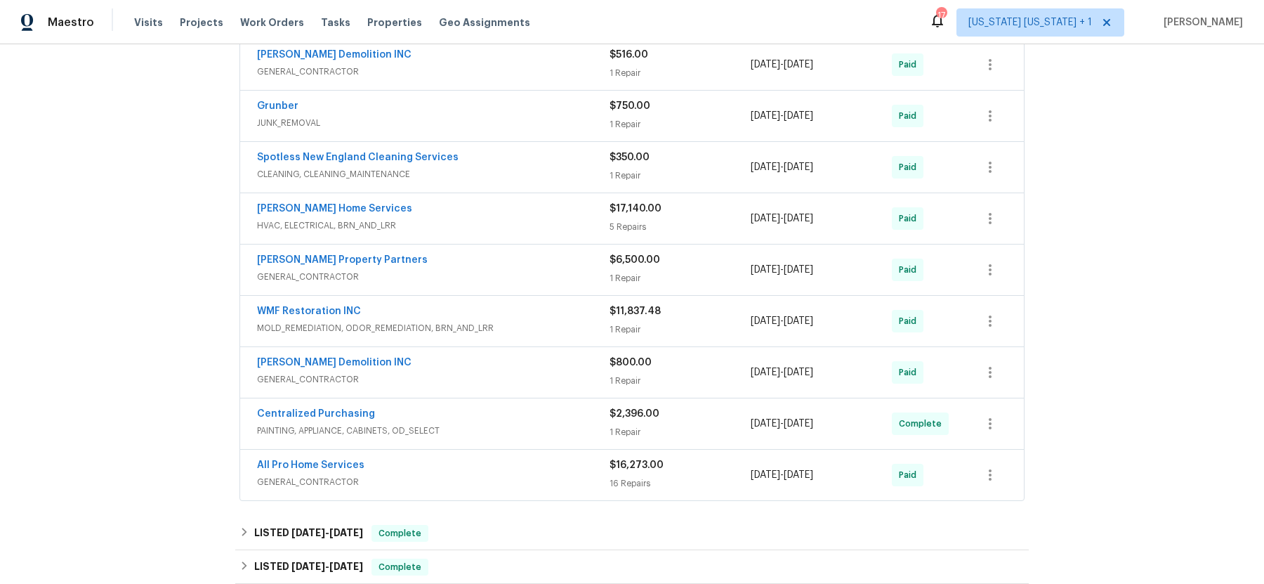
scroll to position [425, 0]
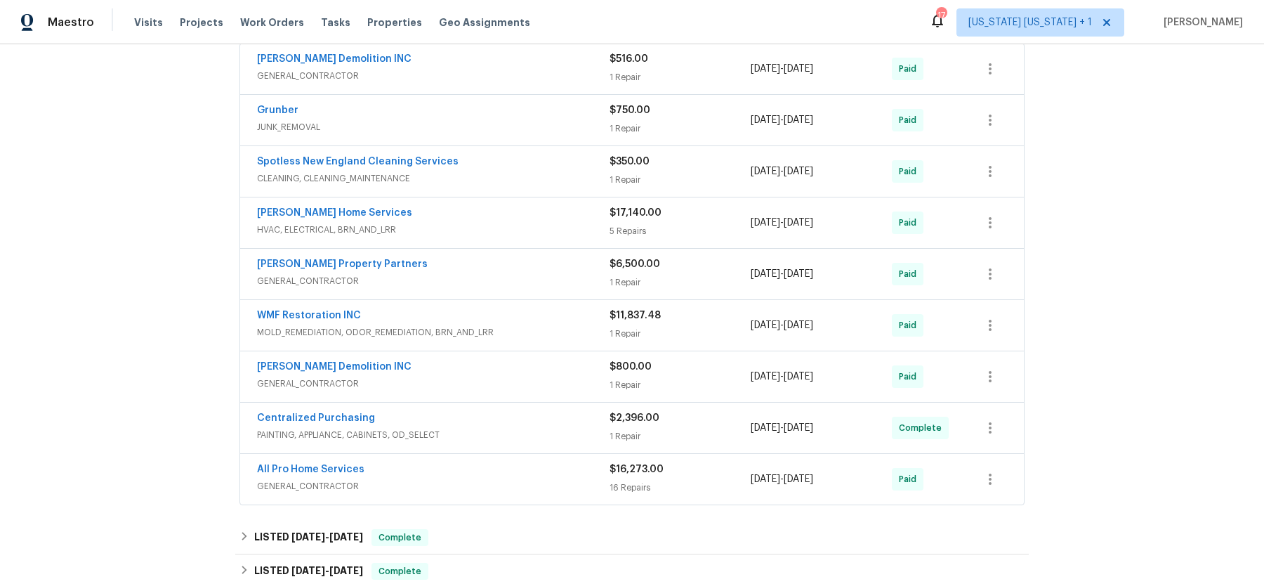
click at [523, 219] on div "[PERSON_NAME] Home Services" at bounding box center [433, 214] width 353 height 17
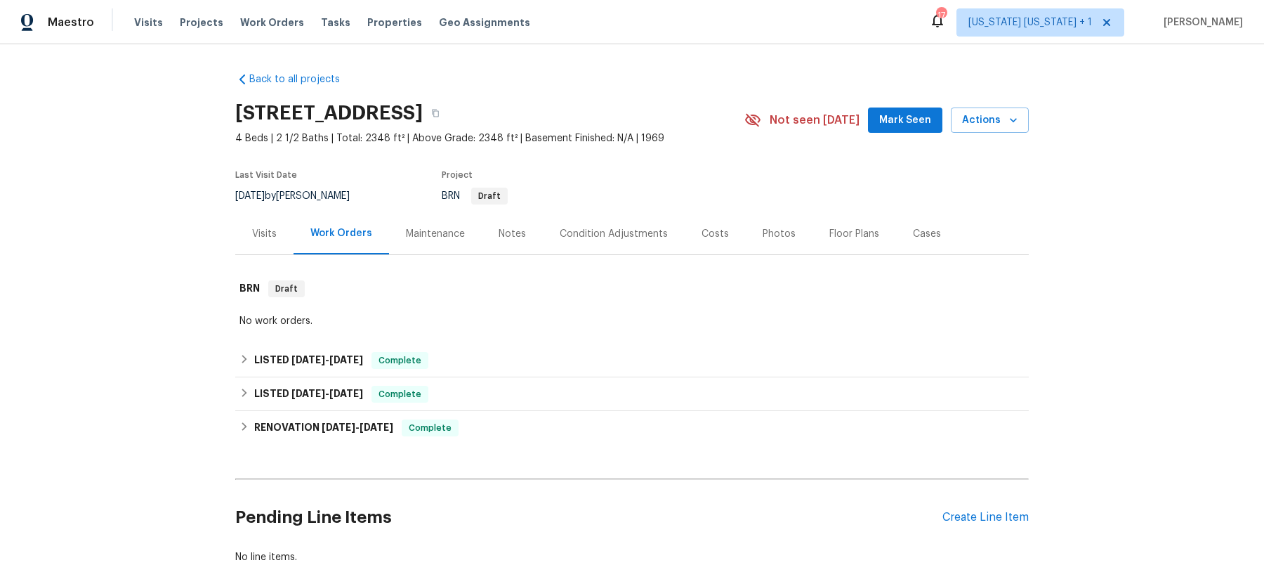
scroll to position [74, 0]
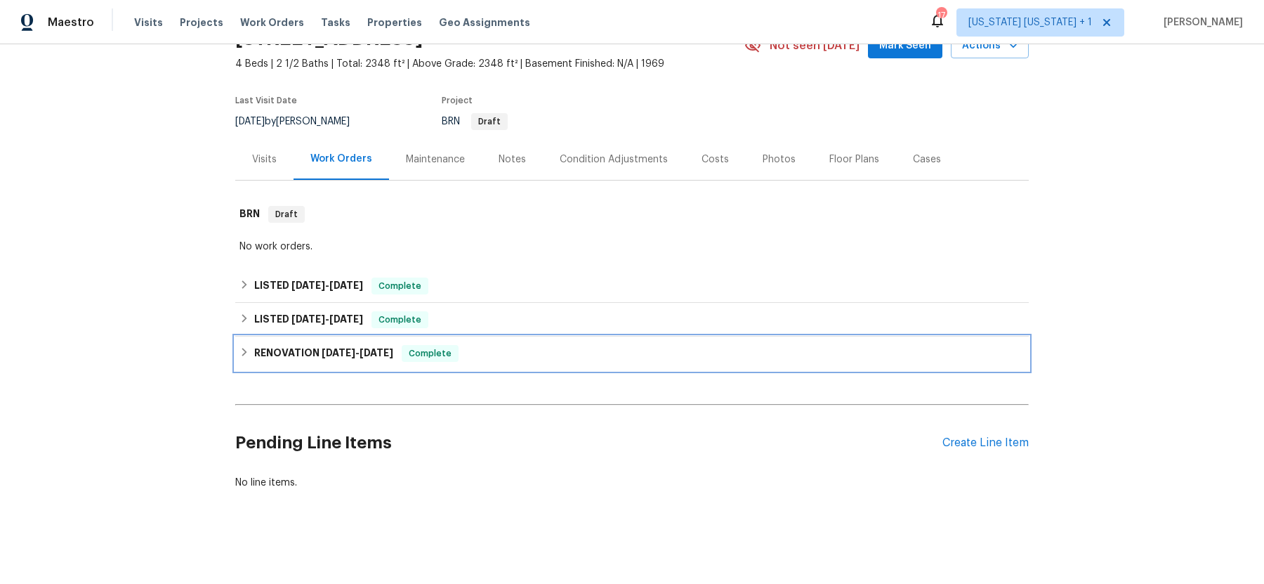
click at [247, 356] on icon at bounding box center [244, 352] width 10 height 10
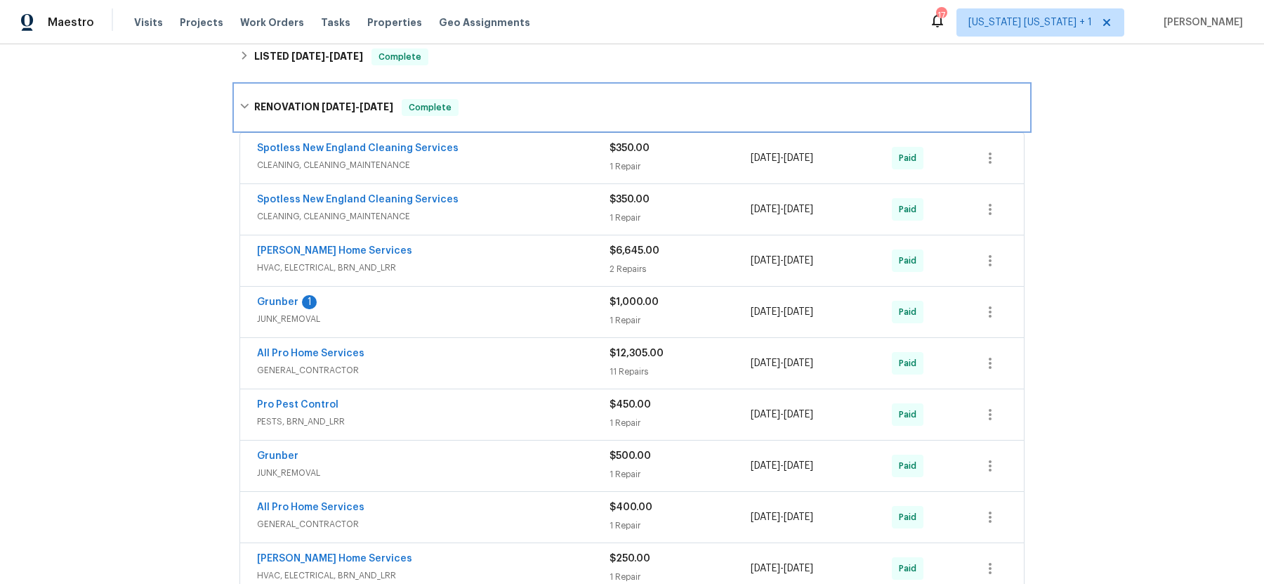
scroll to position [355, 0]
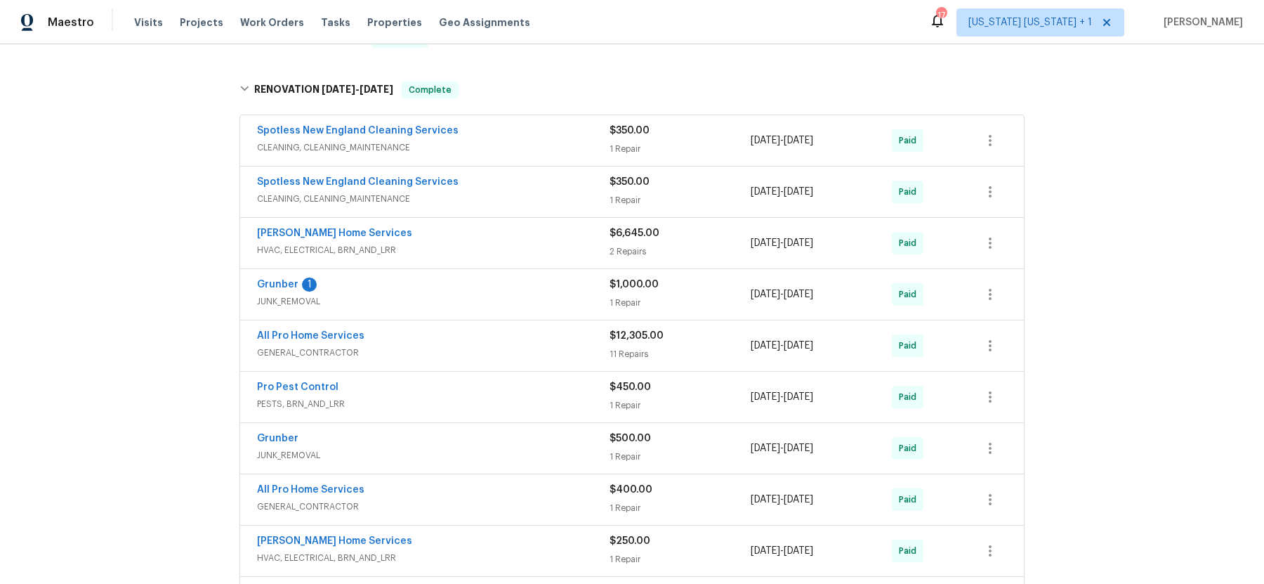
click at [461, 349] on span "GENERAL_CONTRACTOR" at bounding box center [433, 353] width 353 height 14
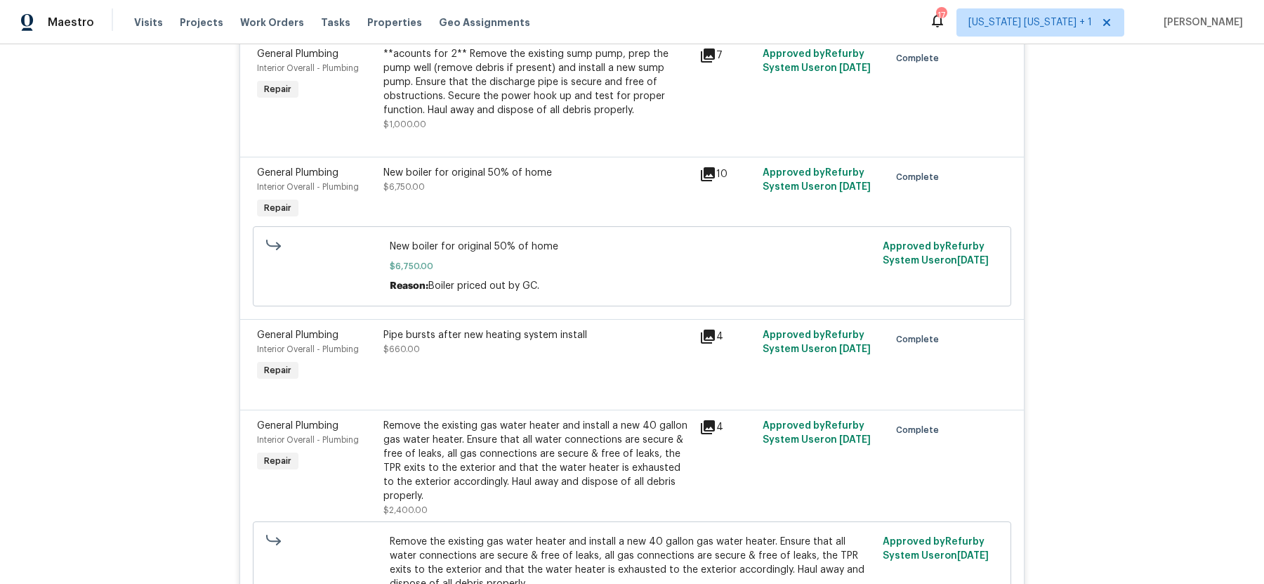
scroll to position [1412, 0]
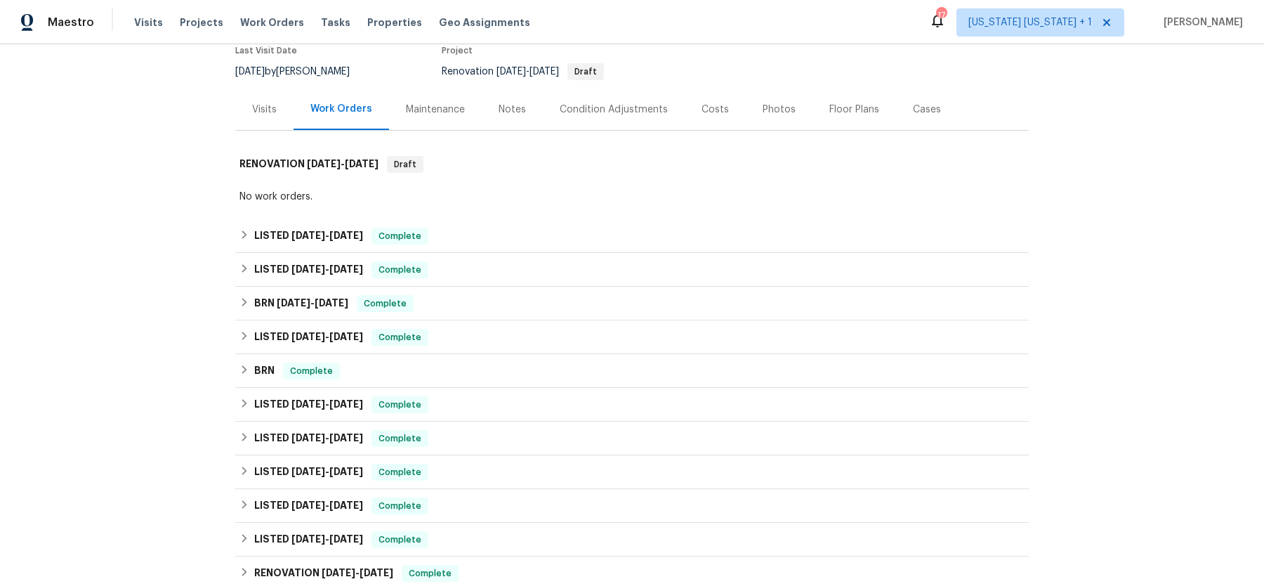
scroll to position [167, 0]
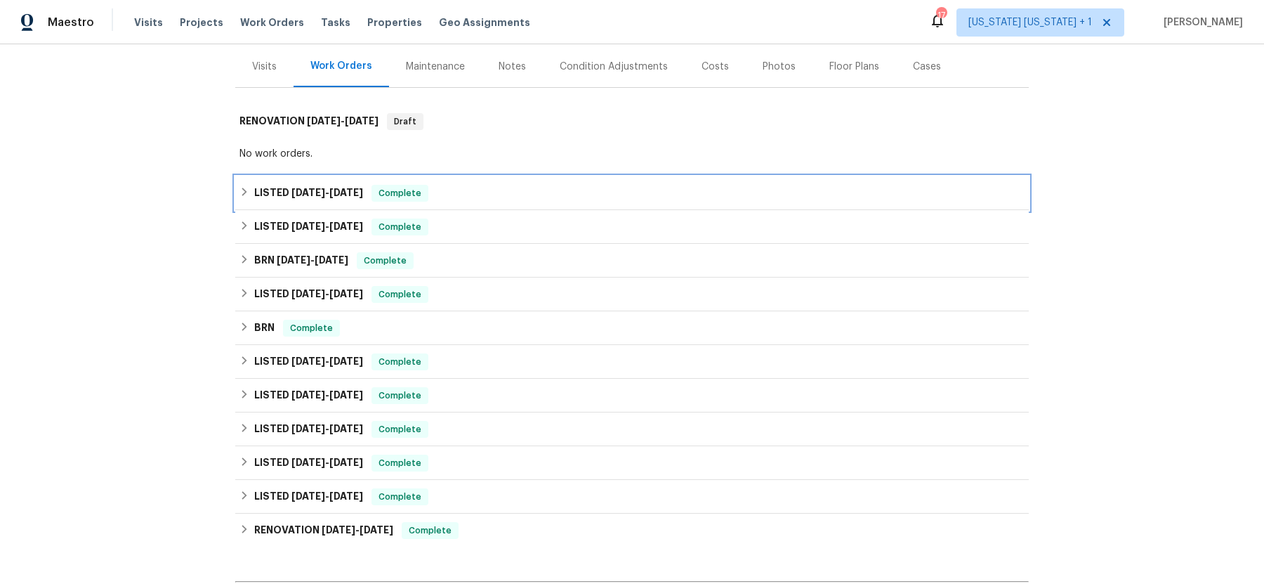
click at [244, 185] on div "LISTED 2/27/25 - 2/28/25 Complete" at bounding box center [631, 193] width 785 height 17
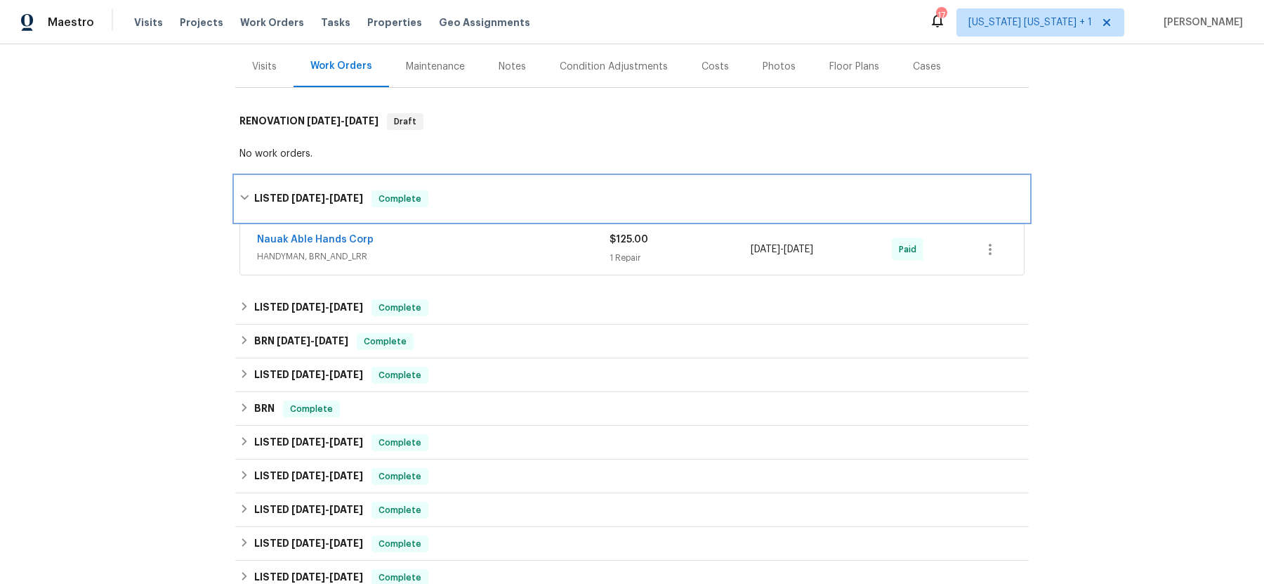
click at [242, 193] on icon at bounding box center [244, 197] width 10 height 10
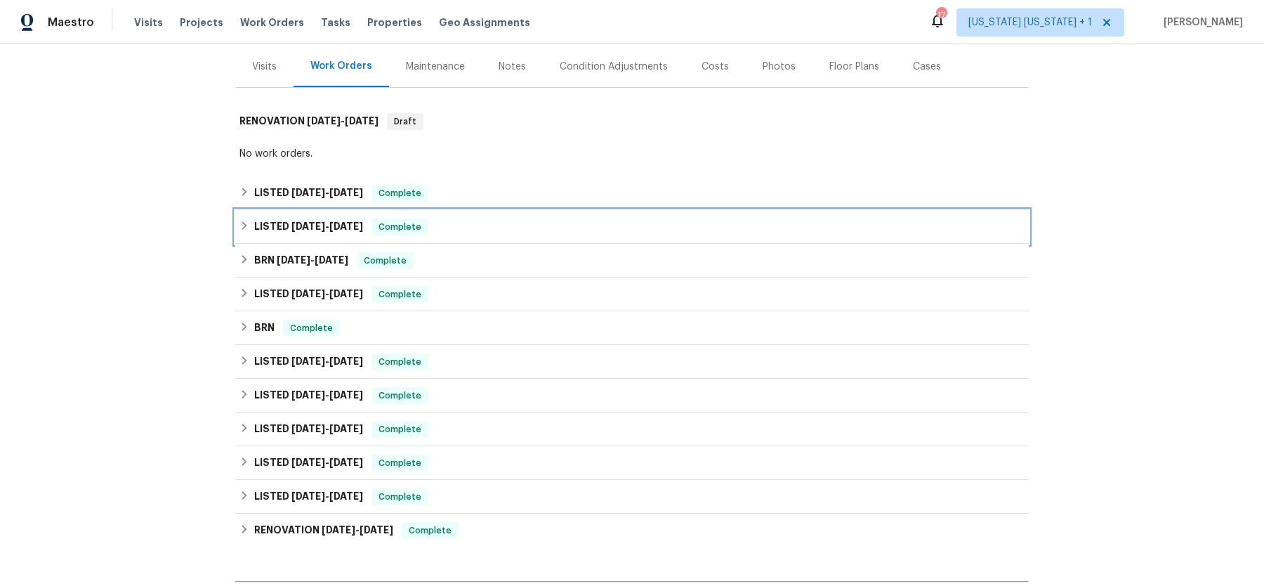
click at [246, 223] on icon at bounding box center [244, 226] width 10 height 10
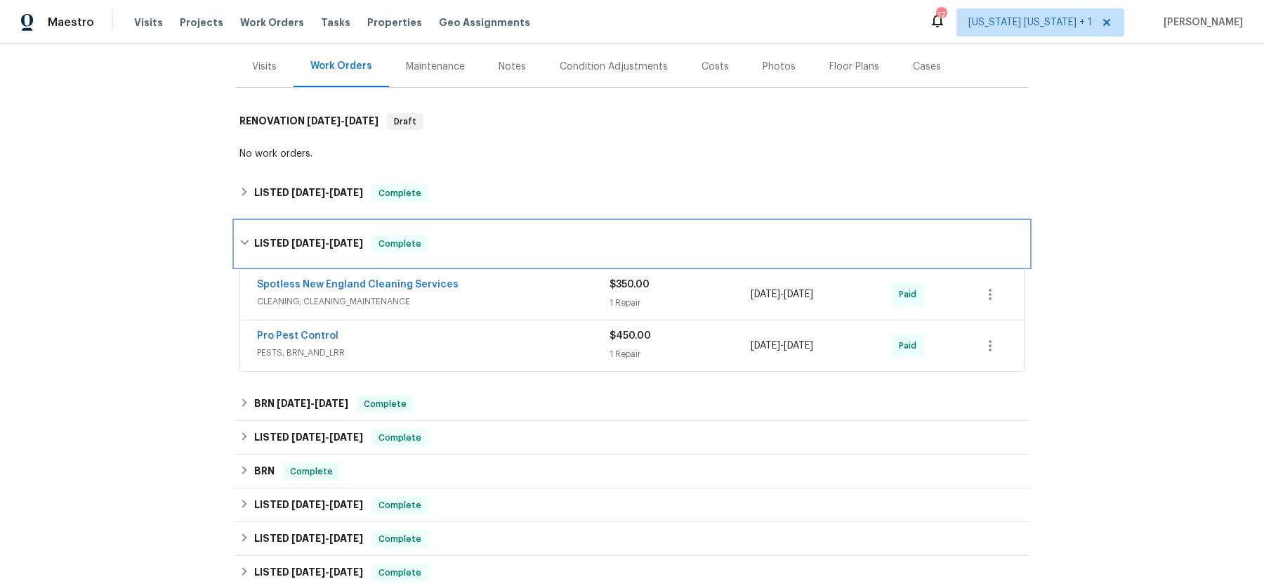
click at [244, 235] on div "LISTED 2/19/25 - 2/24/25 Complete" at bounding box center [631, 243] width 785 height 17
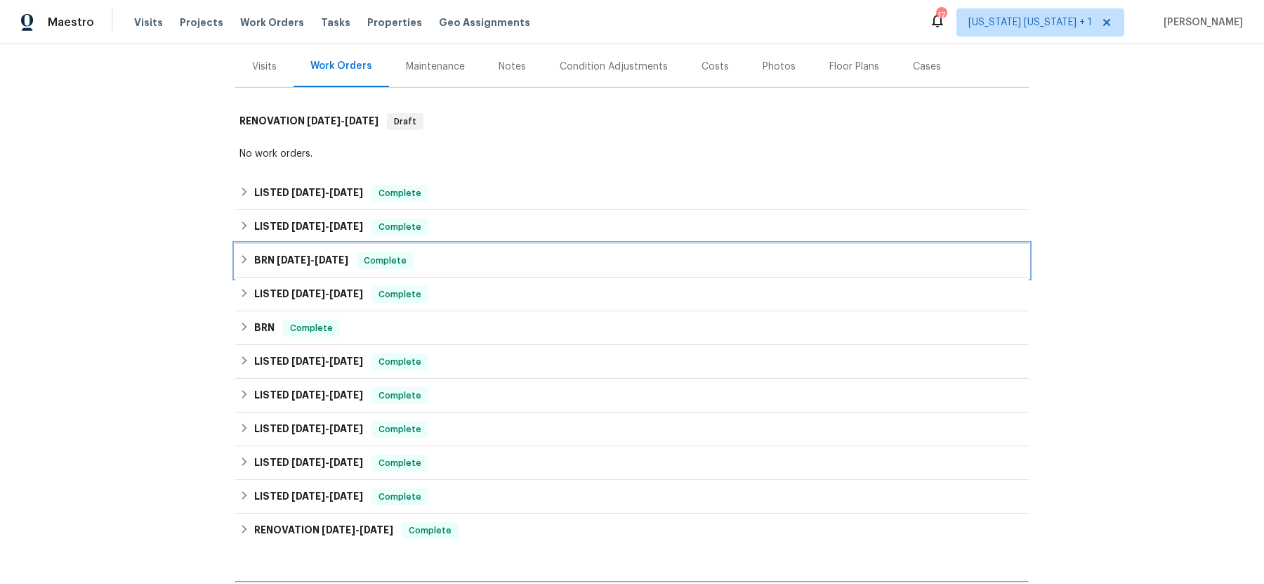
click at [245, 265] on div "BRN 2/11/25 - 2/20/25 Complete" at bounding box center [631, 260] width 785 height 17
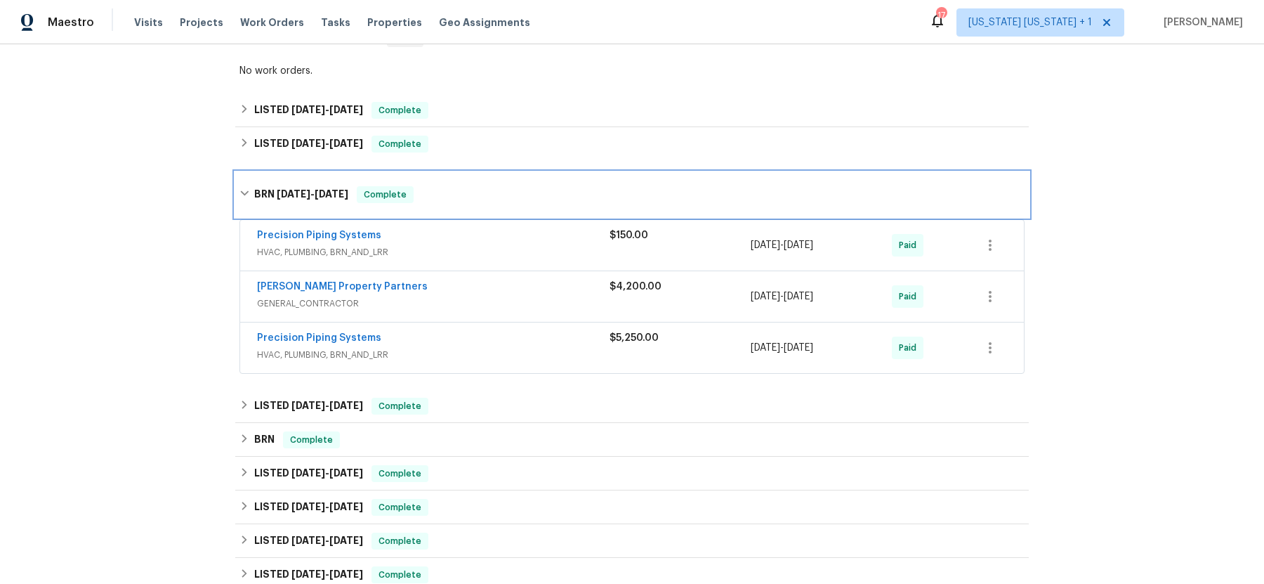
scroll to position [264, 0]
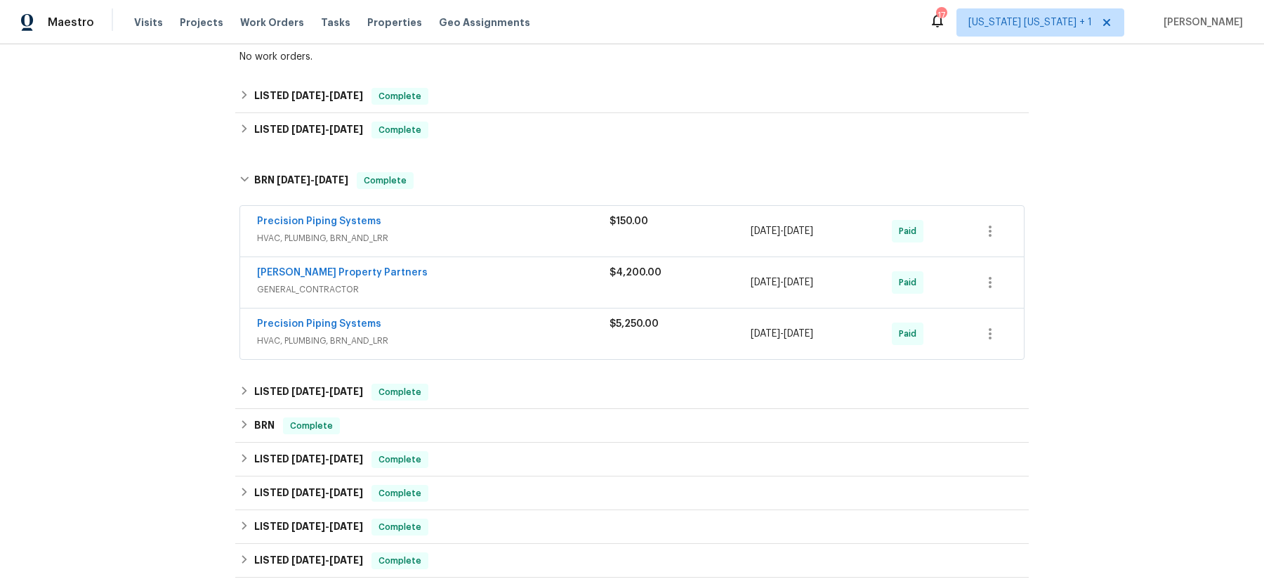
click at [435, 318] on div "Precision Piping Systems" at bounding box center [433, 325] width 353 height 17
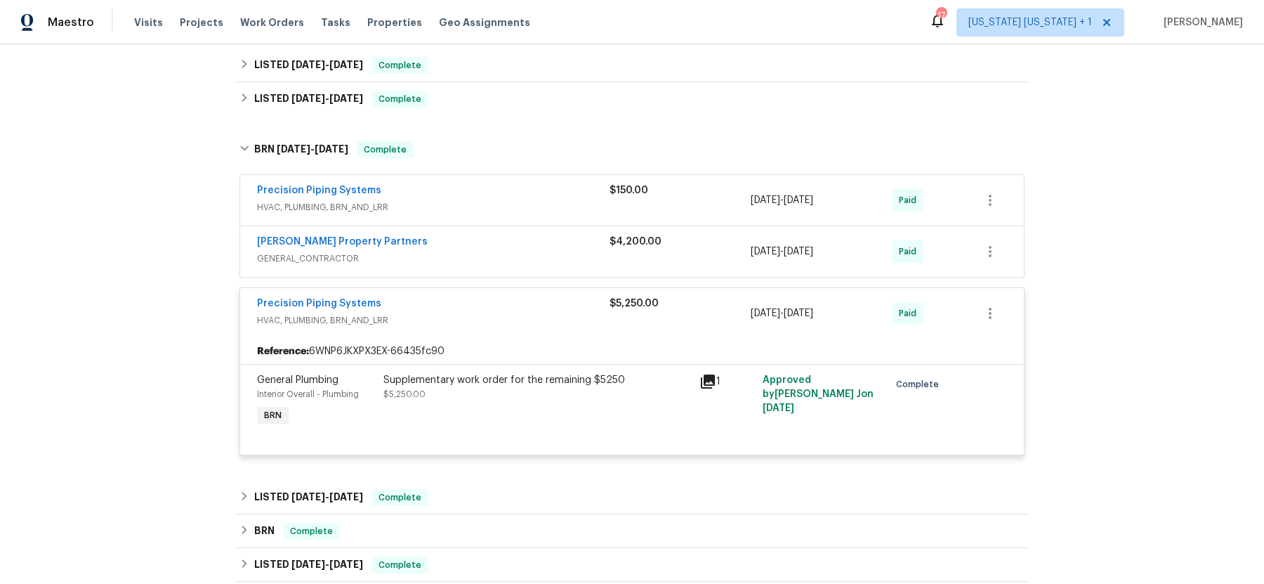
scroll to position [298, 0]
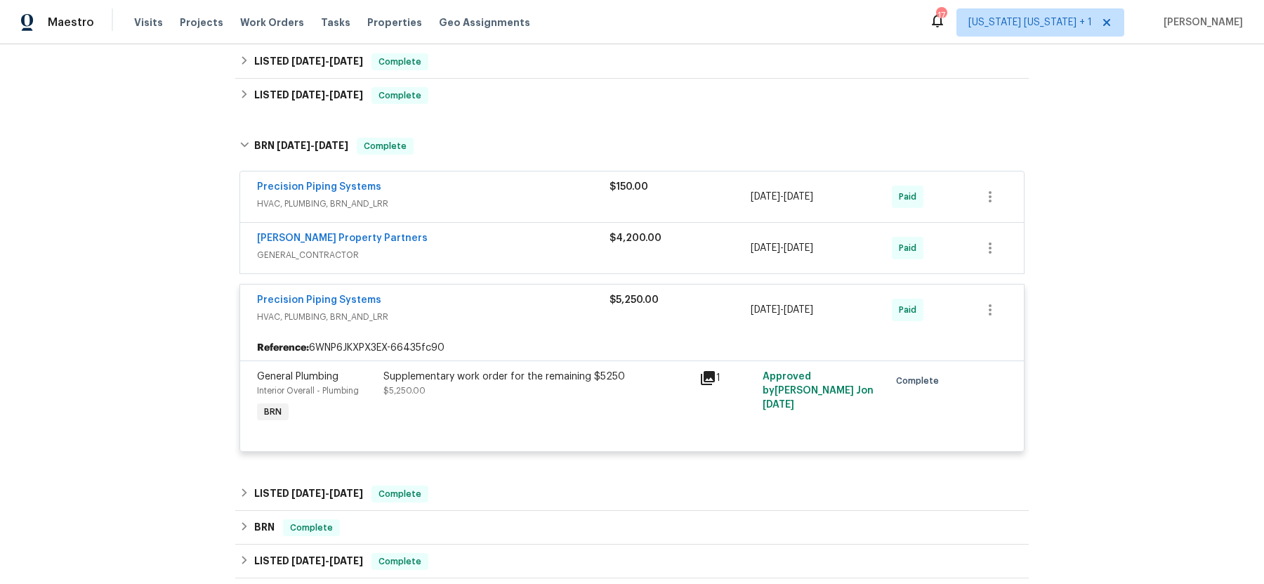
click at [464, 253] on span "GENERAL_CONTRACTOR" at bounding box center [433, 255] width 353 height 14
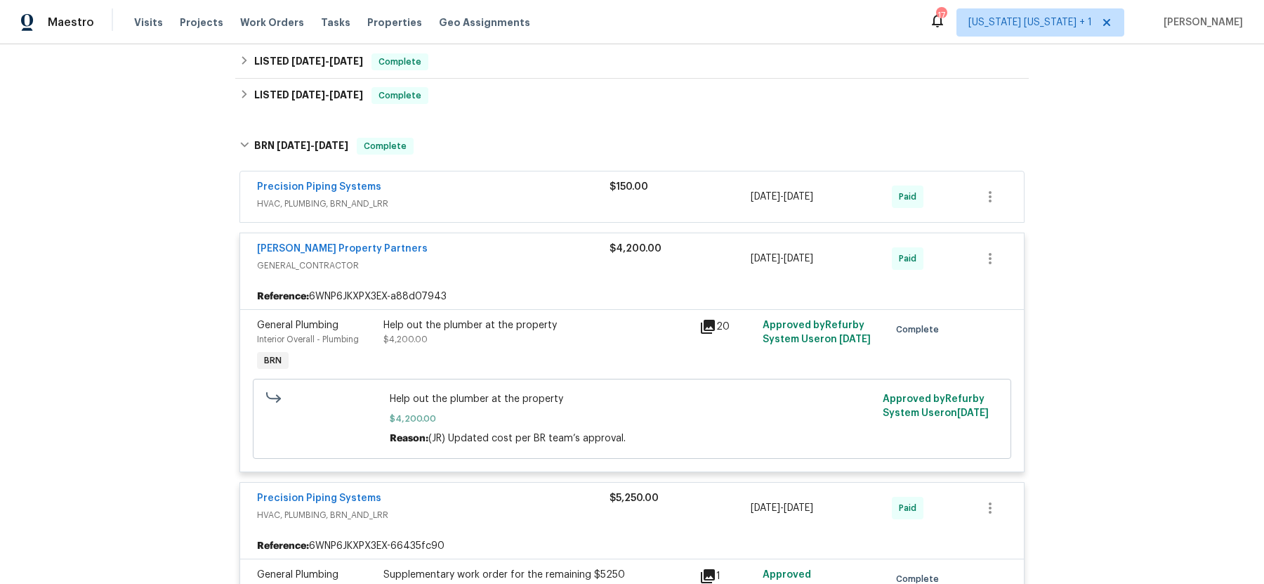
click at [464, 254] on div "[PERSON_NAME] Property Partners" at bounding box center [433, 250] width 353 height 17
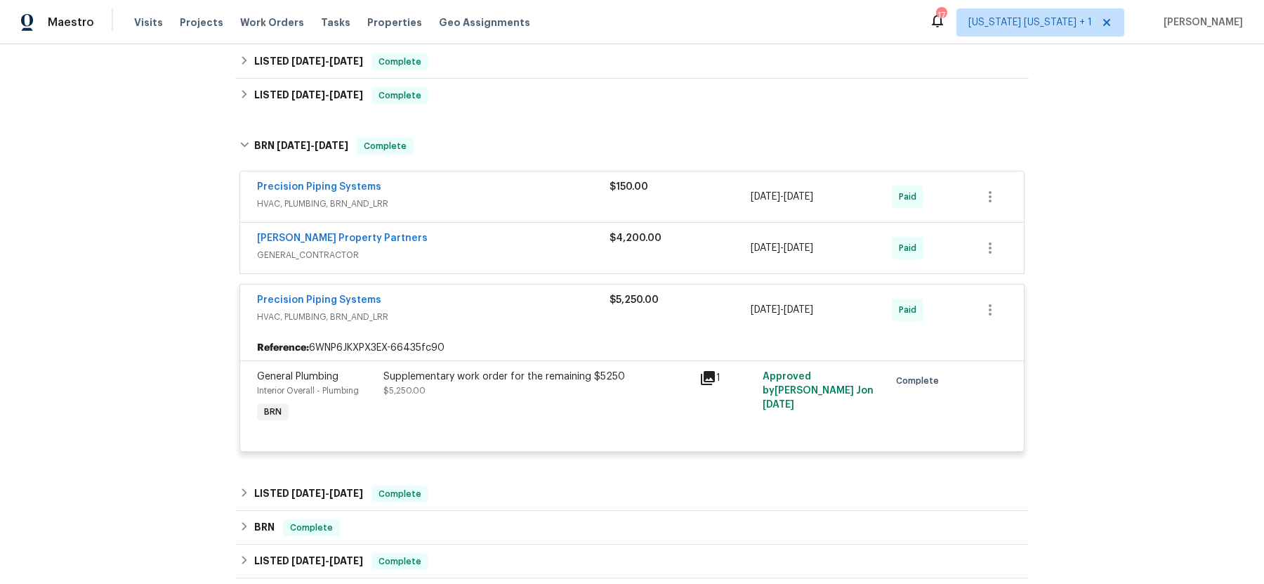
click at [488, 208] on span "HVAC, PLUMBING, BRN_AND_LRR" at bounding box center [433, 204] width 353 height 14
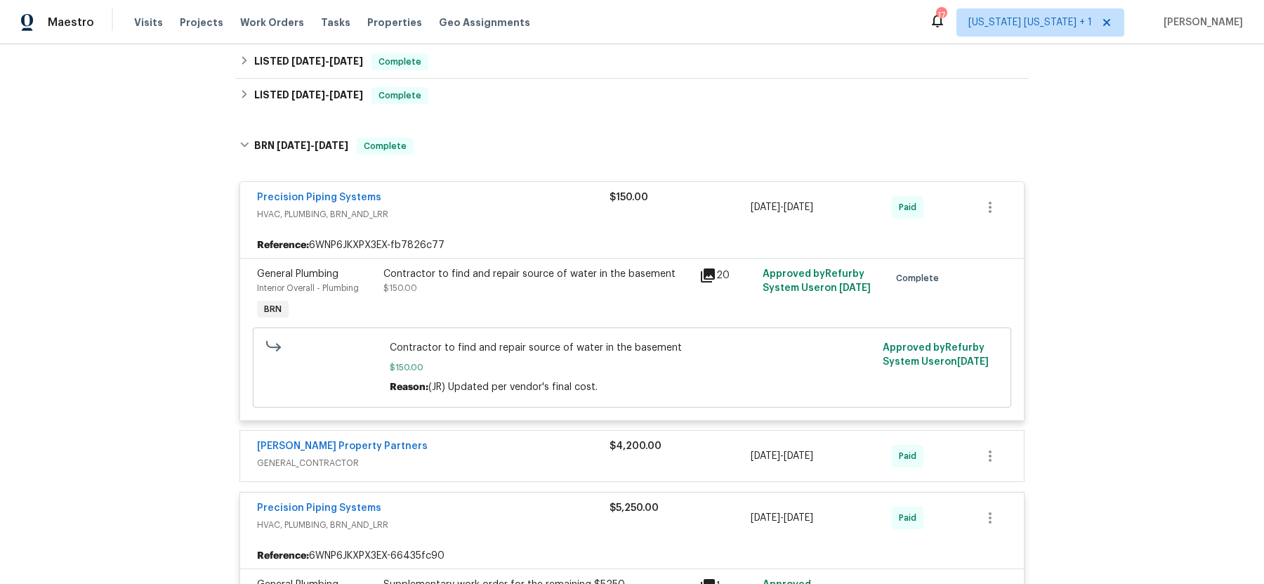
click at [488, 207] on span "HVAC, PLUMBING, BRN_AND_LRR" at bounding box center [433, 214] width 353 height 14
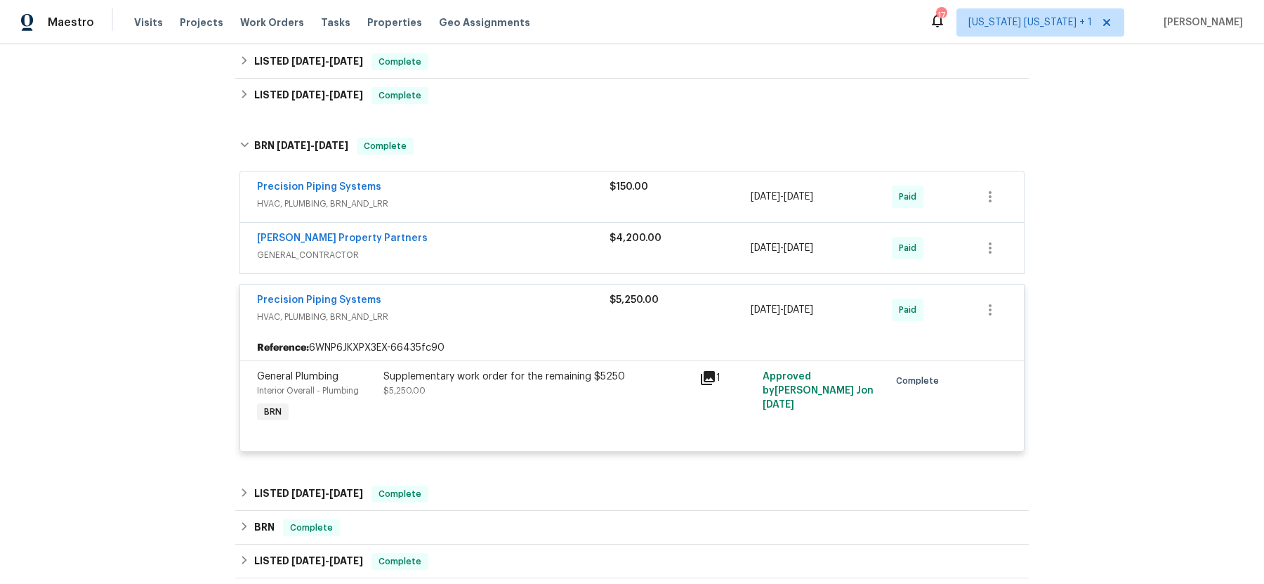
click at [433, 380] on div "Supplementary work order for the remaining $5250" at bounding box center [537, 376] width 308 height 14
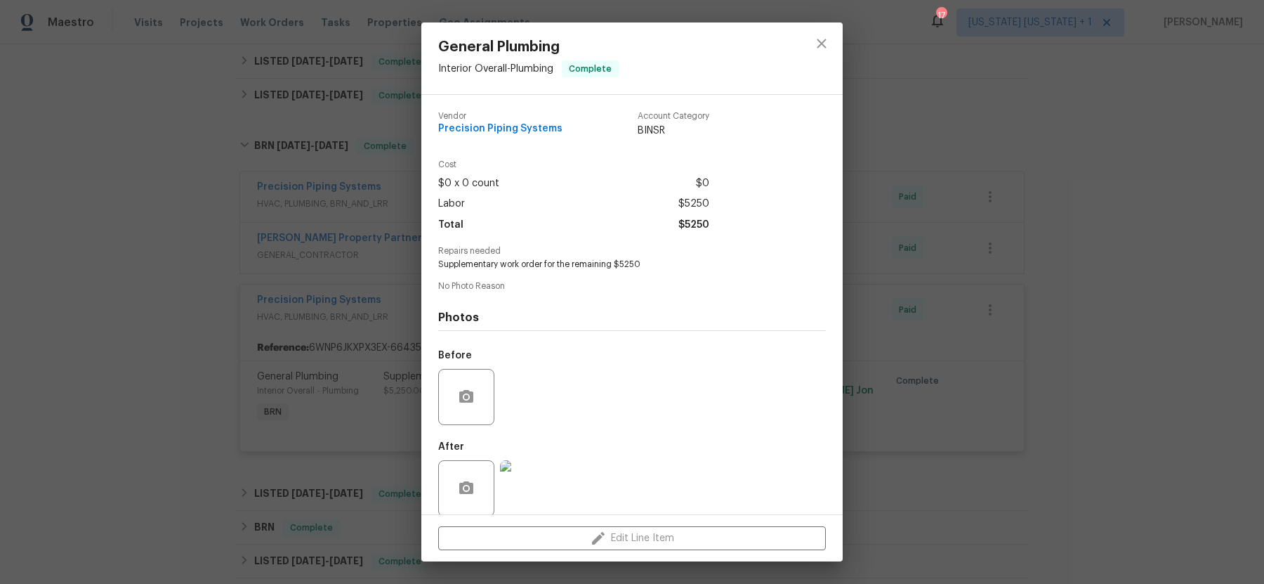
scroll to position [15, 0]
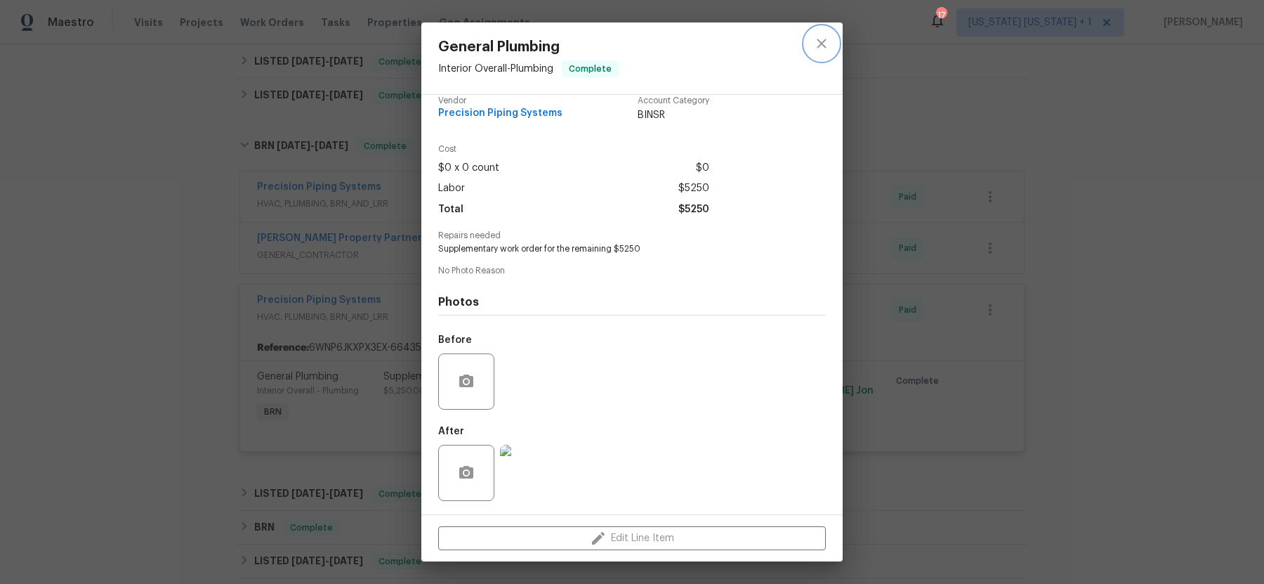
click at [815, 36] on icon "close" at bounding box center [821, 43] width 17 height 17
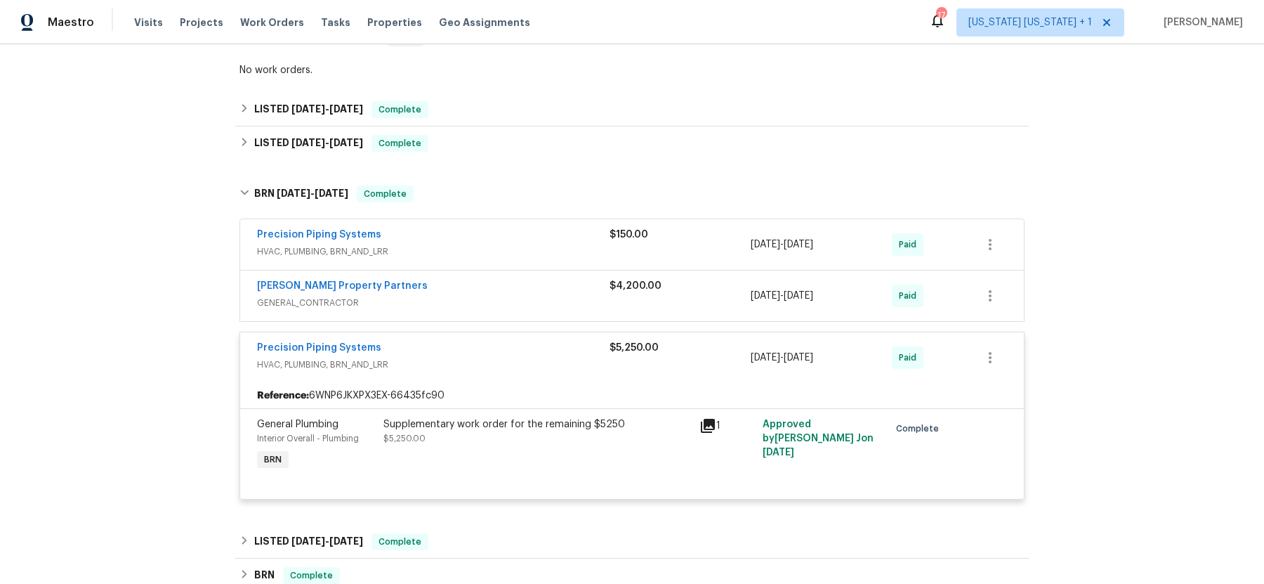
scroll to position [265, 0]
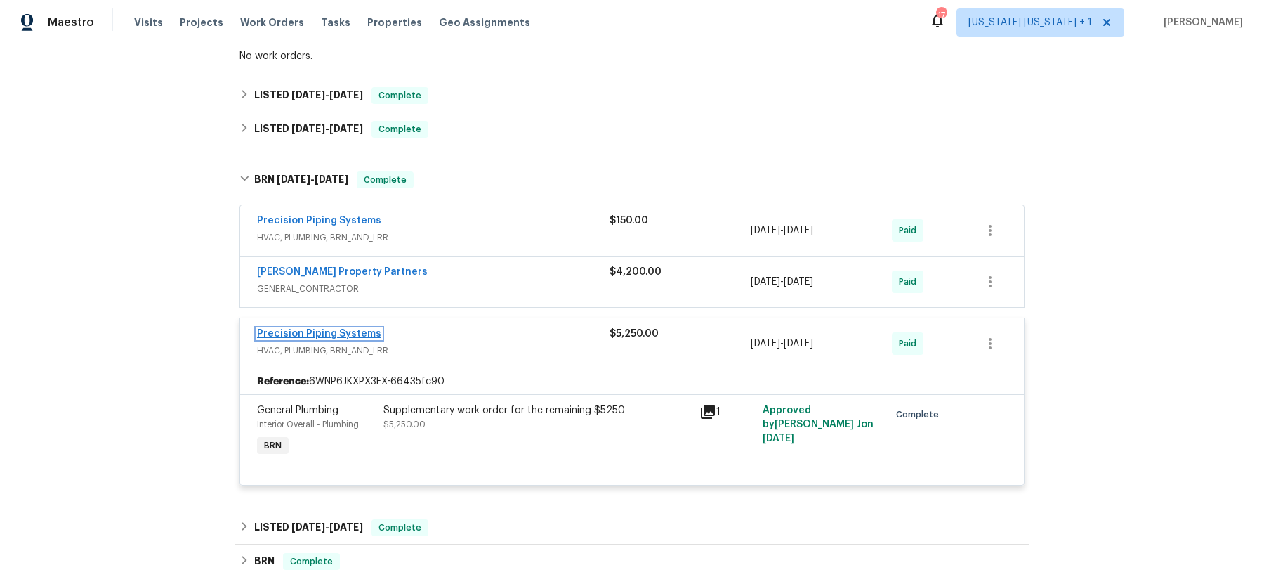
click at [293, 334] on link "Precision Piping Systems" at bounding box center [319, 334] width 124 height 10
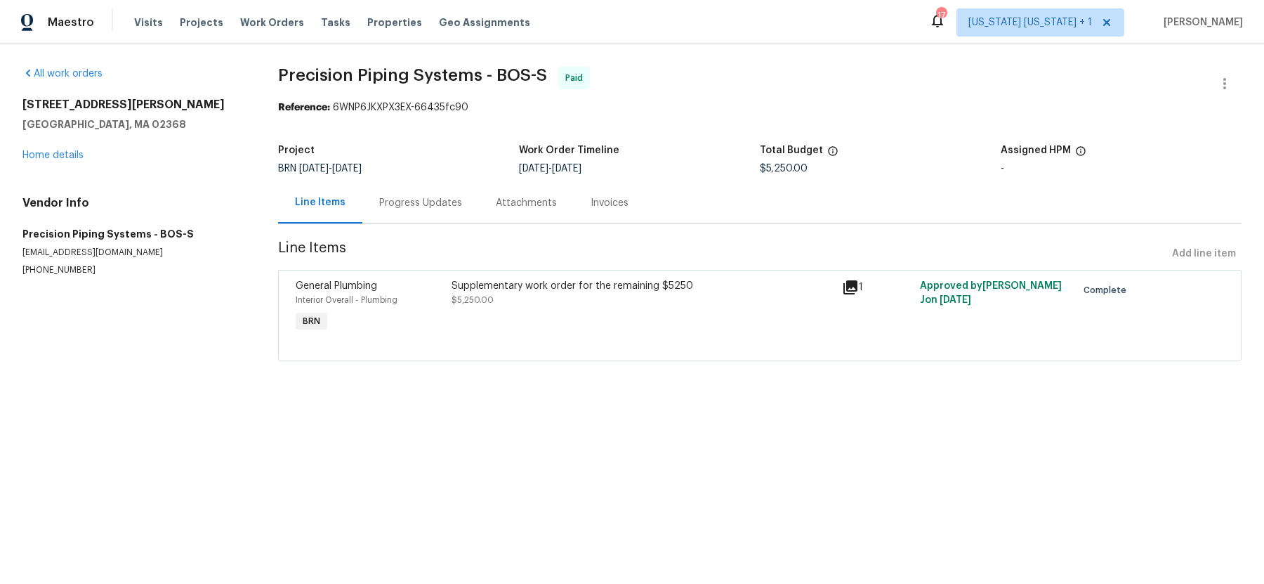
click at [416, 211] on div "Progress Updates" at bounding box center [420, 202] width 117 height 41
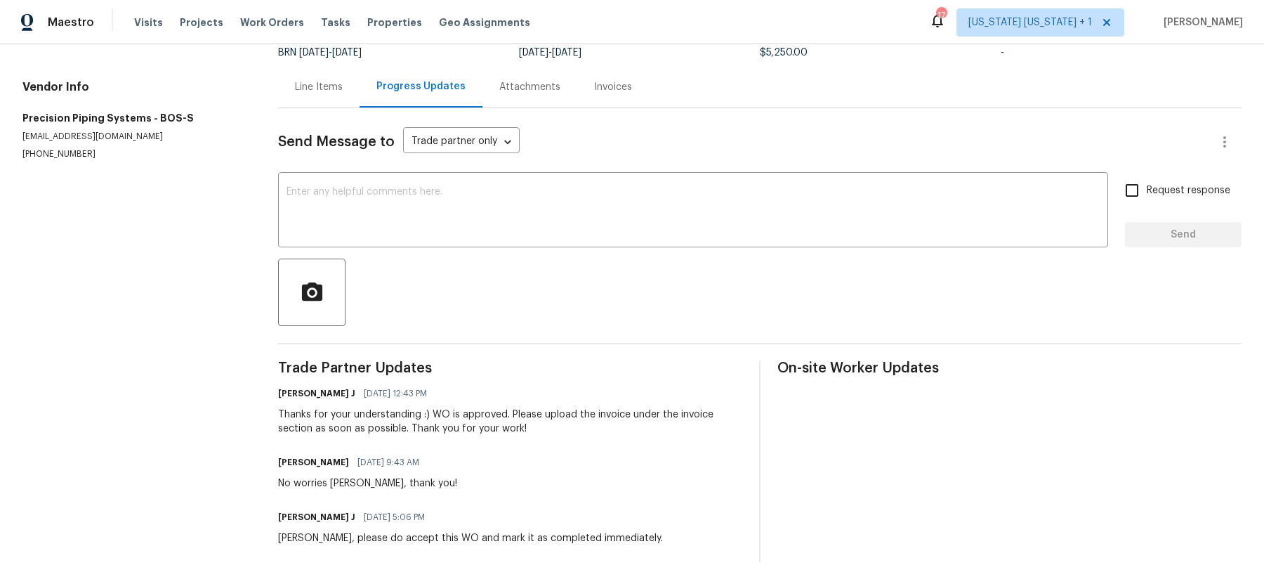
scroll to position [105, 0]
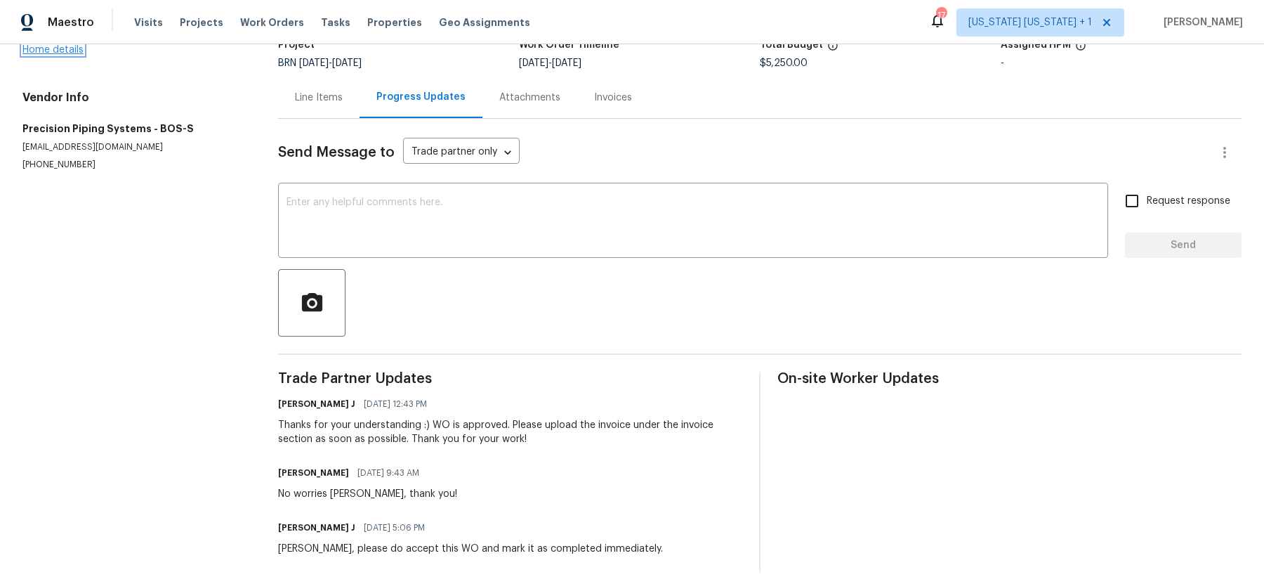
click at [69, 51] on link "Home details" at bounding box center [52, 50] width 61 height 10
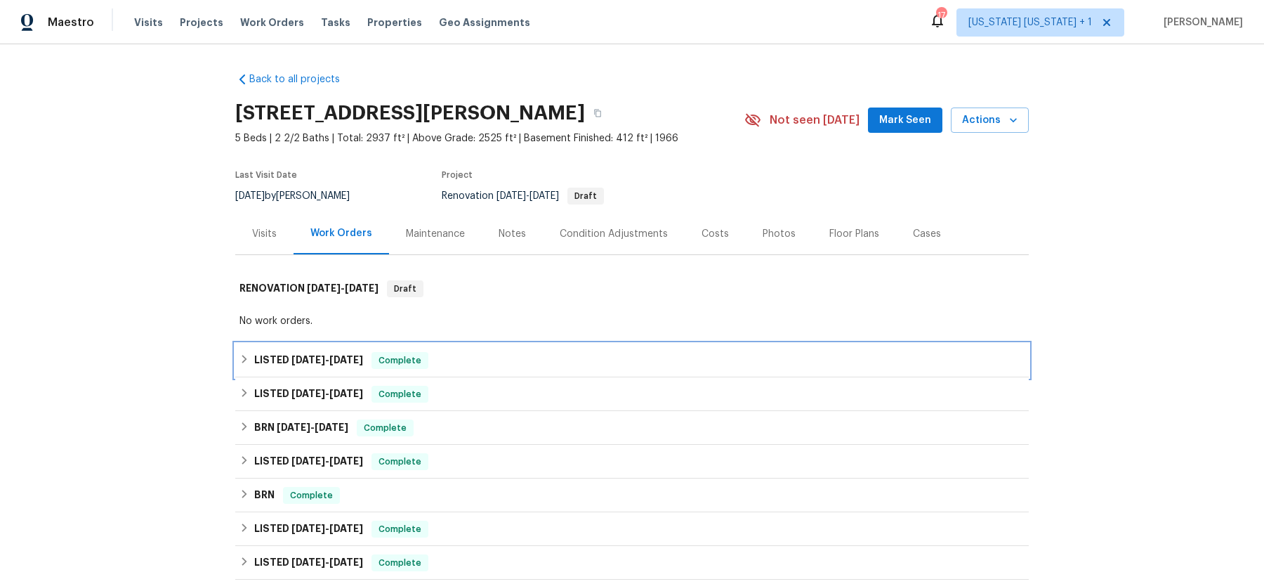
click at [244, 352] on div "LISTED 2/27/25 - 2/28/25 Complete" at bounding box center [631, 360] width 785 height 17
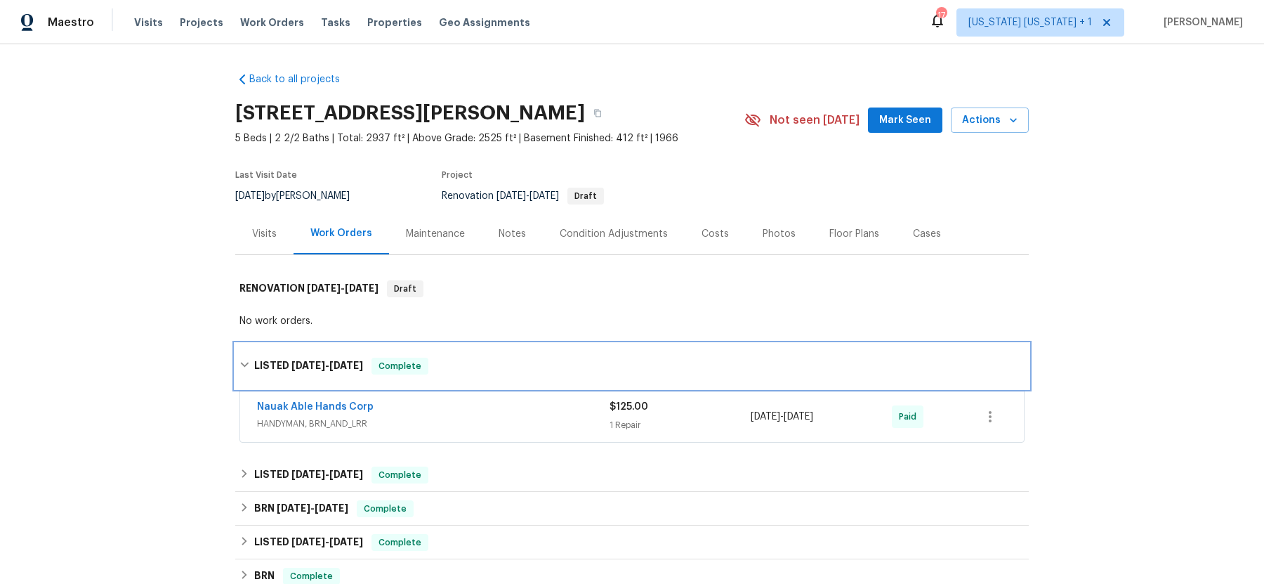
click at [239, 364] on div "LISTED 2/27/25 - 2/28/25 Complete" at bounding box center [631, 365] width 785 height 17
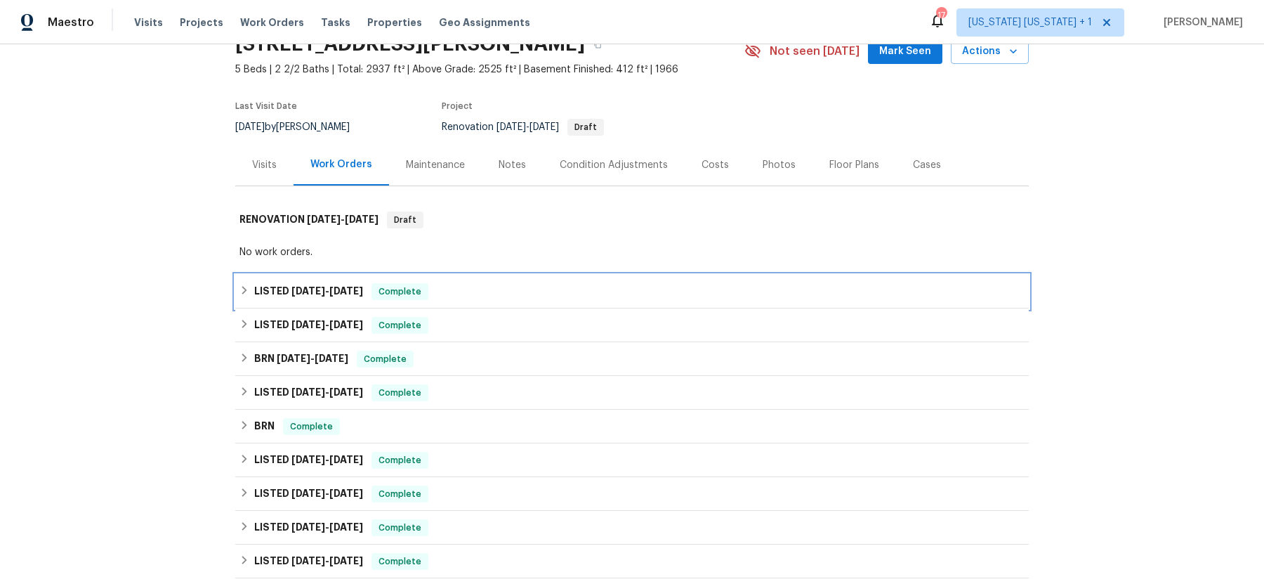
scroll to position [81, 0]
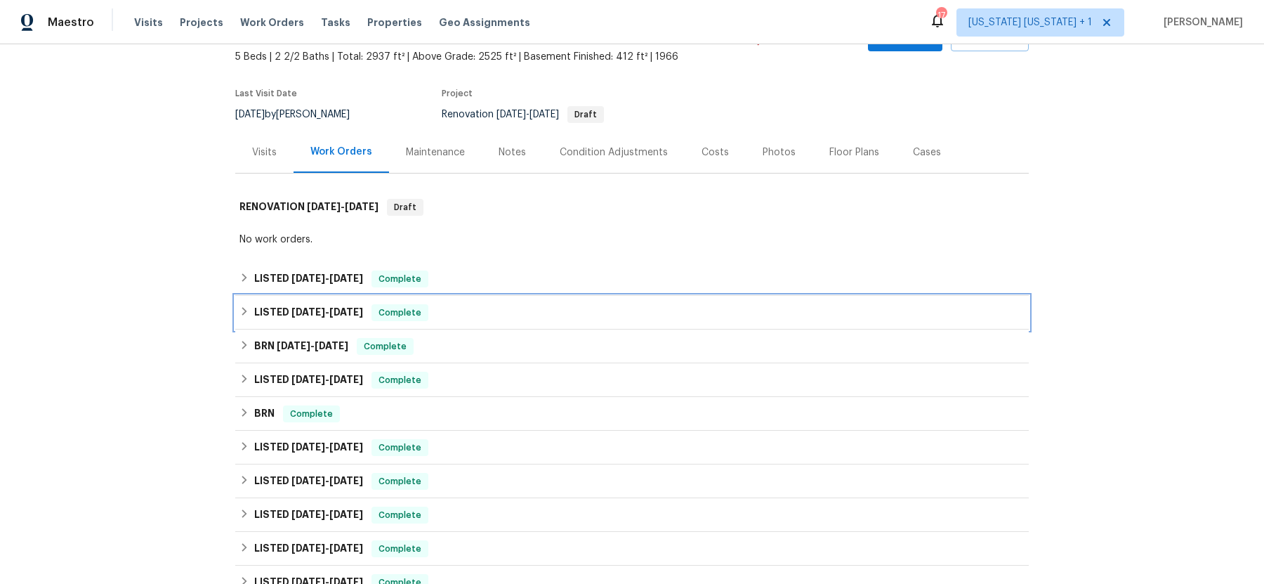
click at [246, 317] on div "LISTED 2/19/25 - 2/24/25 Complete" at bounding box center [631, 312] width 785 height 17
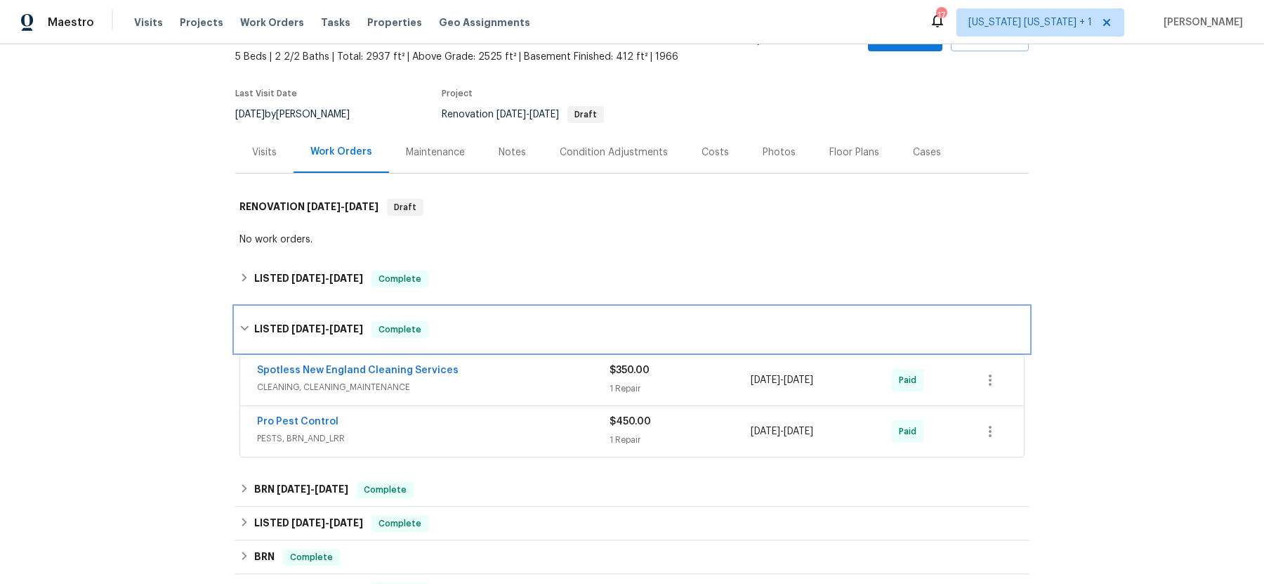
click at [249, 321] on div "LISTED 2/19/25 - 2/24/25 Complete" at bounding box center [631, 329] width 785 height 17
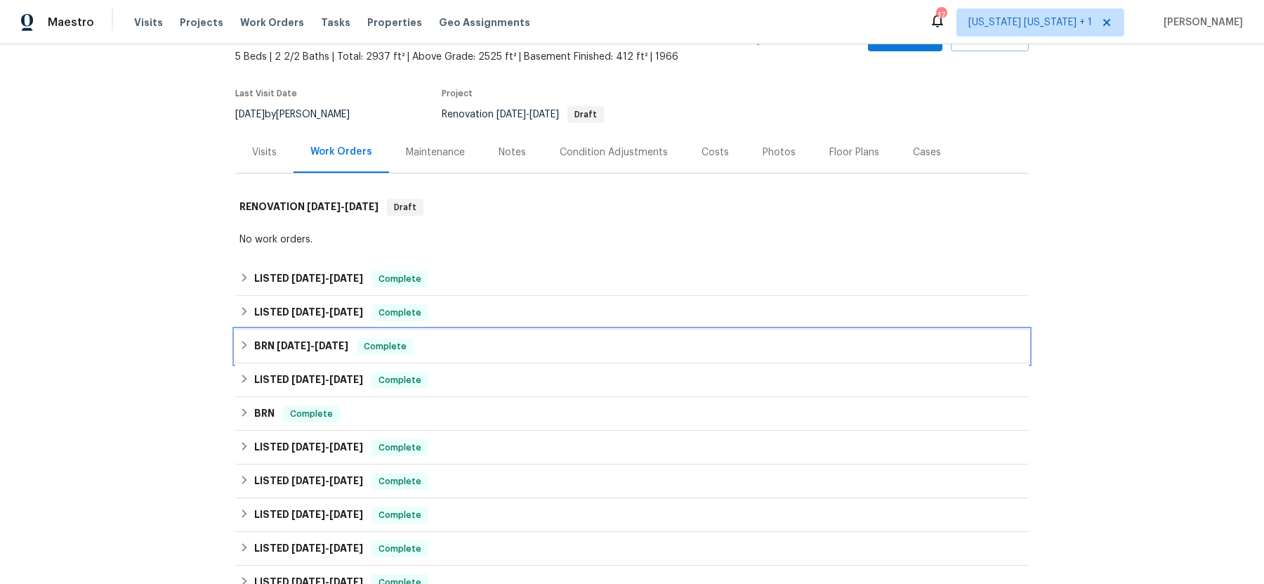
click at [244, 346] on icon at bounding box center [244, 345] width 5 height 8
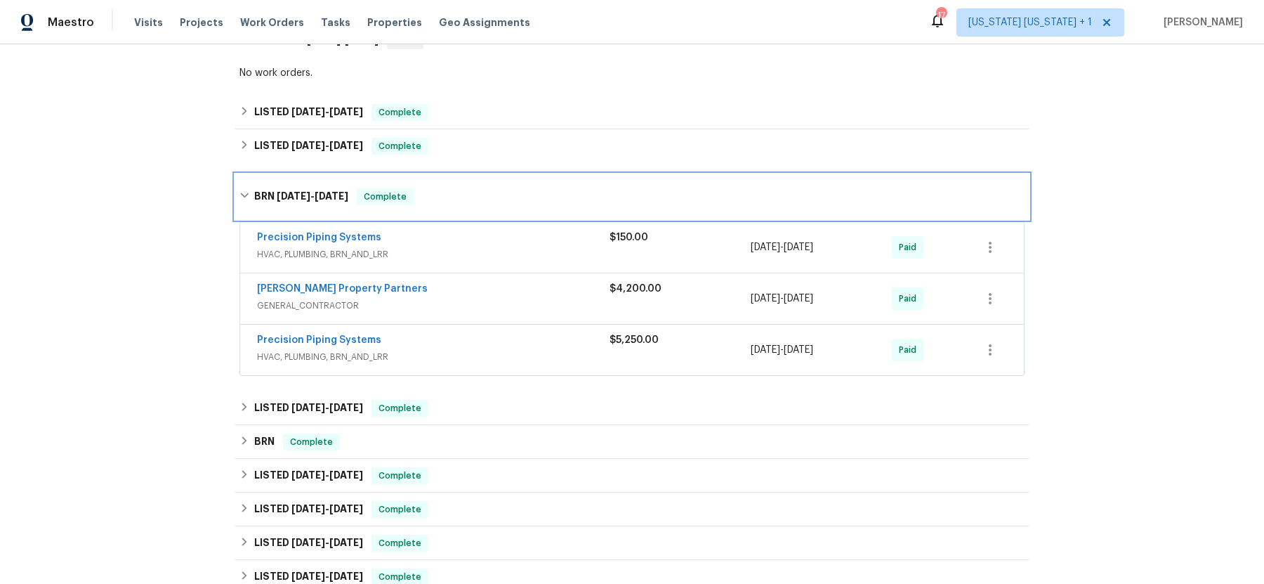
scroll to position [255, 0]
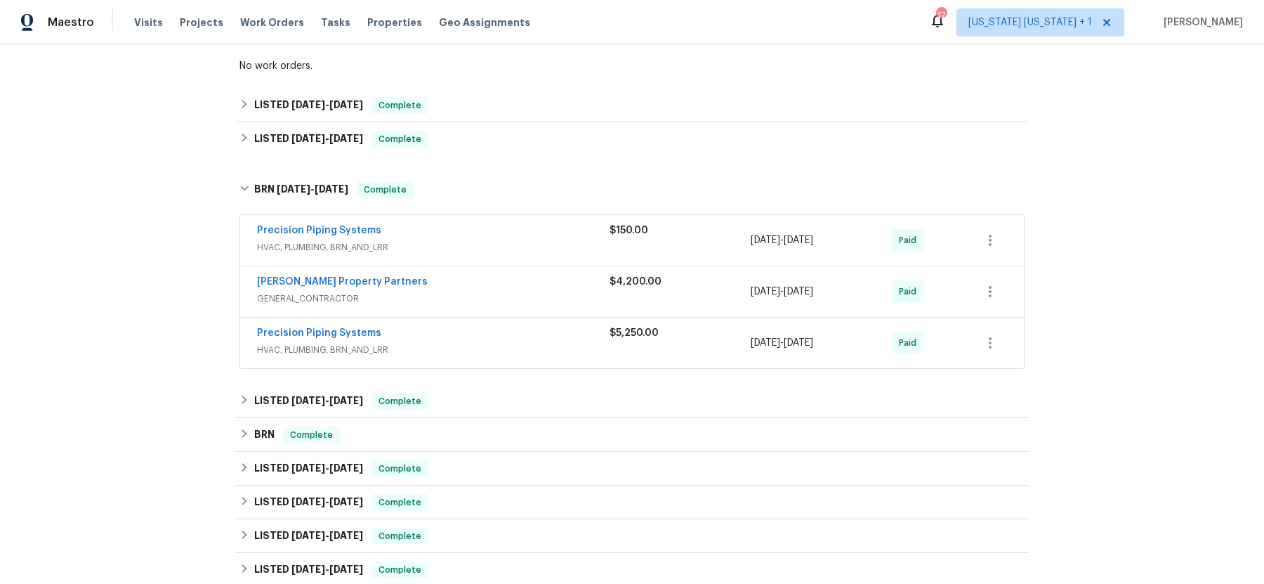
click at [331, 235] on span "Precision Piping Systems" at bounding box center [319, 230] width 124 height 14
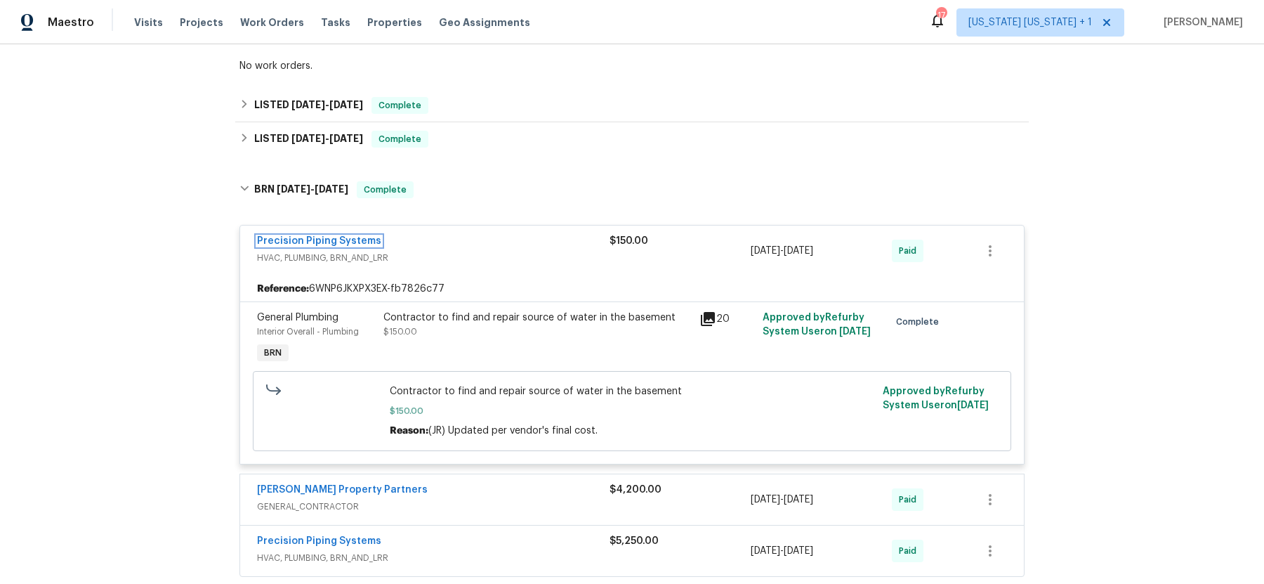
click at [331, 236] on link "Precision Piping Systems" at bounding box center [319, 241] width 124 height 10
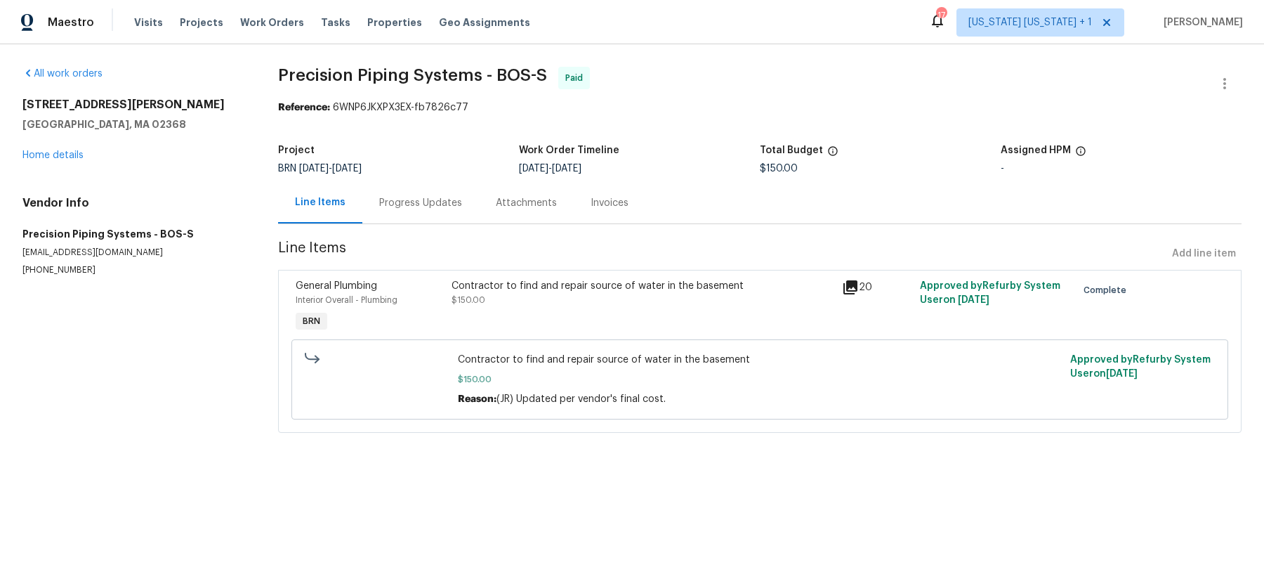
click at [406, 216] on div "Progress Updates" at bounding box center [420, 202] width 117 height 41
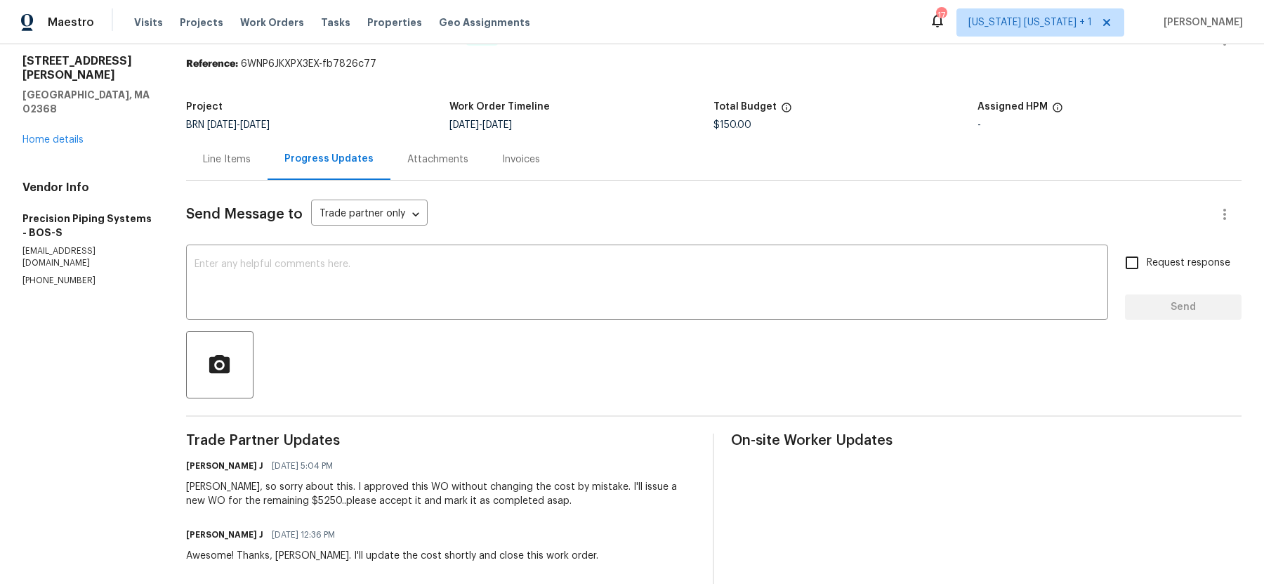
scroll to position [39, 0]
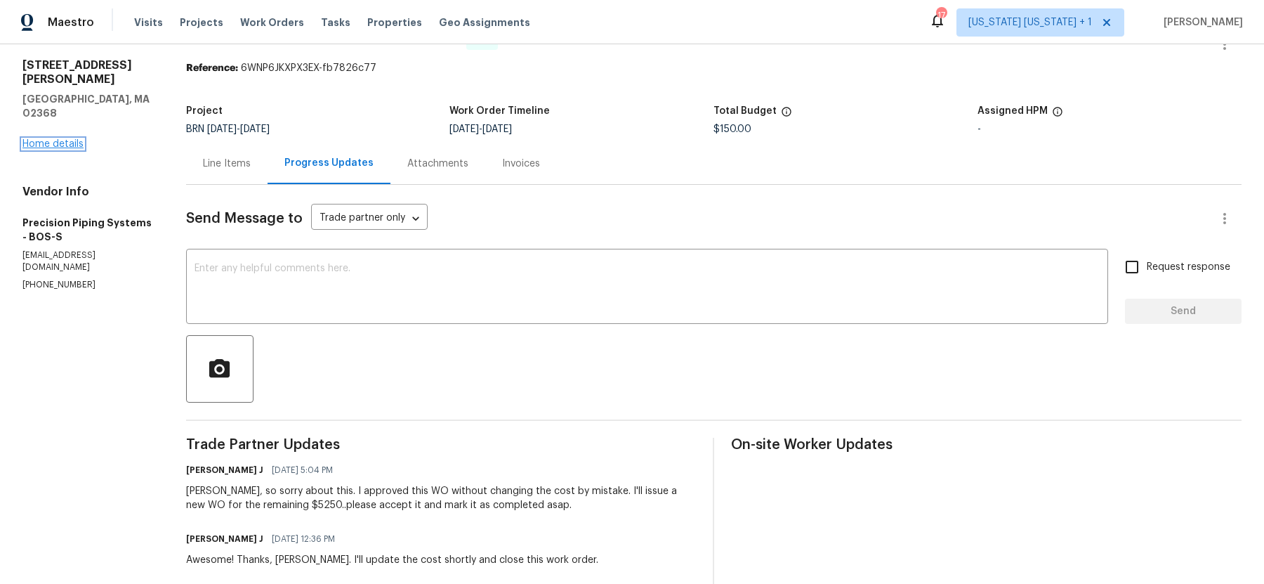
click at [74, 139] on link "Home details" at bounding box center [52, 144] width 61 height 10
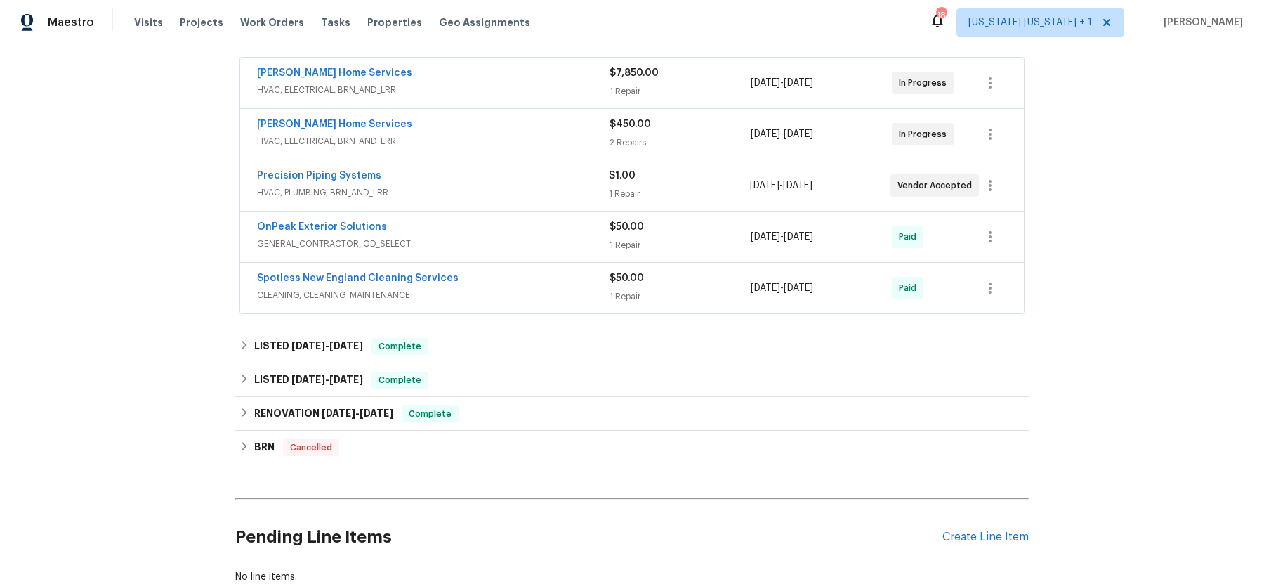
scroll to position [254, 0]
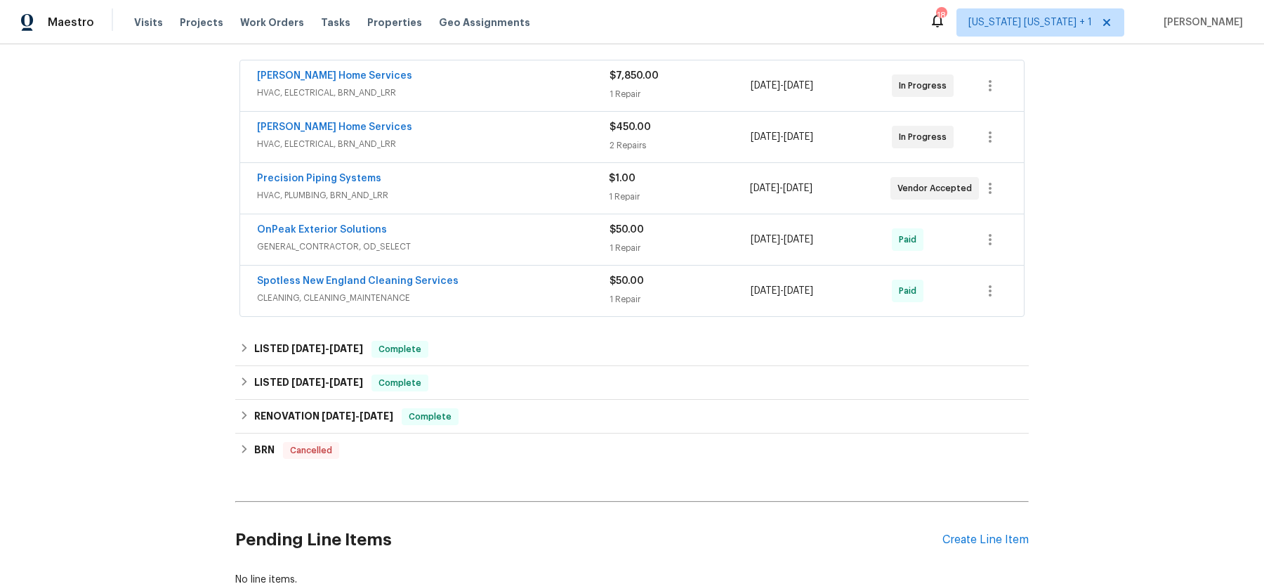
click at [514, 124] on div "[PERSON_NAME] Home Services" at bounding box center [433, 128] width 353 height 17
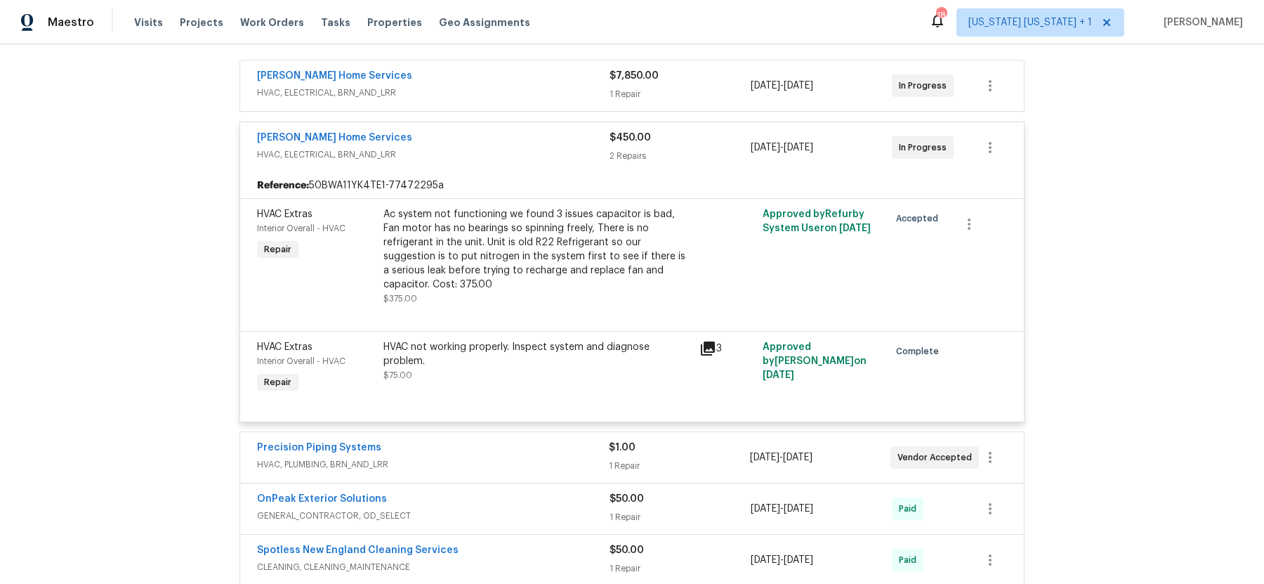
click at [504, 135] on div "[PERSON_NAME] Home Services" at bounding box center [433, 139] width 353 height 17
